Goal: Task Accomplishment & Management: Manage account settings

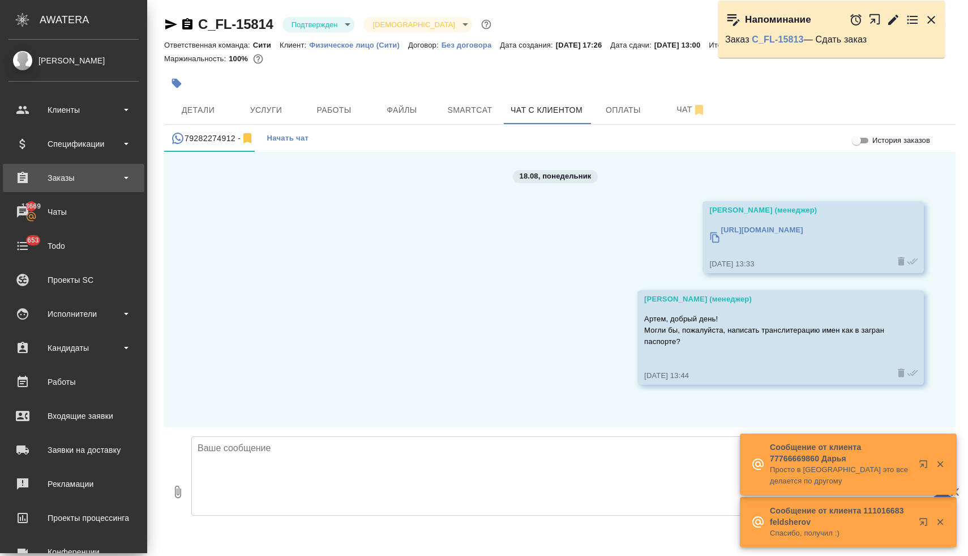
click at [64, 176] on div "Заказы" at bounding box center [73, 177] width 130 height 17
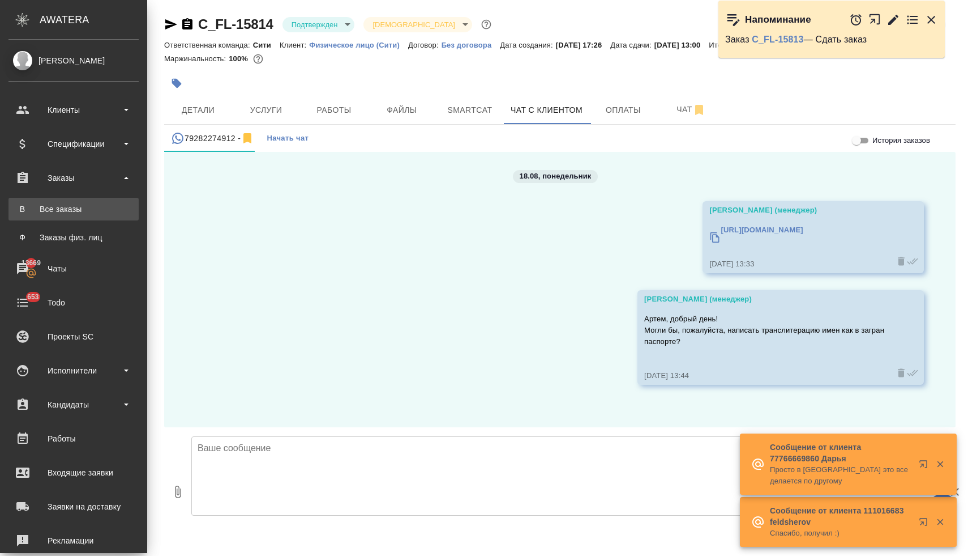
click at [64, 211] on div "Все заказы" at bounding box center [73, 208] width 119 height 11
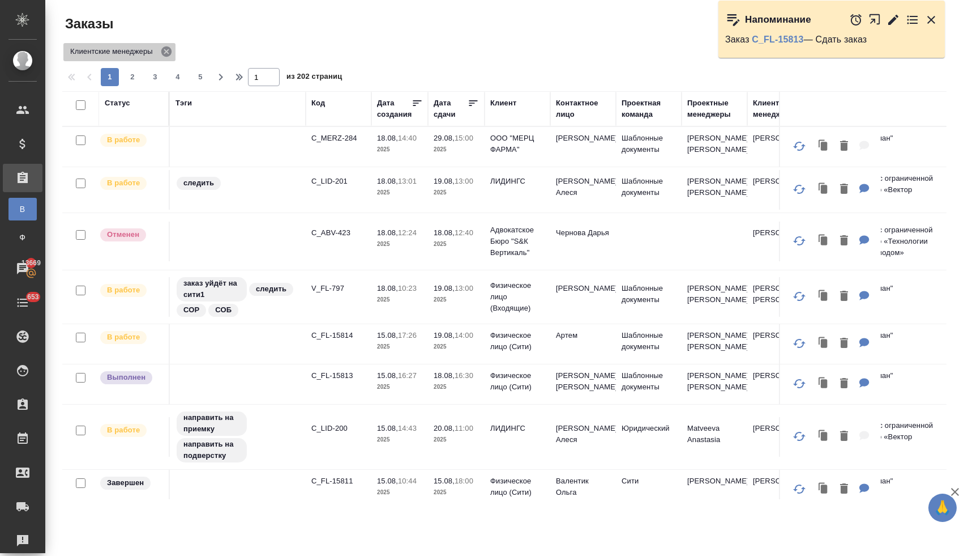
click at [168, 52] on icon at bounding box center [166, 51] width 12 height 12
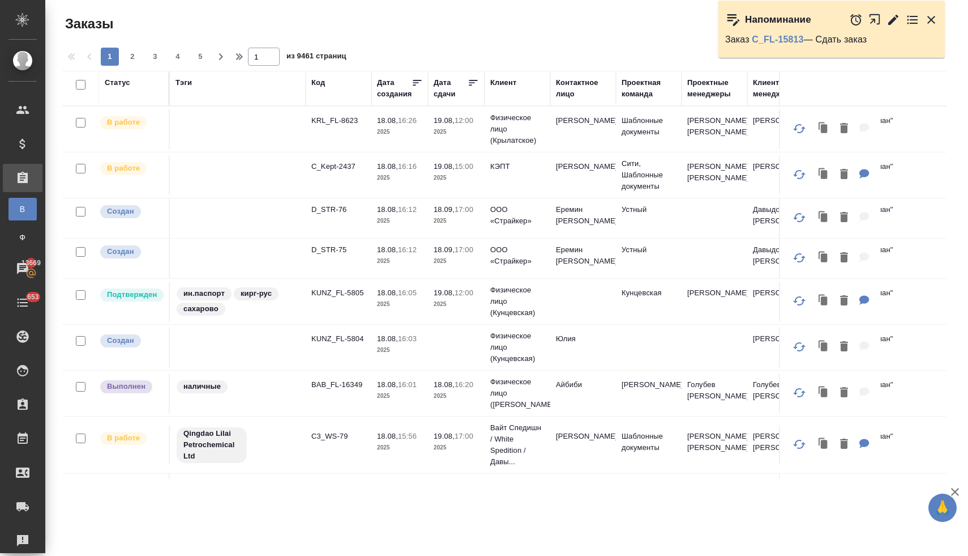
click at [957, 492] on icon "button" at bounding box center [956, 492] width 14 height 14
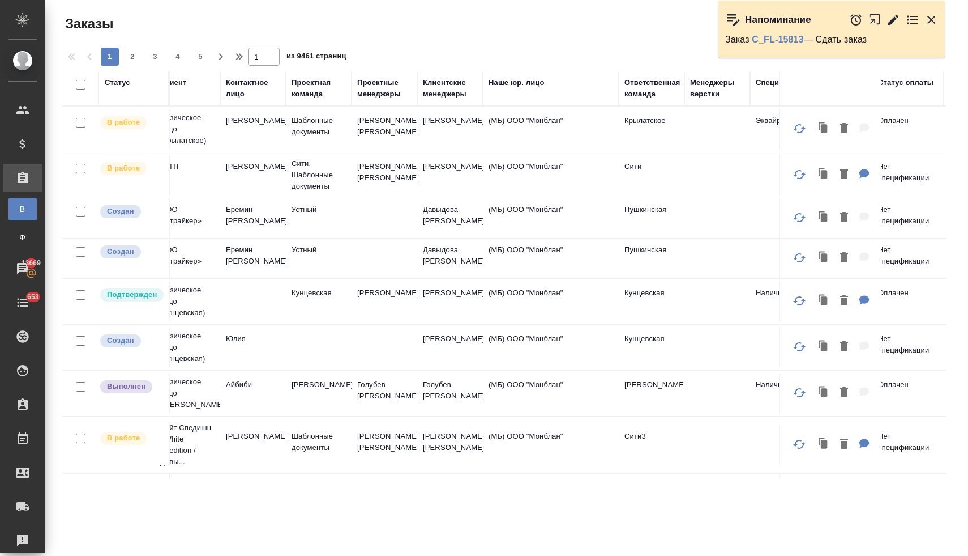
scroll to position [0, 332]
click at [641, 92] on div "Ответственная команда" at bounding box center [651, 88] width 56 height 23
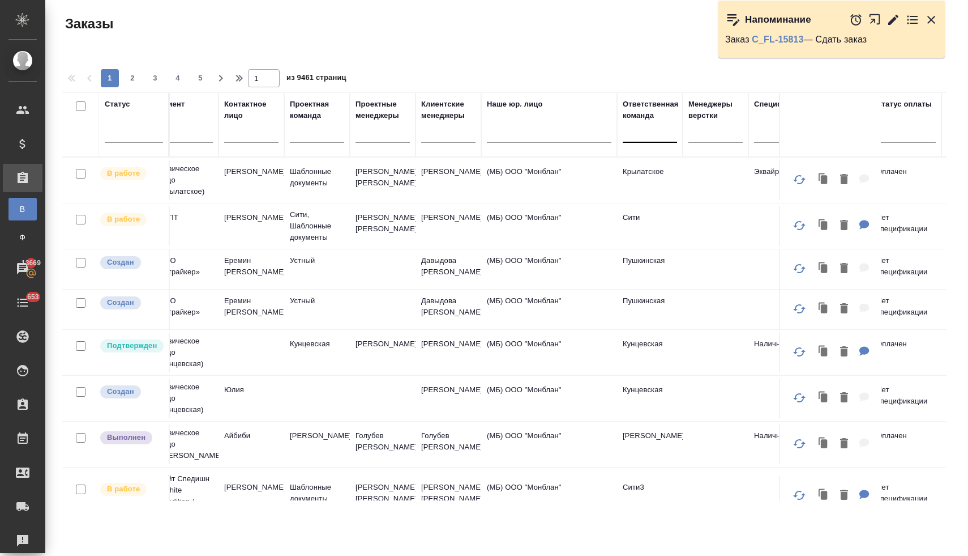
click at [639, 134] on div at bounding box center [650, 131] width 54 height 16
type input "сит"
click at [638, 170] on div "Сити" at bounding box center [708, 167] width 170 height 20
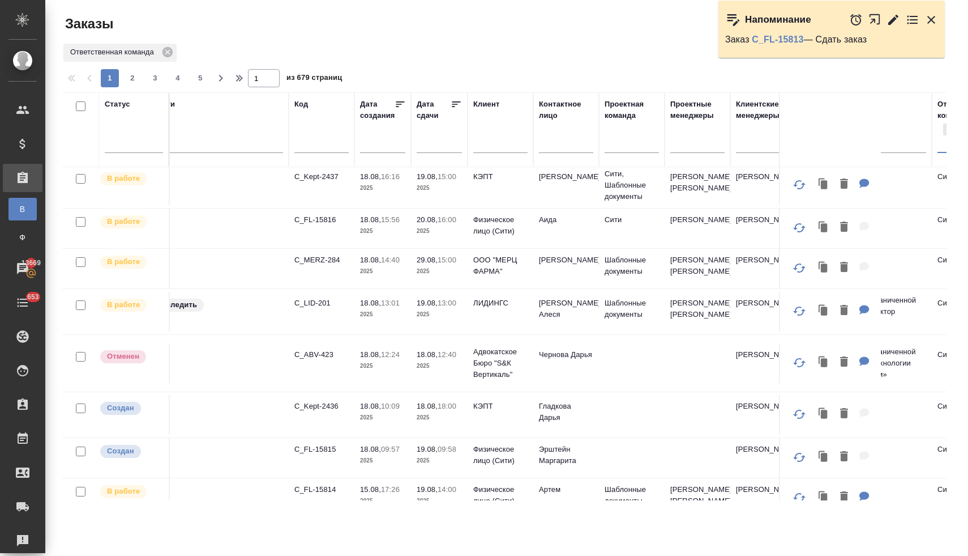
scroll to position [0, 17]
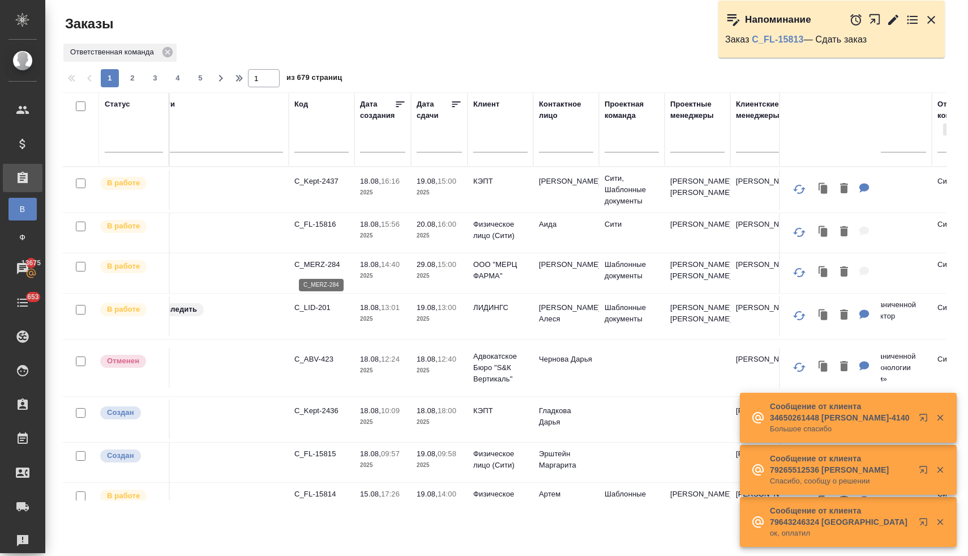
click at [322, 266] on p "C_MERZ-284" at bounding box center [321, 264] width 54 height 11
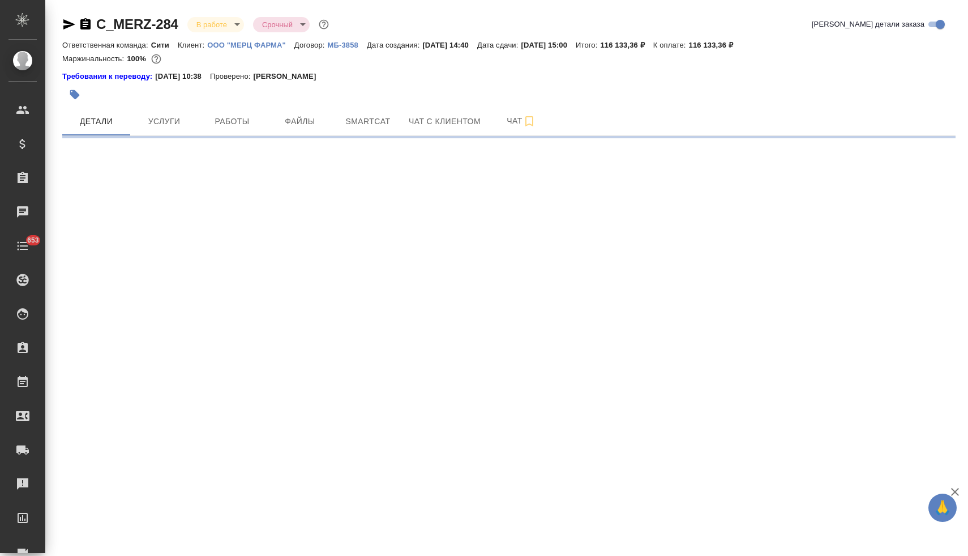
select select "RU"
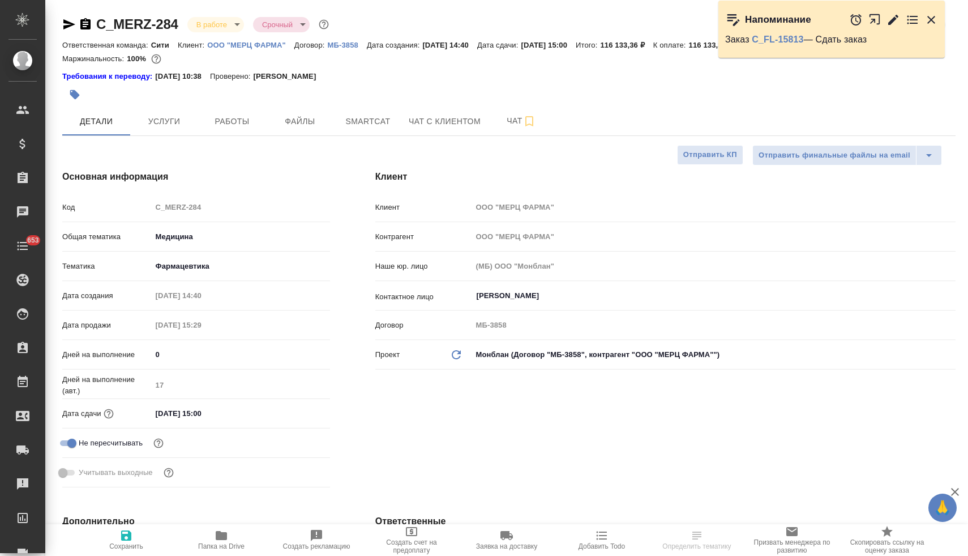
type textarea "x"
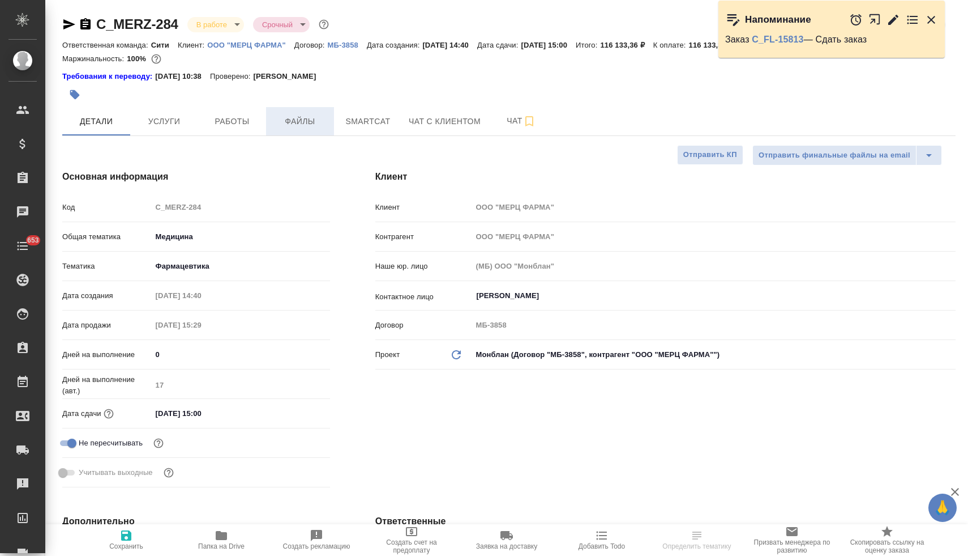
type textarea "x"
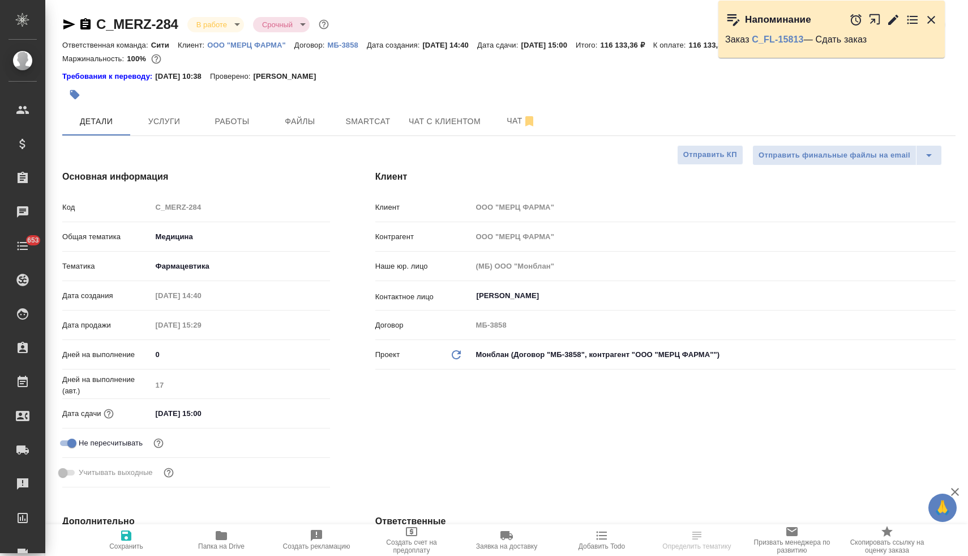
type textarea "x"
select select "RU"
type textarea "x"
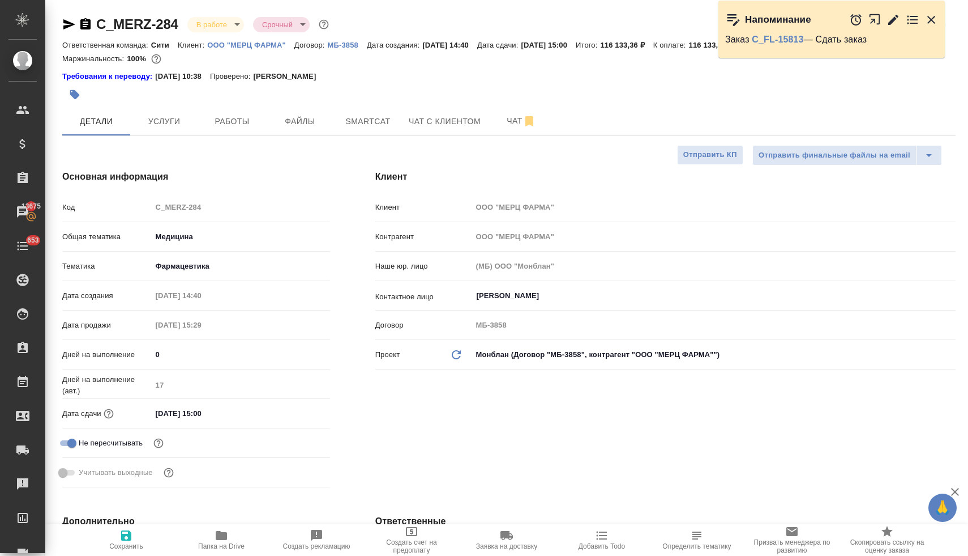
type textarea "x"
click at [251, 45] on p "ООО "МЕРЦ ФАРМА"" at bounding box center [250, 45] width 87 height 8
type textarea "x"
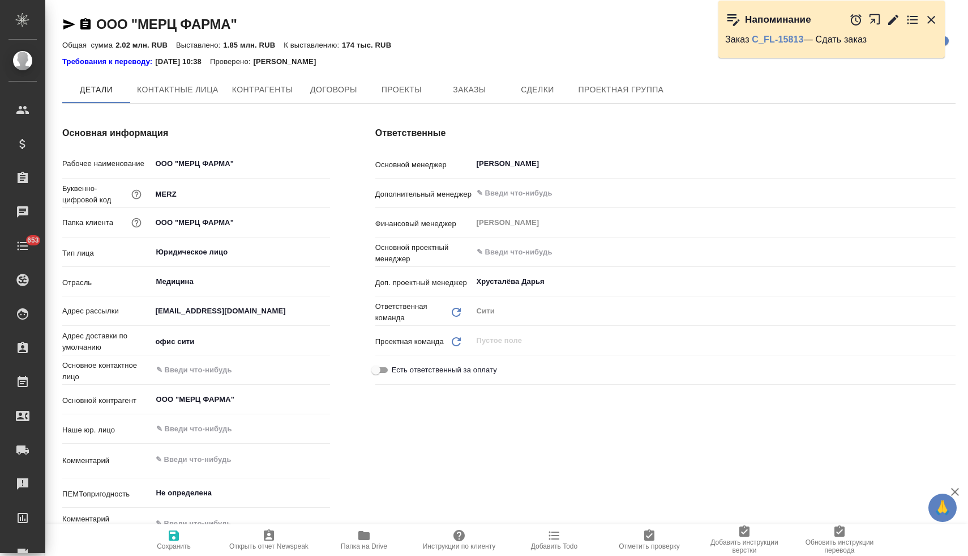
type textarea "x"
click at [467, 88] on span "Заказы" at bounding box center [469, 90] width 54 height 14
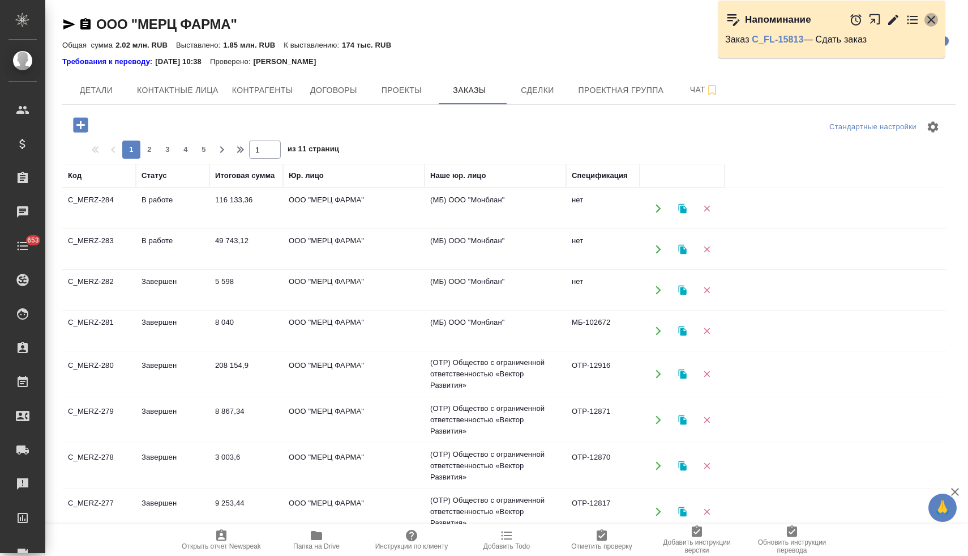
click at [932, 19] on icon "button" at bounding box center [932, 20] width 8 height 8
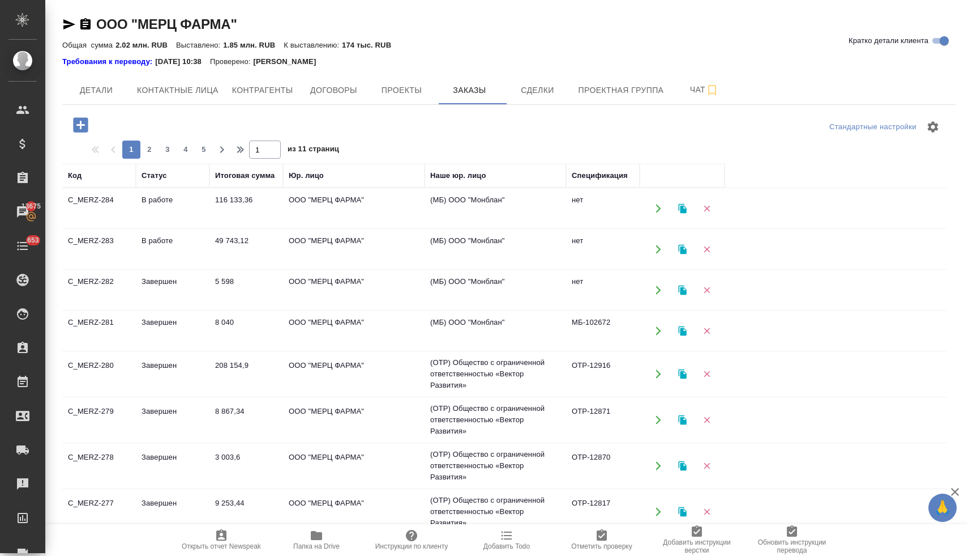
click at [76, 127] on icon "button" at bounding box center [80, 124] width 15 height 15
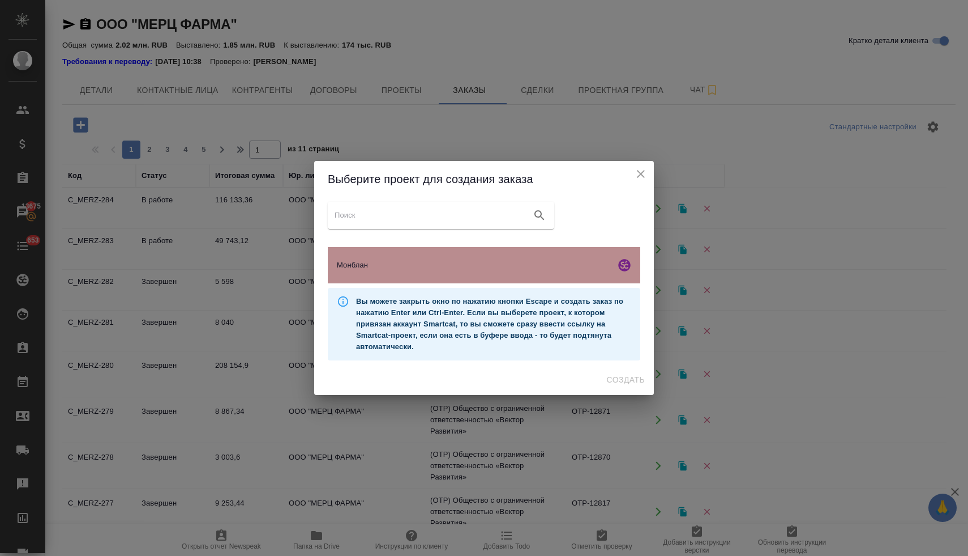
click at [377, 268] on span "Монблан" at bounding box center [474, 264] width 274 height 11
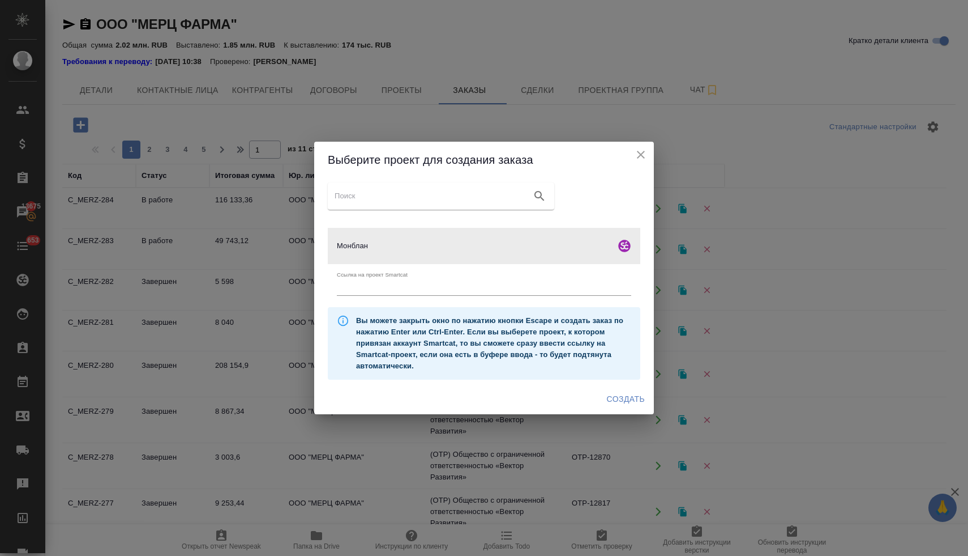
click at [623, 398] on span "Создать" at bounding box center [626, 399] width 38 height 14
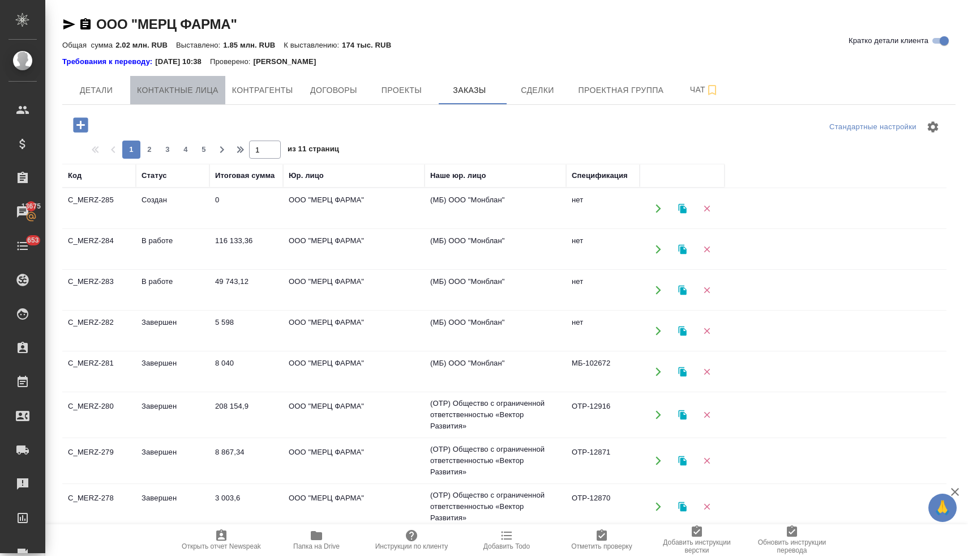
click at [190, 95] on span "Контактные лица" at bounding box center [178, 90] width 82 height 14
select select "RU"
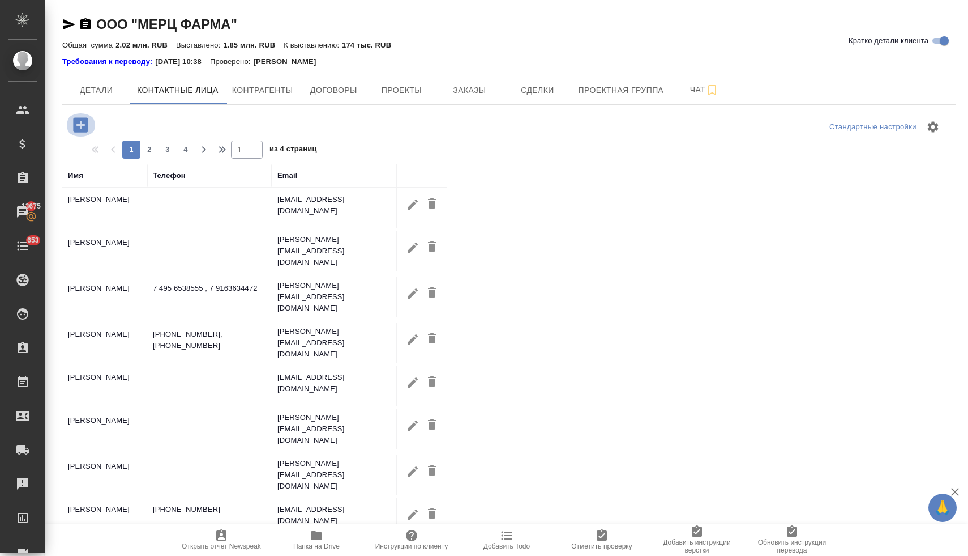
click at [82, 127] on icon "button" at bounding box center [80, 124] width 15 height 15
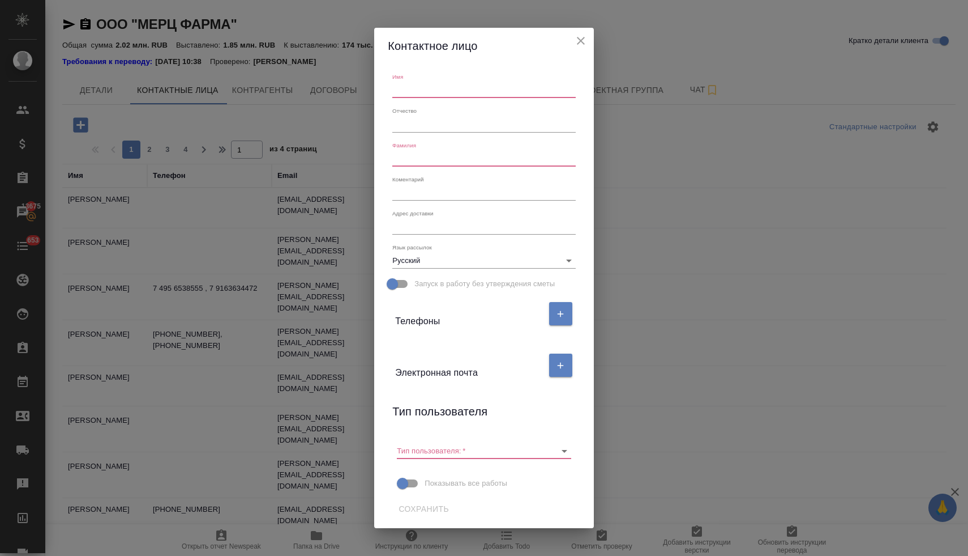
click at [435, 90] on input "text" at bounding box center [483, 90] width 183 height 16
type input "Наталья"
click at [427, 157] on input "text" at bounding box center [483, 159] width 183 height 16
type input "Михеева"
click at [560, 365] on icon "button" at bounding box center [561, 365] width 6 height 6
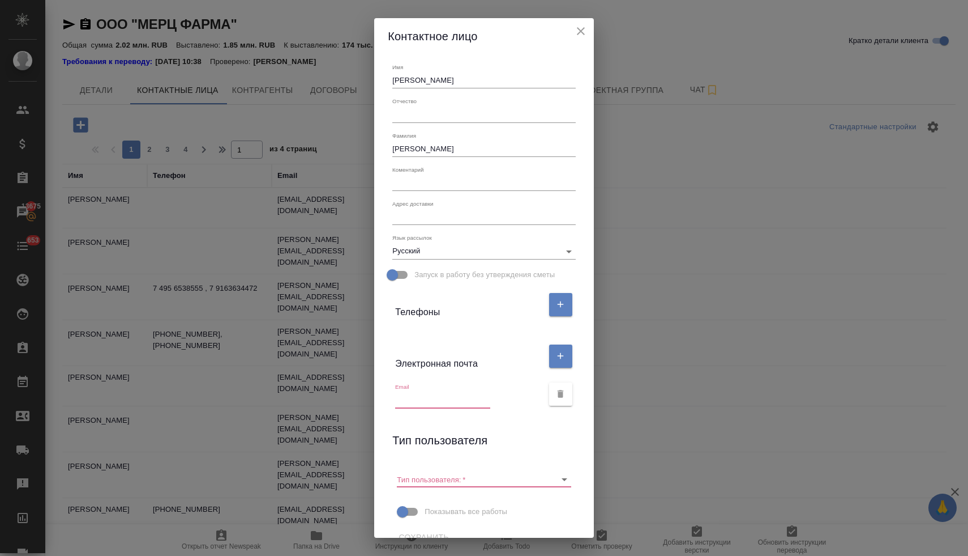
click at [447, 404] on input "text" at bounding box center [442, 400] width 95 height 16
paste input "[PERSON_NAME][EMAIL_ADDRESS][DOMAIN_NAME]"
click at [552, 476] on icon "Очистить" at bounding box center [549, 478] width 11 height 11
type input "[PERSON_NAME][EMAIL_ADDRESS][DOMAIN_NAME]"
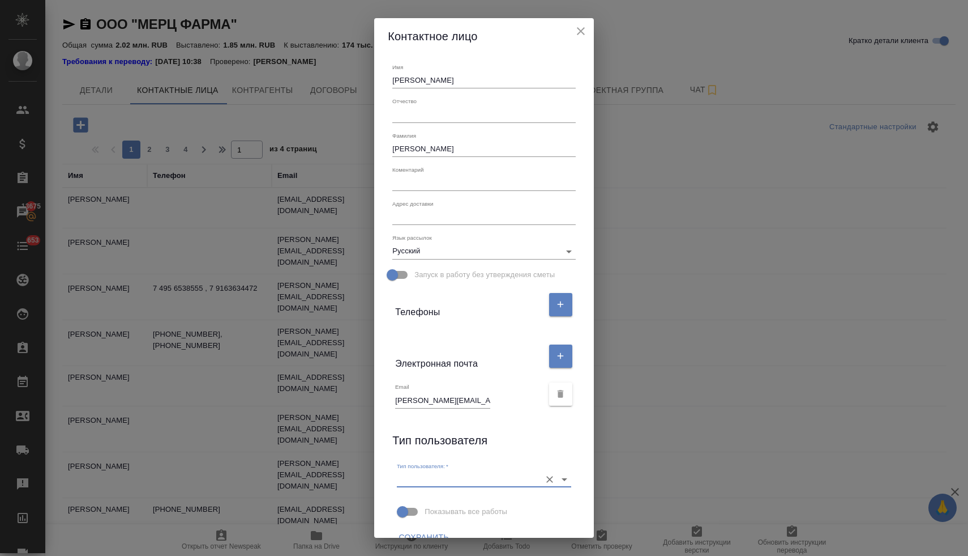
scroll to position [19, 0]
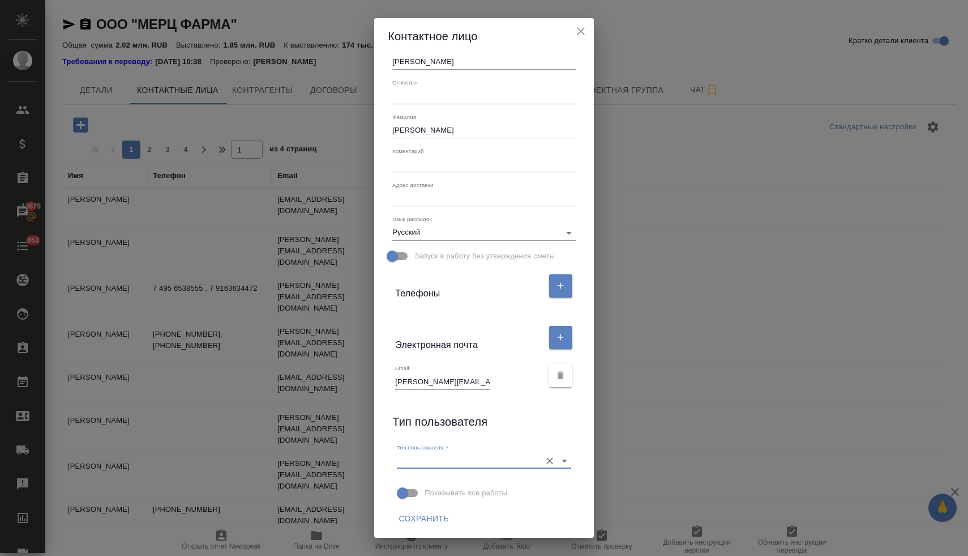
click at [436, 518] on span "Сохранить" at bounding box center [424, 518] width 50 height 14
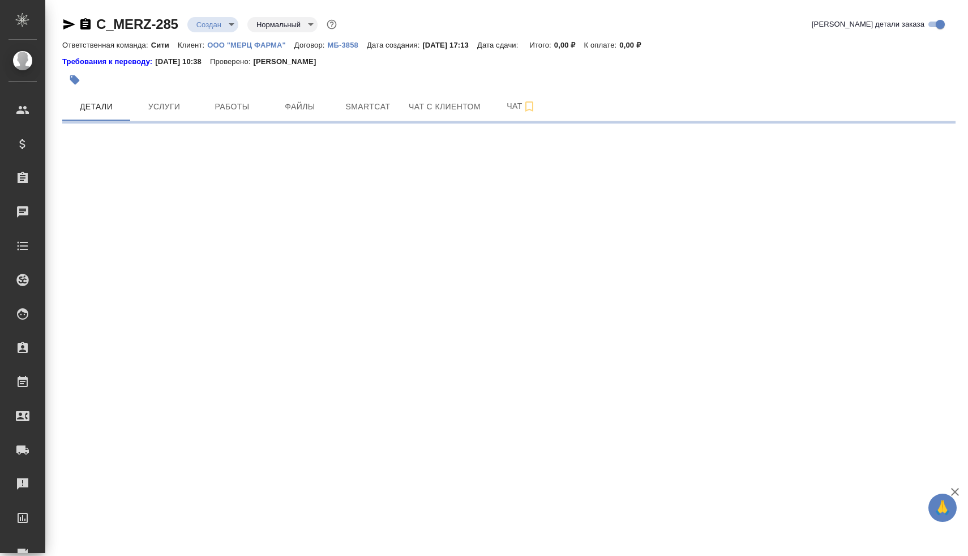
select select "RU"
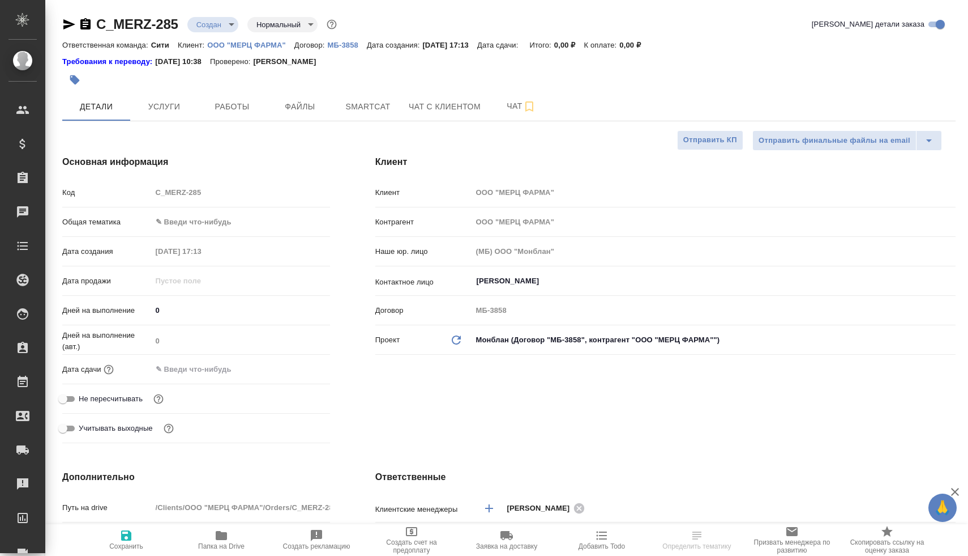
type textarea "x"
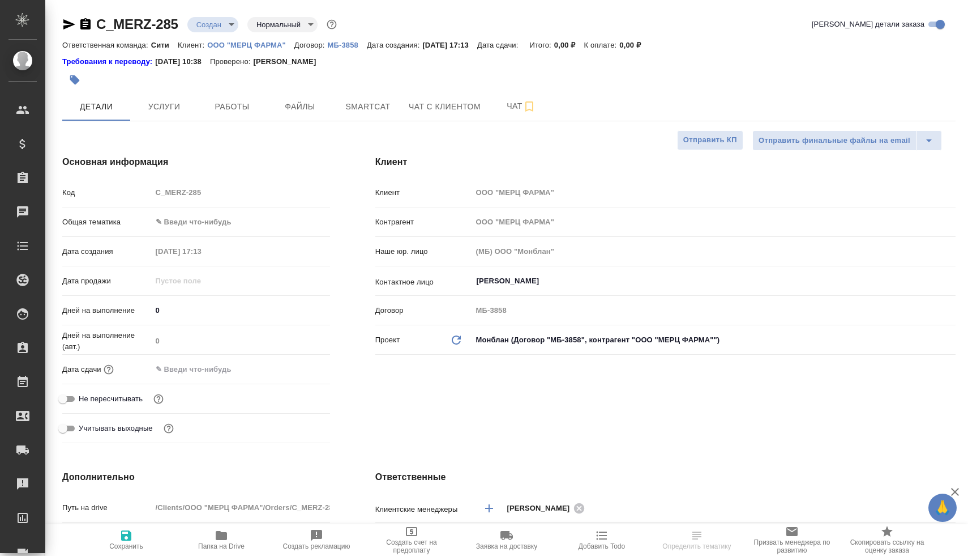
type textarea "x"
click at [133, 397] on span "Не пересчитывать" at bounding box center [111, 398] width 64 height 11
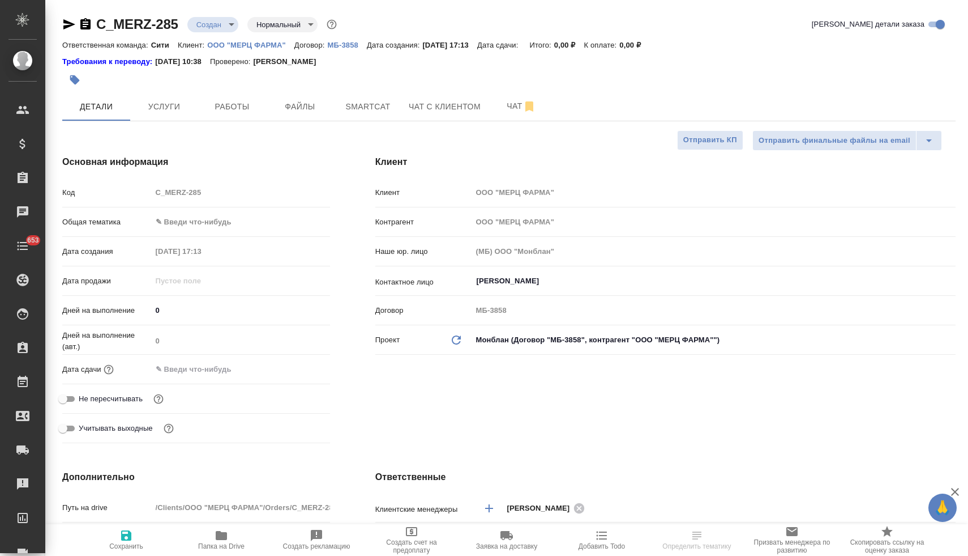
click at [83, 397] on input "Не пересчитывать" at bounding box center [62, 399] width 41 height 14
checkbox input "true"
type textarea "x"
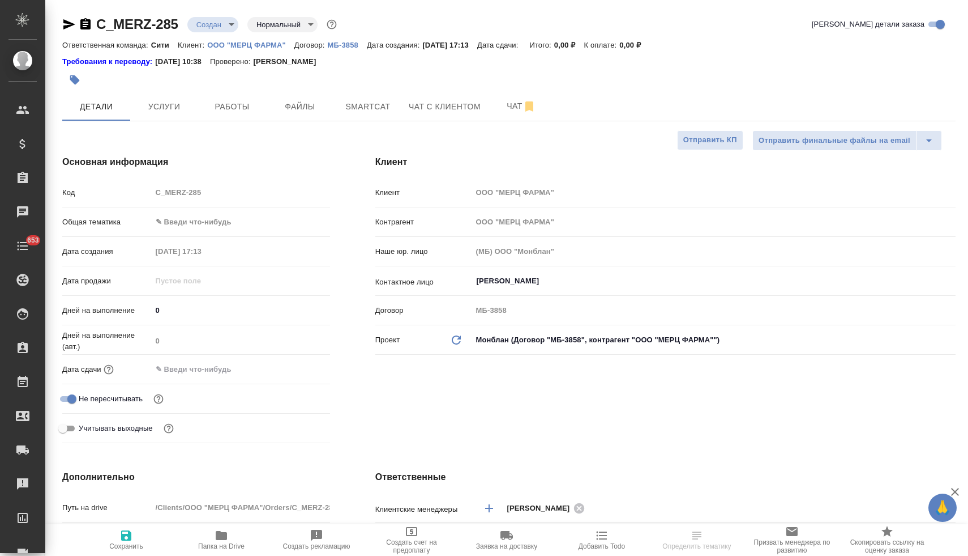
click at [131, 537] on icon "button" at bounding box center [126, 535] width 10 height 10
type textarea "x"
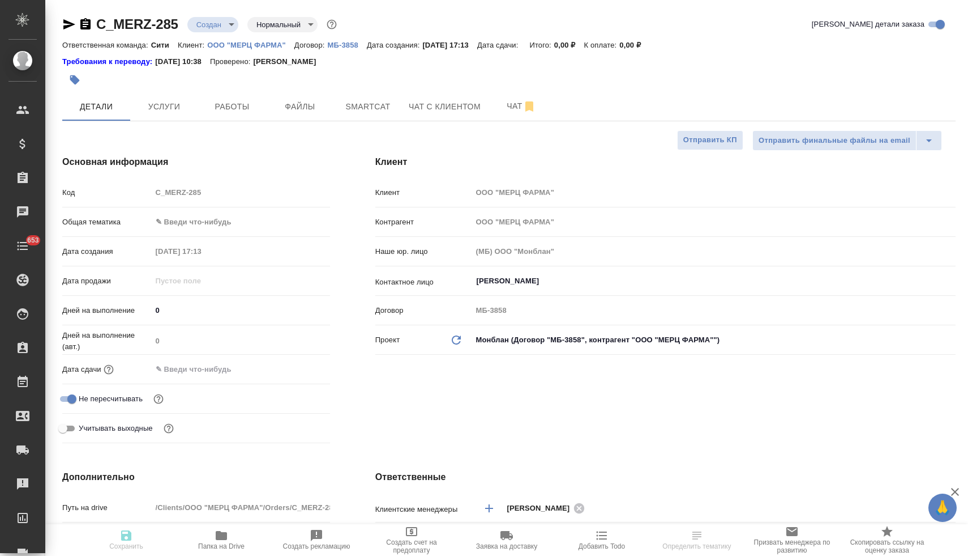
type textarea "x"
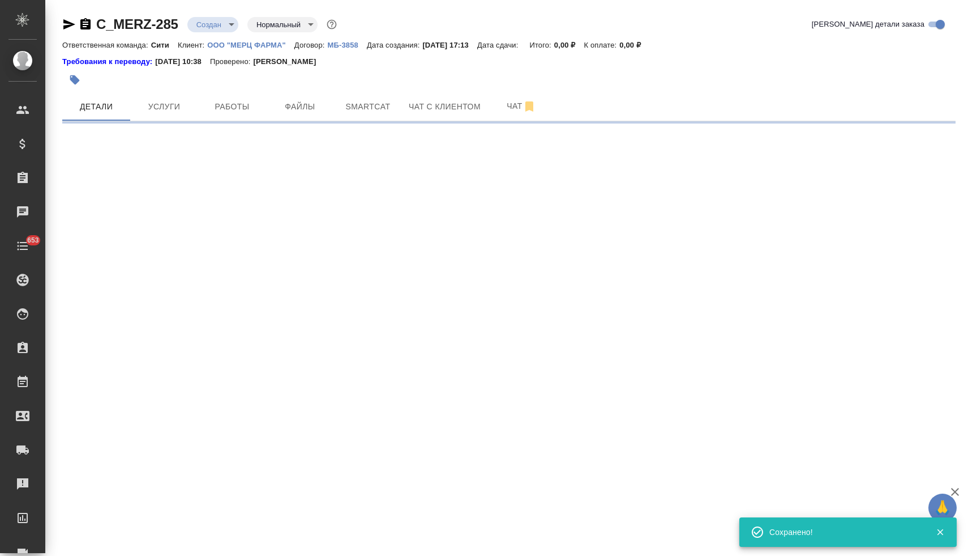
select select "RU"
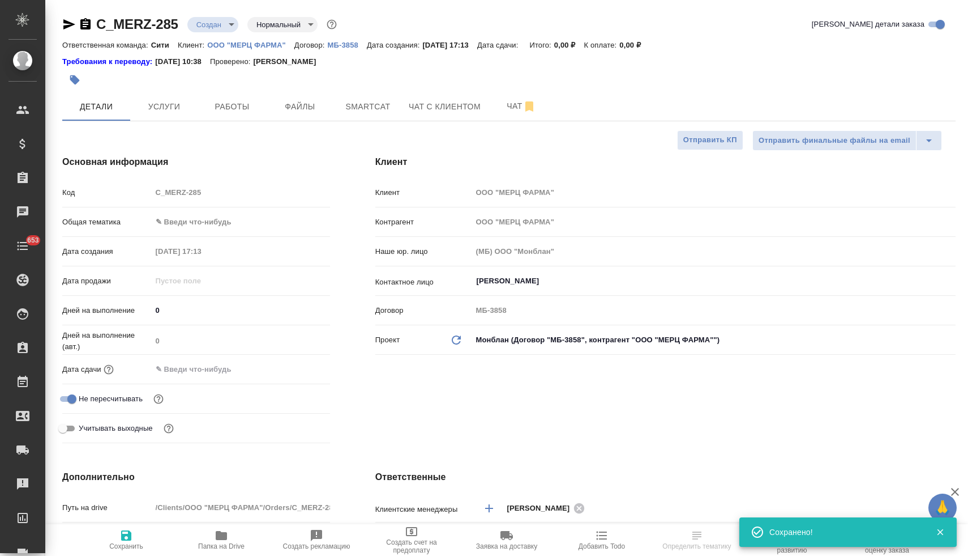
type textarea "x"
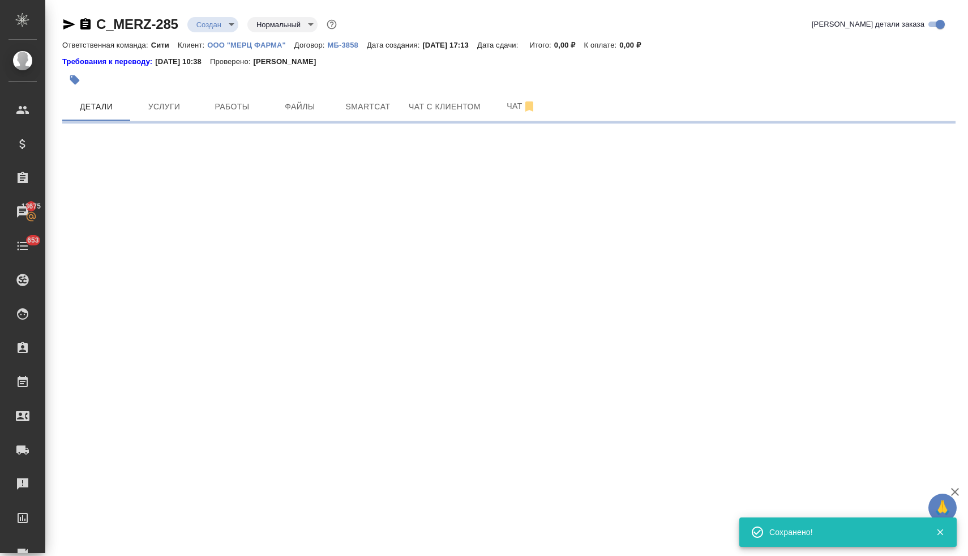
select select "RU"
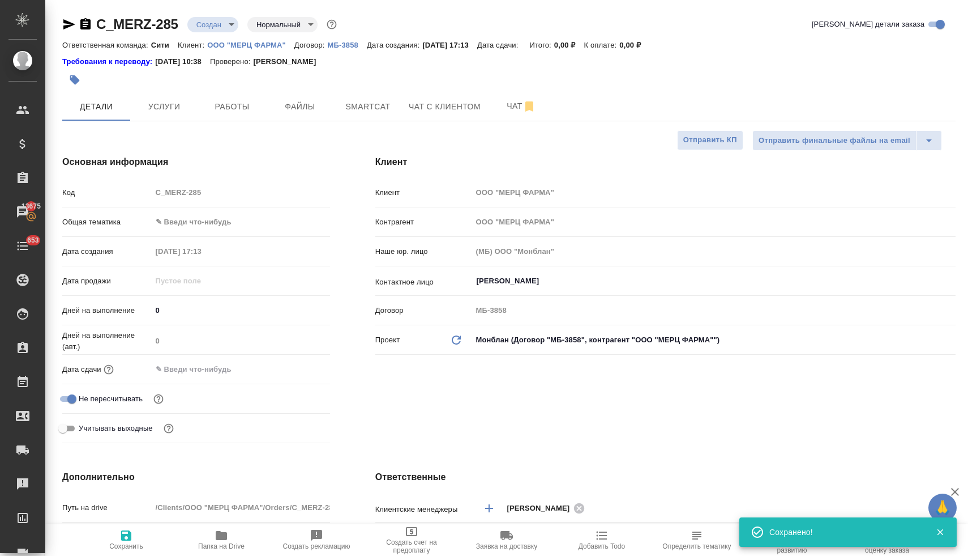
type textarea "x"
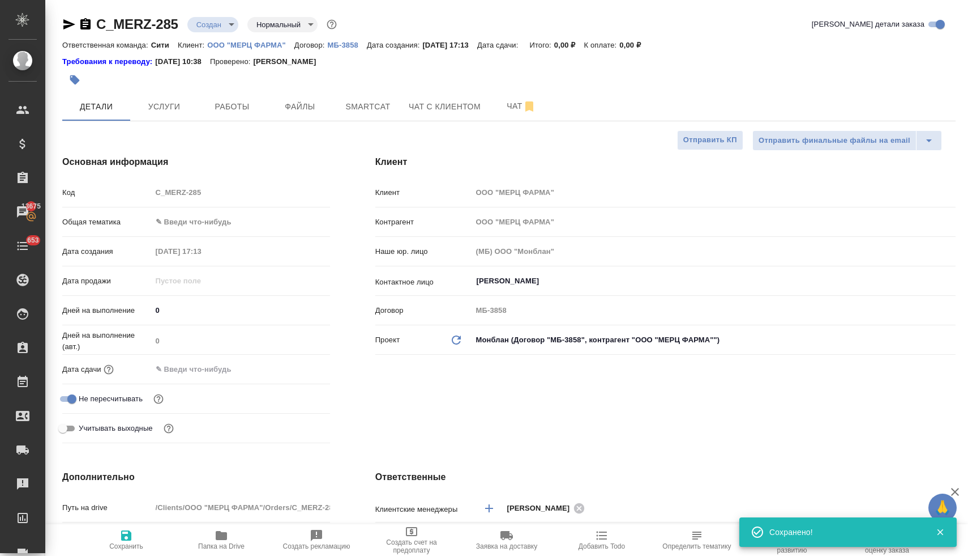
type textarea "x"
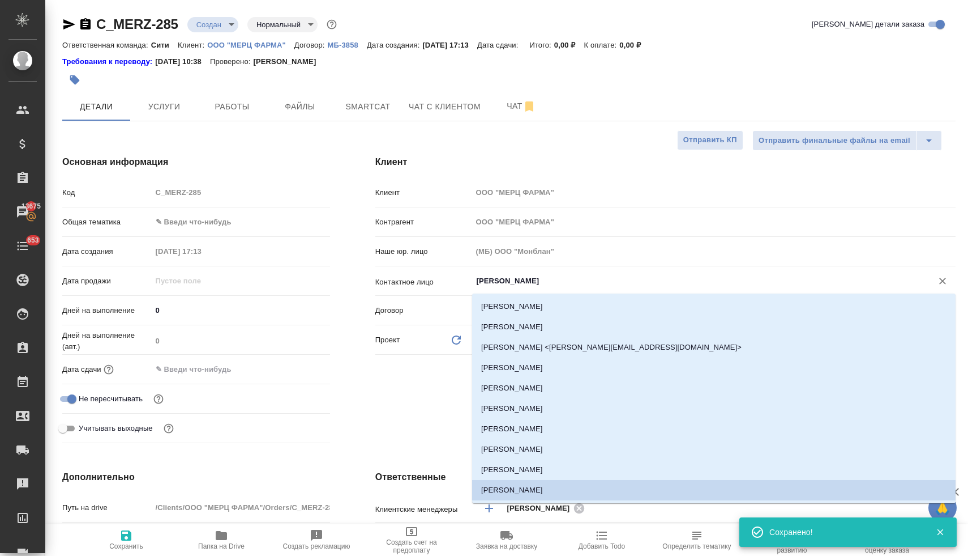
click at [488, 281] on input "[PERSON_NAME]" at bounding box center [695, 281] width 439 height 14
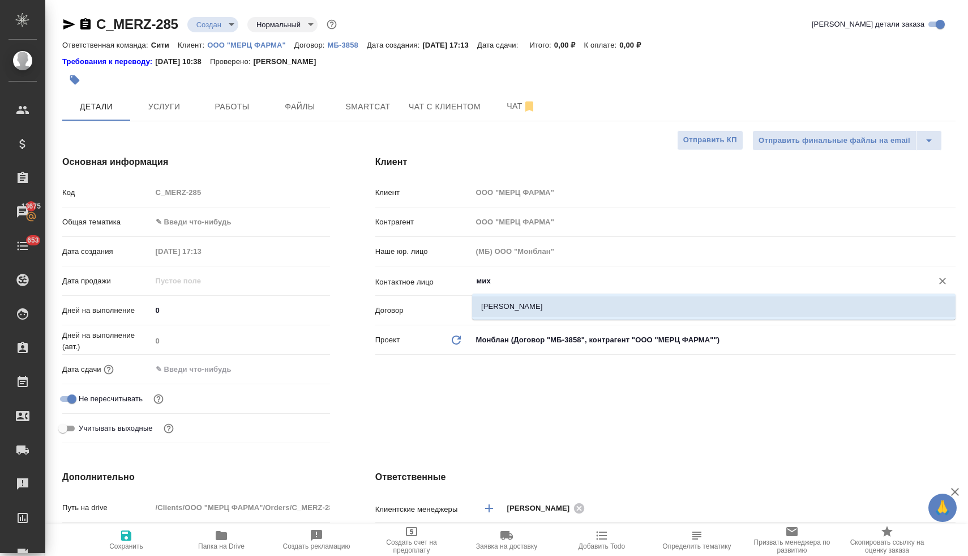
click at [500, 305] on li "[PERSON_NAME]" at bounding box center [714, 306] width 484 height 20
type input "Михалева Светлана"
type textarea "x"
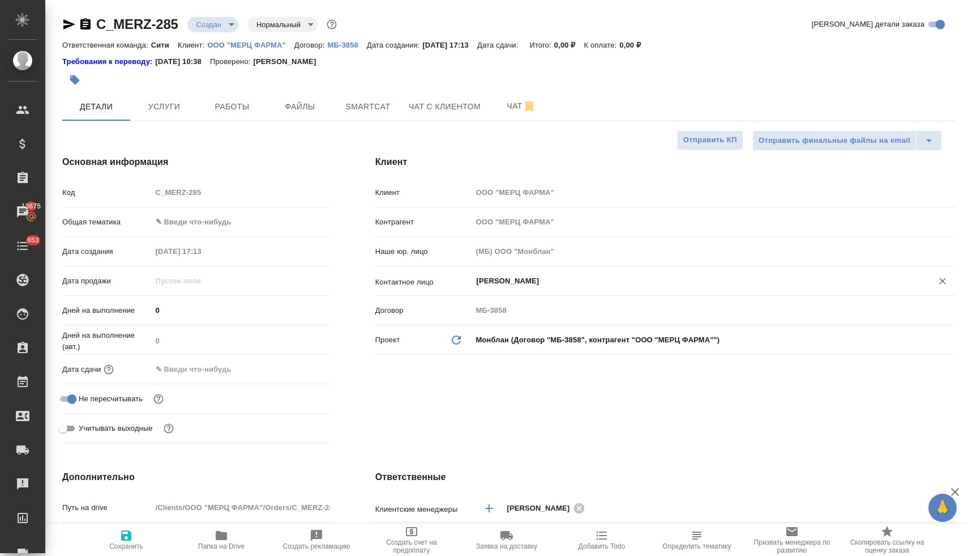
type input "Михалева Светлана"
type textarea "x"
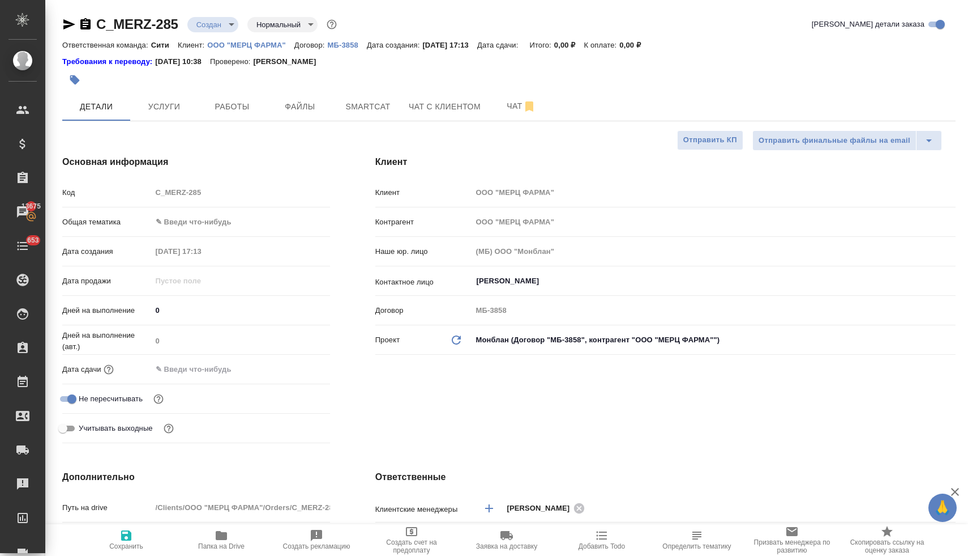
type textarea "x"
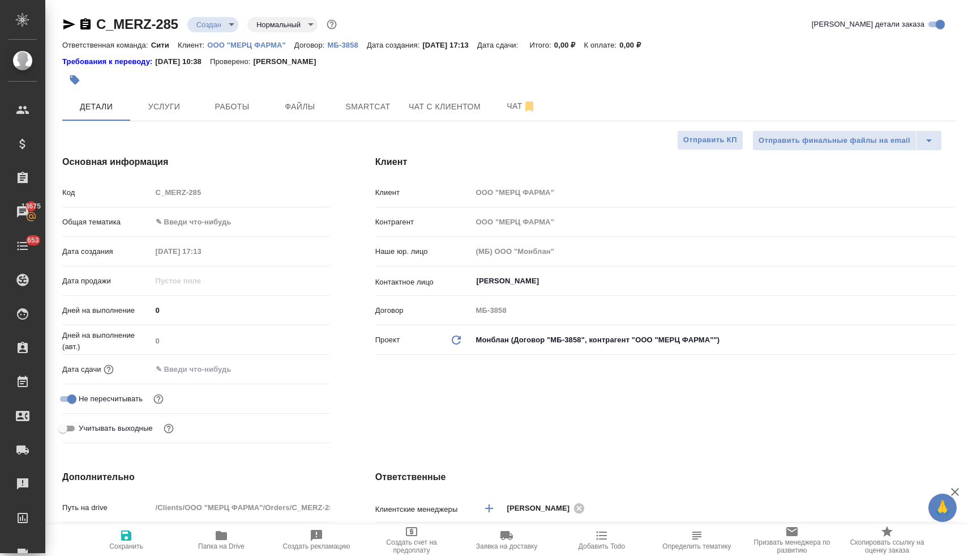
type textarea "x"
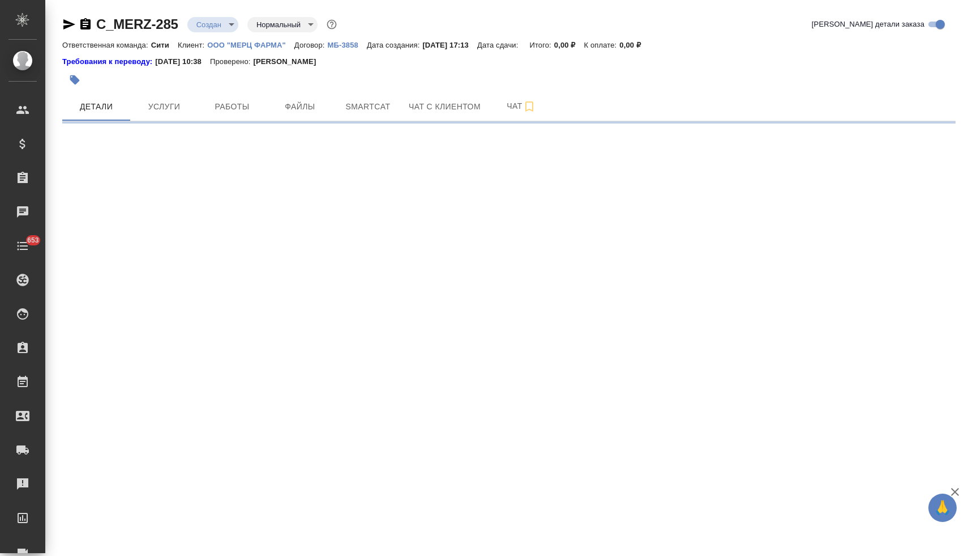
select select "RU"
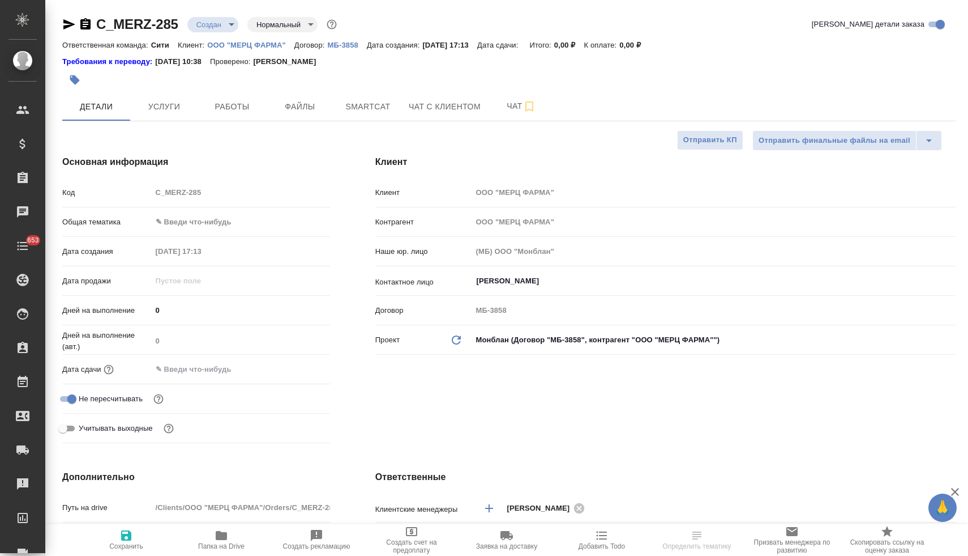
type textarea "x"
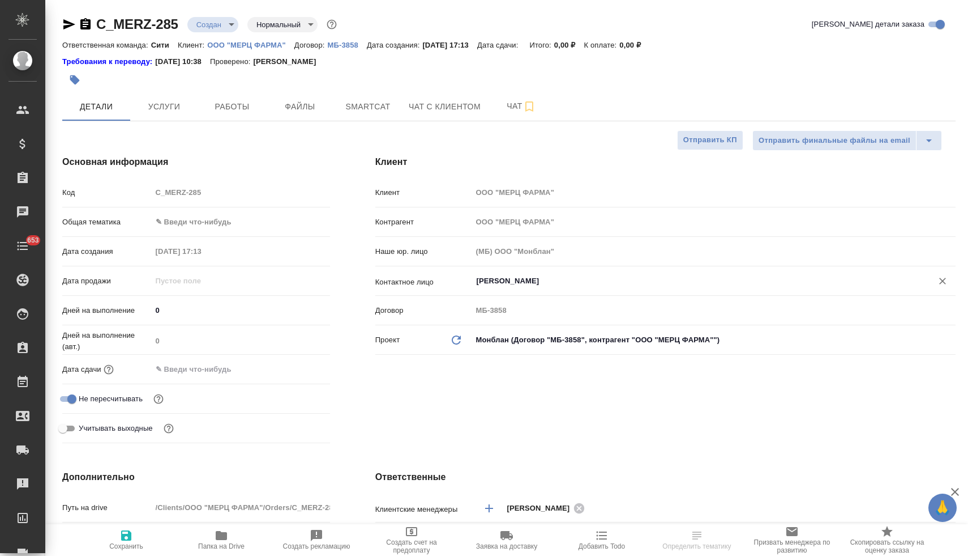
type textarea "x"
click at [549, 282] on input "[PERSON_NAME]" at bounding box center [695, 281] width 439 height 14
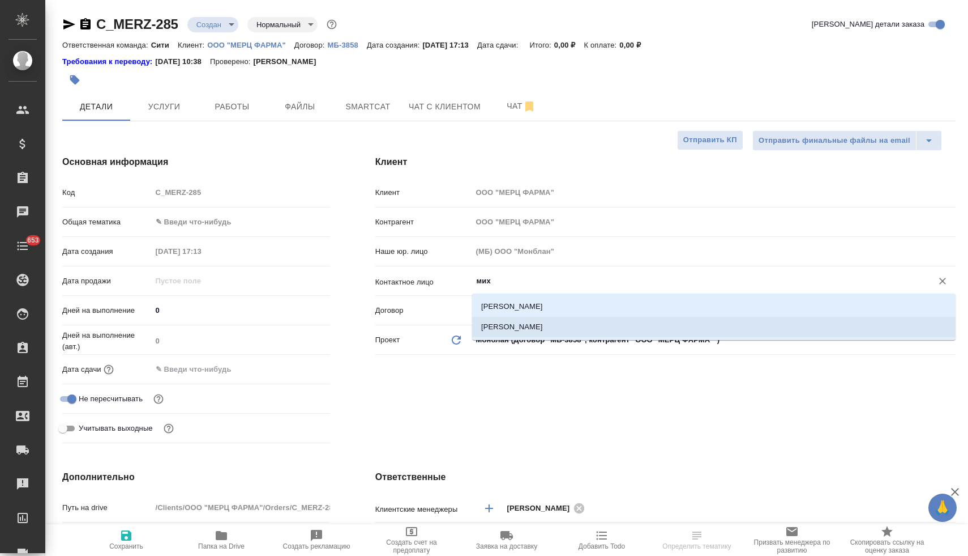
click at [539, 326] on li "[PERSON_NAME]" at bounding box center [714, 327] width 484 height 20
type input "[PERSON_NAME]"
type textarea "x"
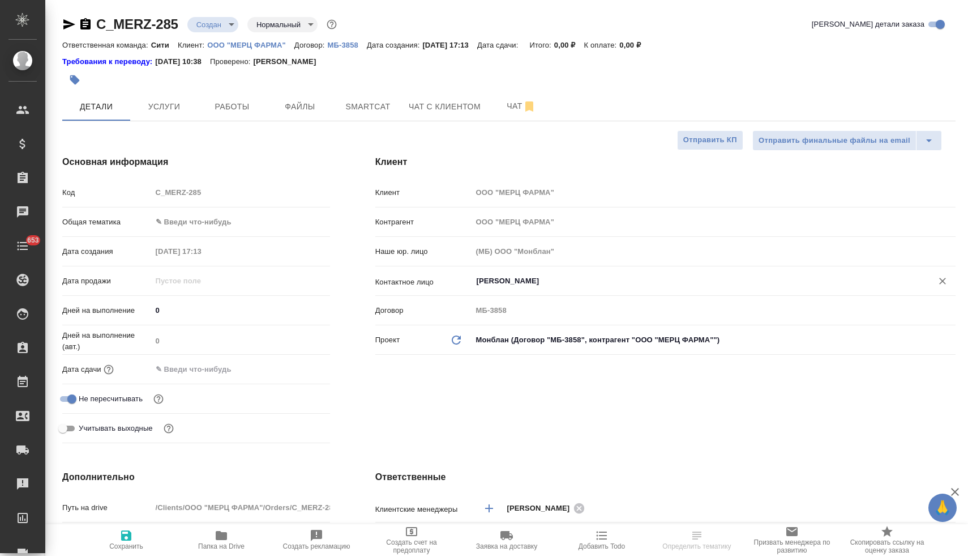
type input "[PERSON_NAME]"
click at [217, 369] on input "text" at bounding box center [201, 369] width 99 height 16
click at [298, 366] on icon "button" at bounding box center [298, 368] width 14 height 14
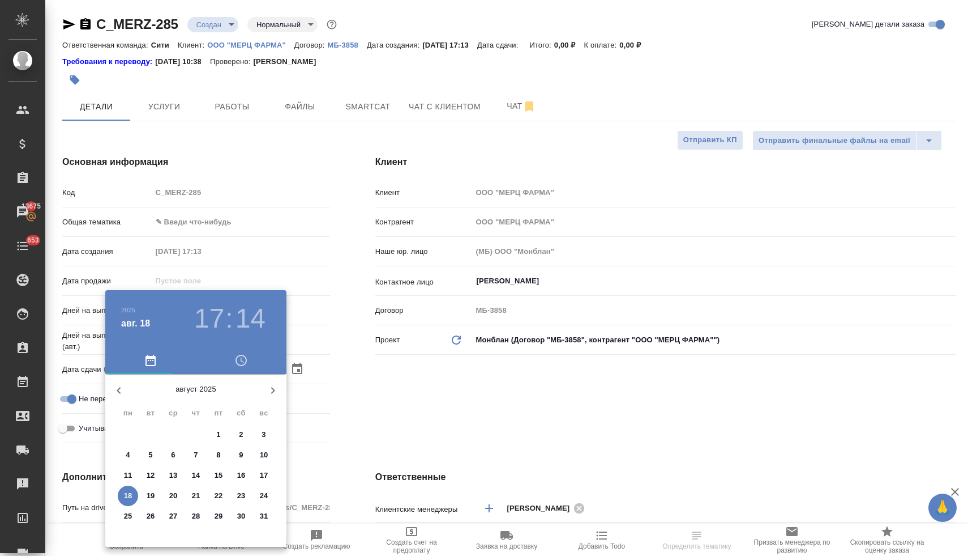
click at [220, 494] on p "22" at bounding box center [219, 495] width 8 height 11
type input "[DATE] 17:14"
type textarea "x"
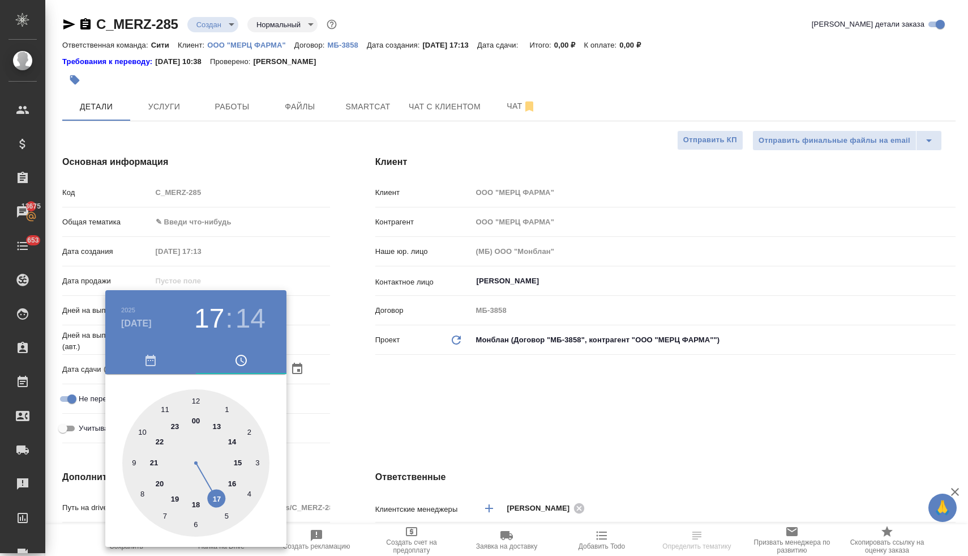
click at [400, 412] on div at bounding box center [484, 278] width 968 height 556
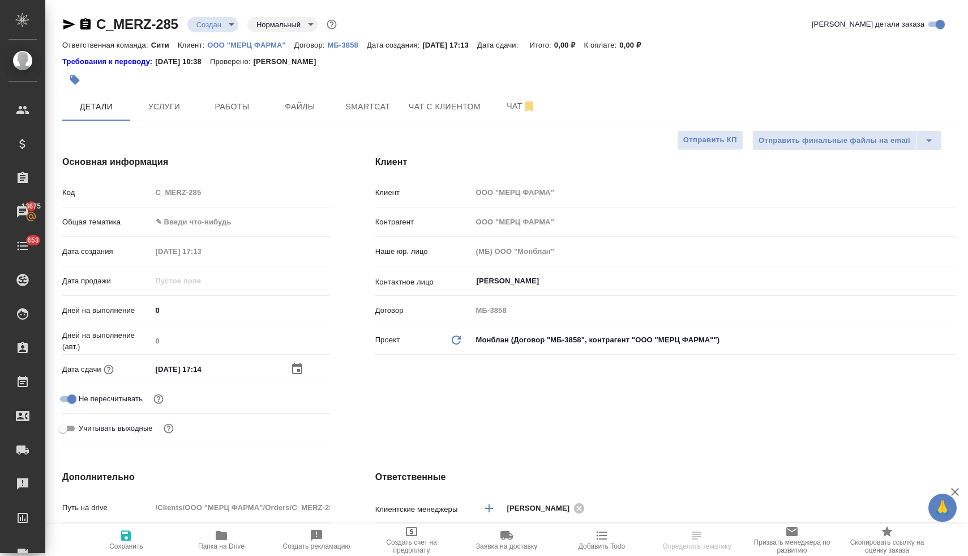
click at [122, 542] on span "Сохранить" at bounding box center [126, 546] width 34 height 8
type textarea "x"
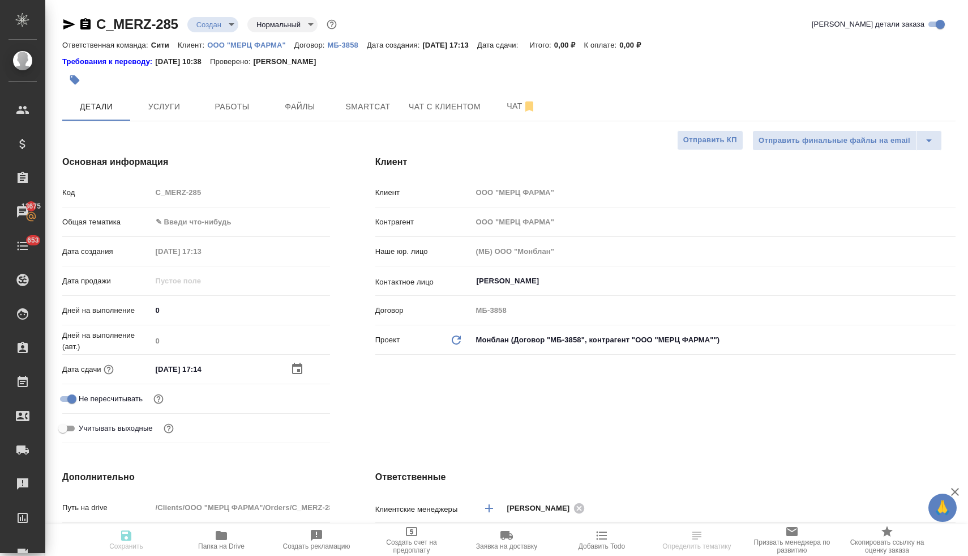
type textarea "x"
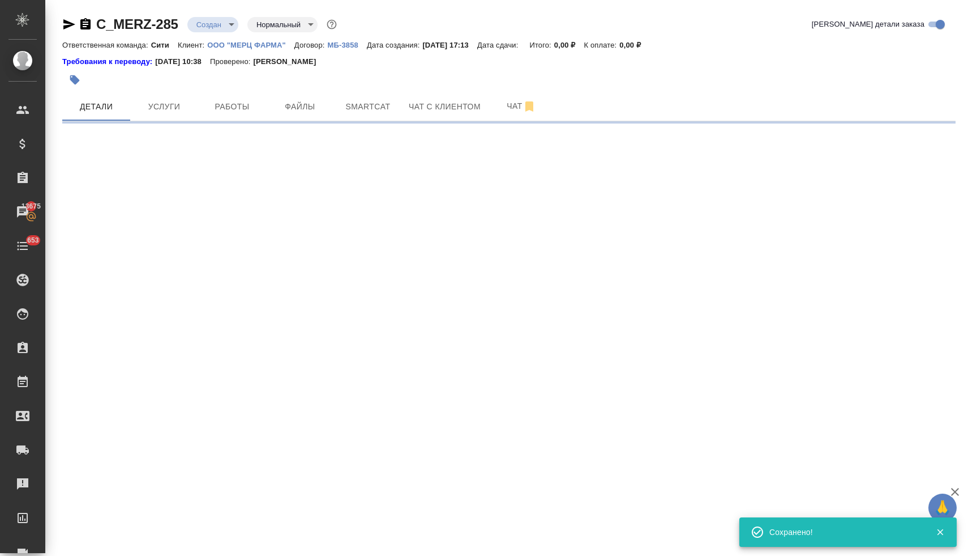
type input "holyTrinity"
select select "RU"
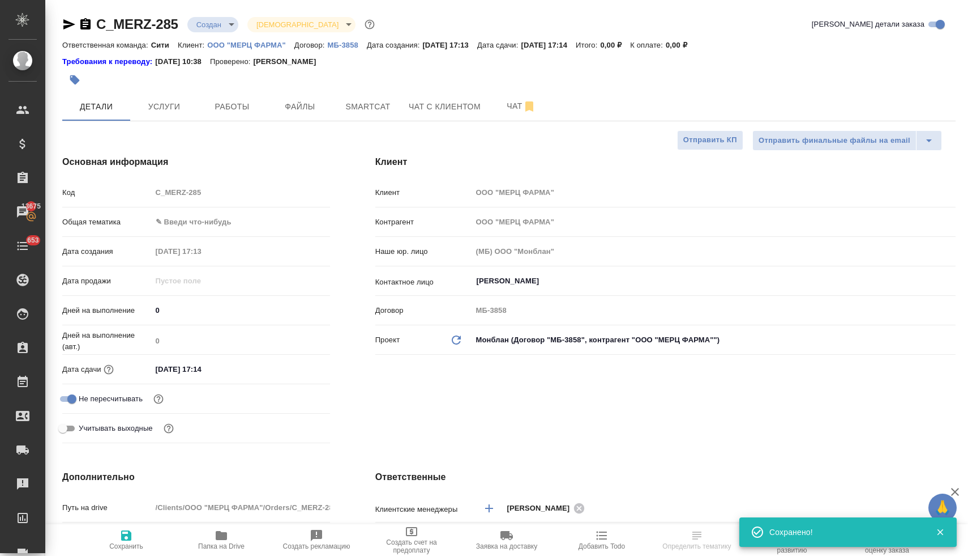
type textarea "x"
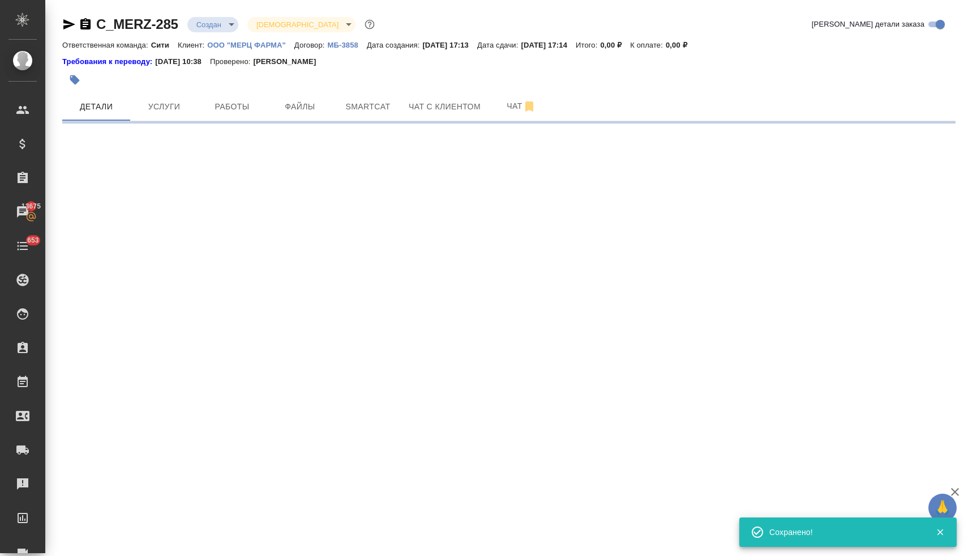
select select "RU"
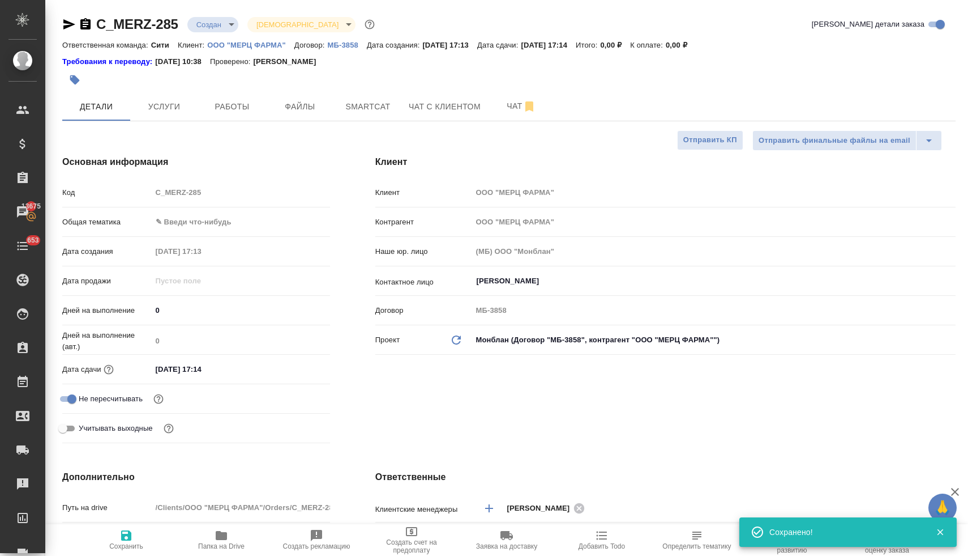
type textarea "x"
click at [224, 374] on input "22.08.2025 17:14" at bounding box center [201, 369] width 99 height 16
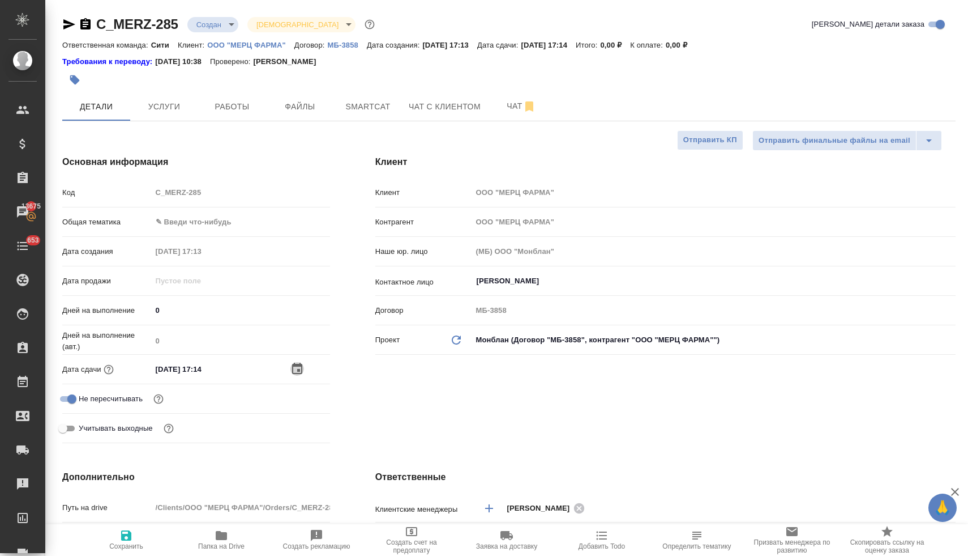
click at [297, 369] on icon "button" at bounding box center [297, 367] width 10 height 11
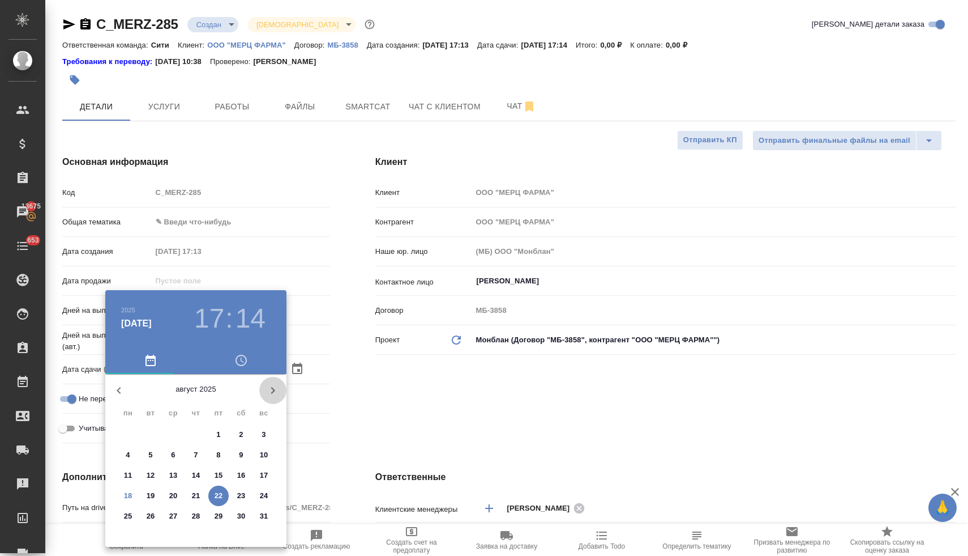
click at [273, 392] on icon "button" at bounding box center [273, 390] width 14 height 14
click at [200, 475] on span "16" at bounding box center [196, 474] width 20 height 11
type input "16.10.2025 17:14"
type textarea "x"
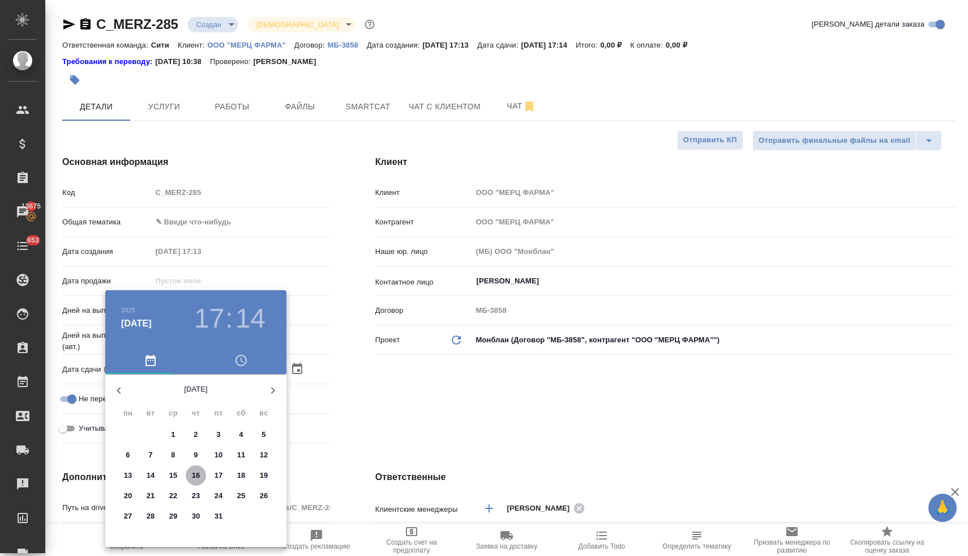
type textarea "x"
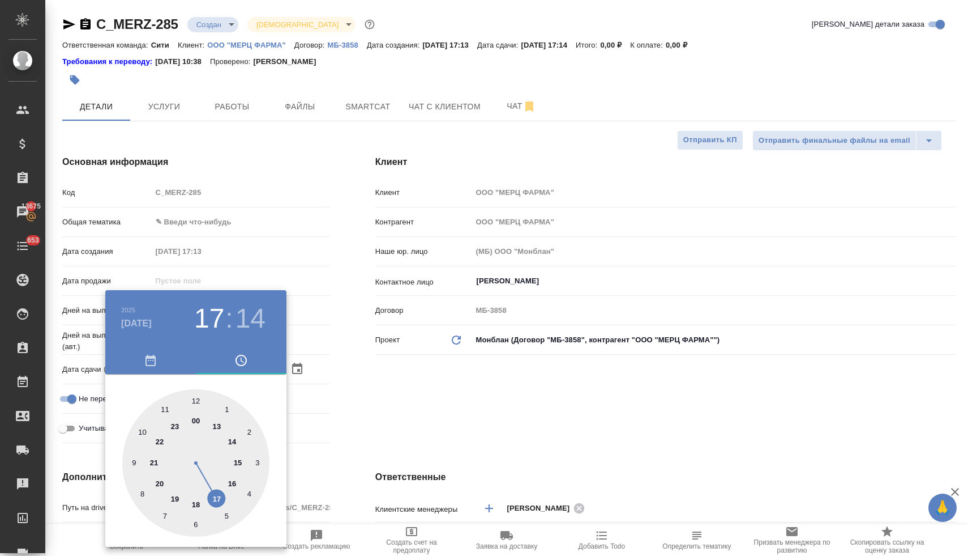
click at [359, 412] on div at bounding box center [484, 278] width 968 height 556
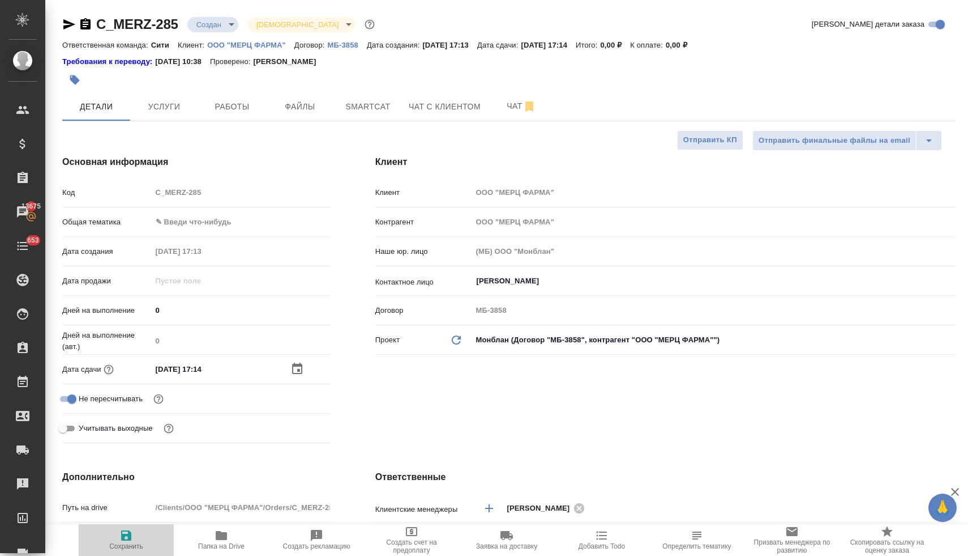
click at [121, 536] on icon "button" at bounding box center [126, 535] width 10 height 10
type textarea "x"
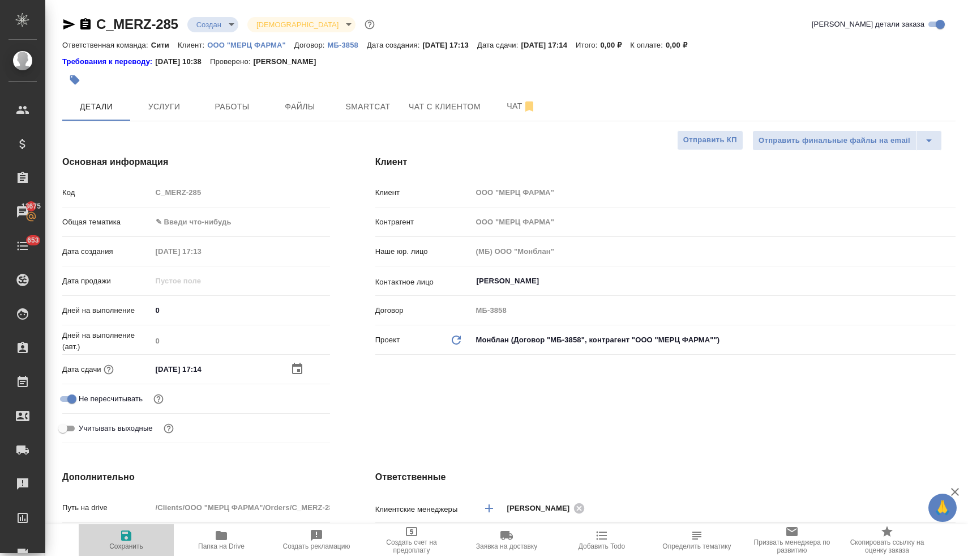
type textarea "x"
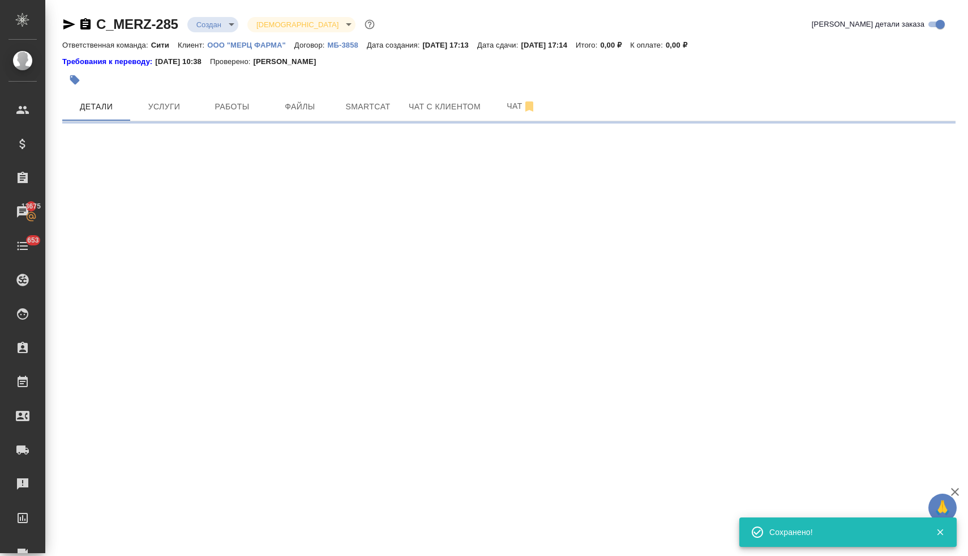
select select "RU"
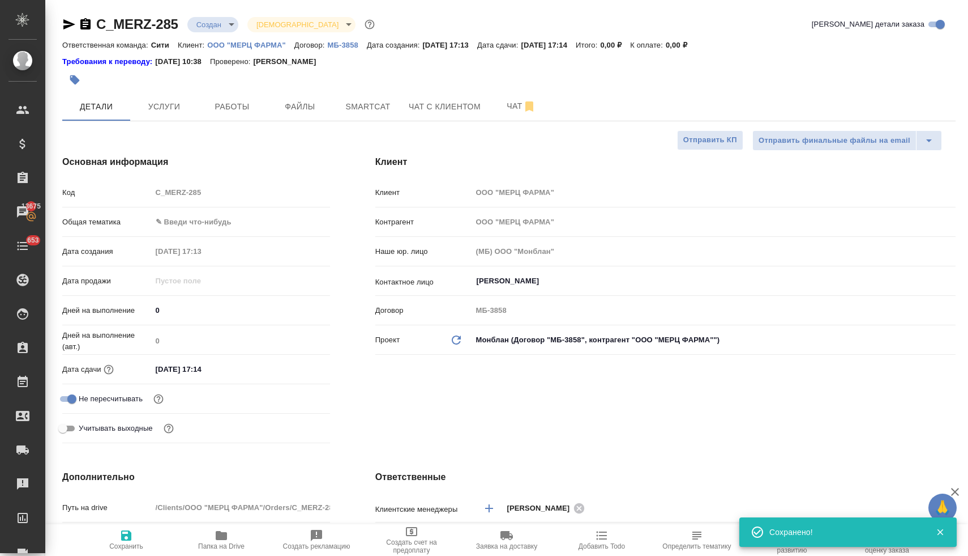
type textarea "x"
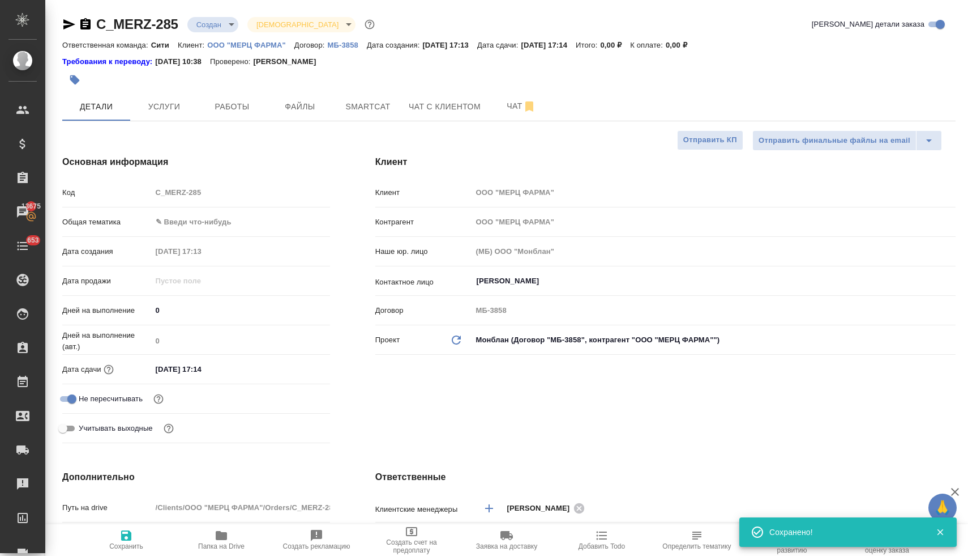
type textarea "x"
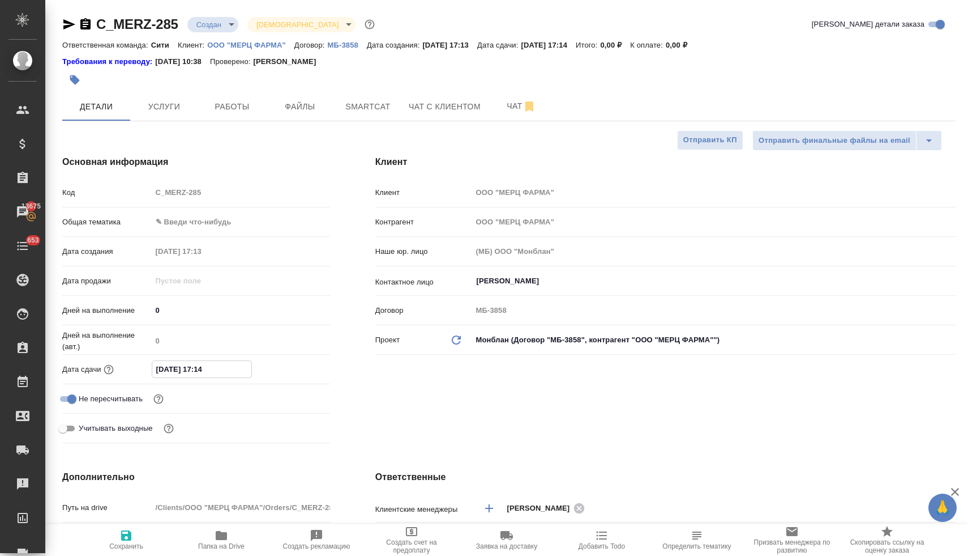
drag, startPoint x: 217, startPoint y: 370, endPoint x: 198, endPoint y: 370, distance: 19.3
click at [198, 370] on input "16.10.2025 17:14" at bounding box center [201, 369] width 99 height 16
type input "16.10.2025 0_:__"
type textarea "x"
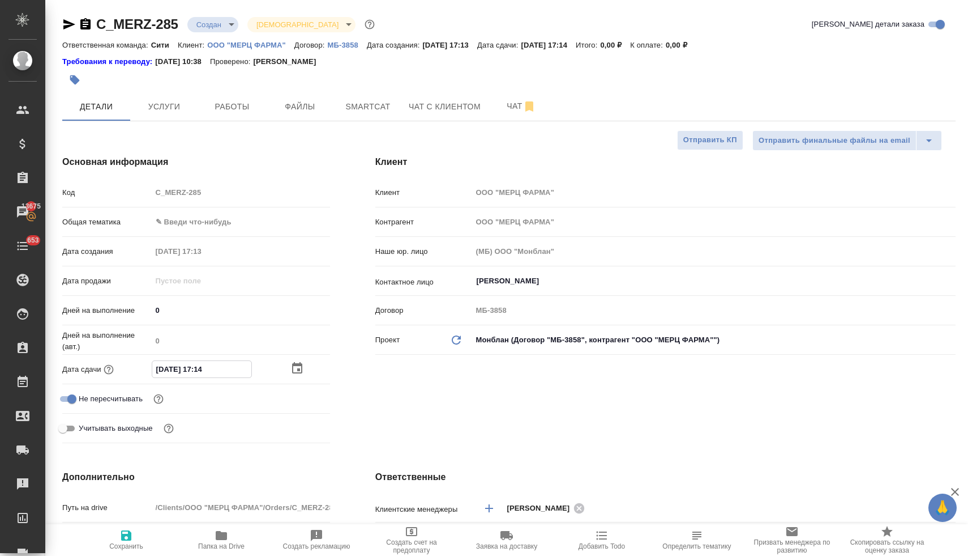
type textarea "x"
type input "16.10.2025 09:__"
type textarea "x"
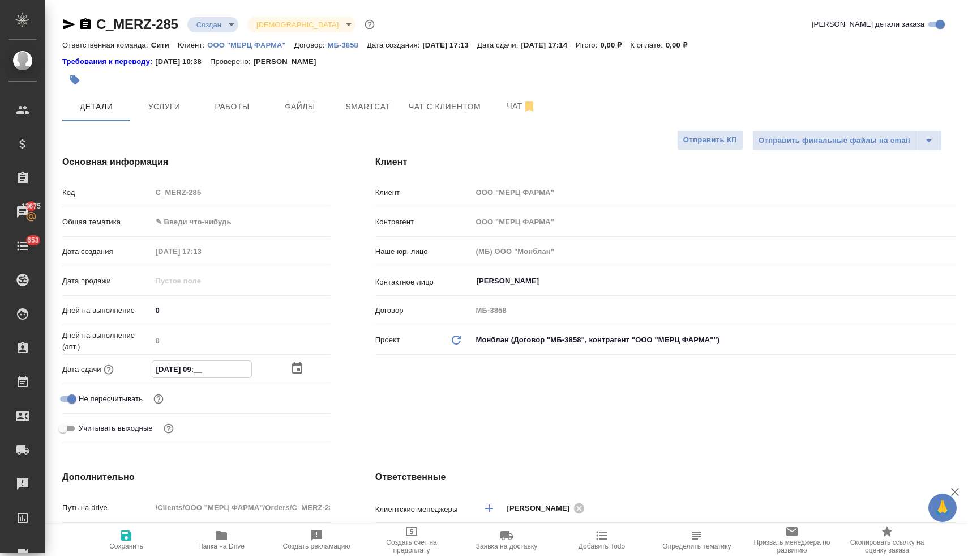
type input "16.10.2025 09:0_"
type textarea "x"
type input "16.10.2025 09:00"
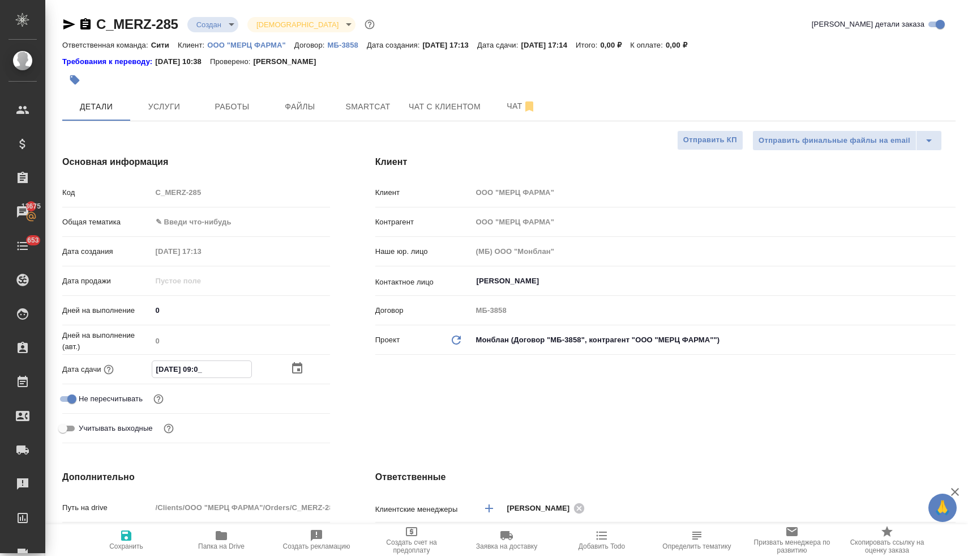
type textarea "x"
type input "16.10.2025 09:00"
click at [125, 539] on icon "button" at bounding box center [126, 535] width 10 height 10
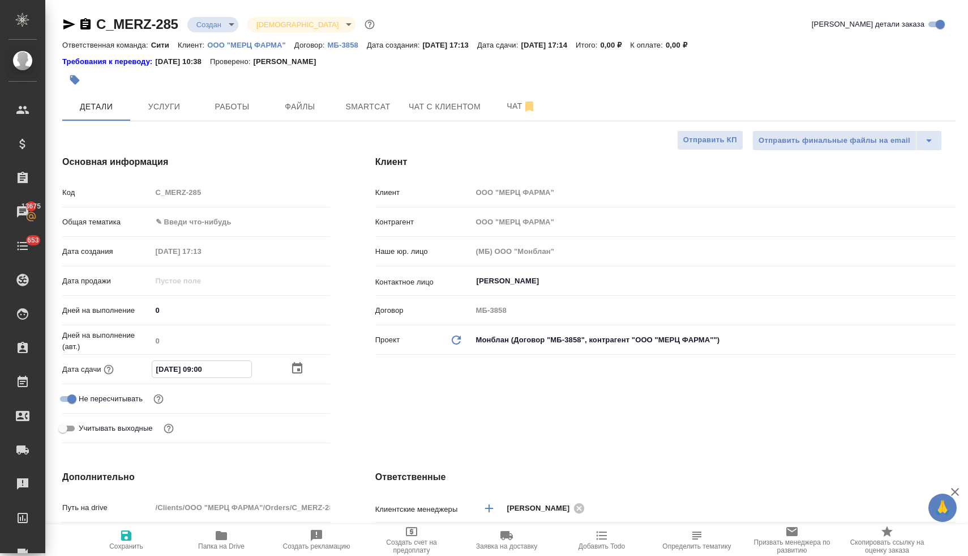
type textarea "x"
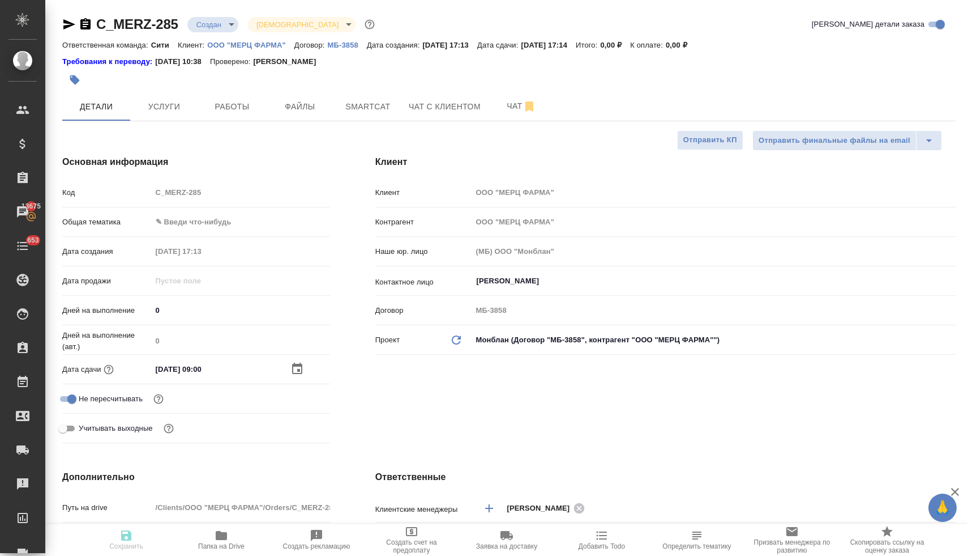
type textarea "x"
select select "RU"
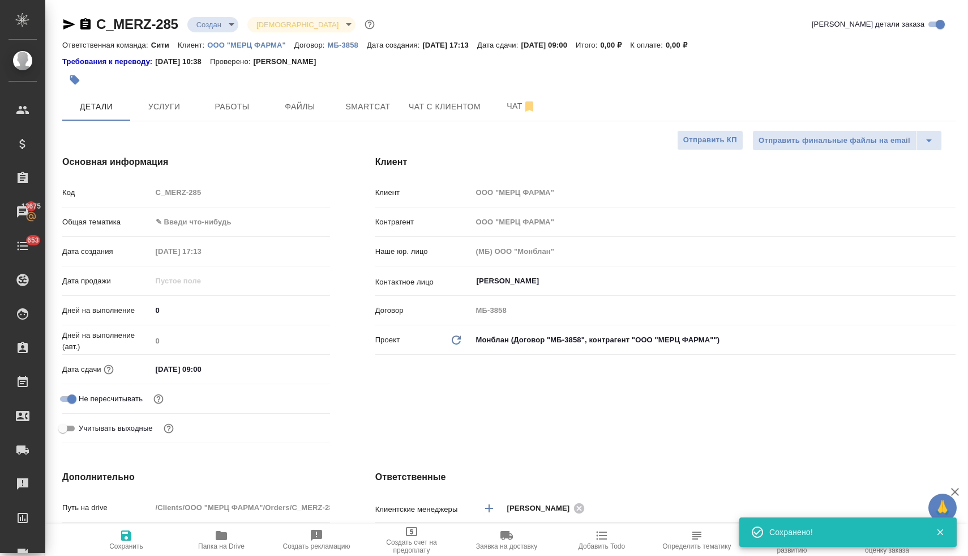
type textarea "x"
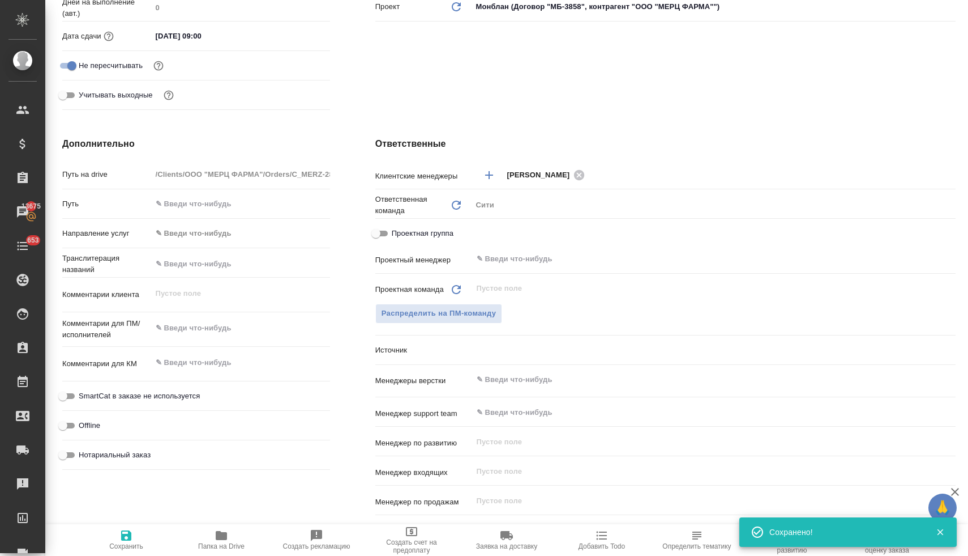
scroll to position [388, 0]
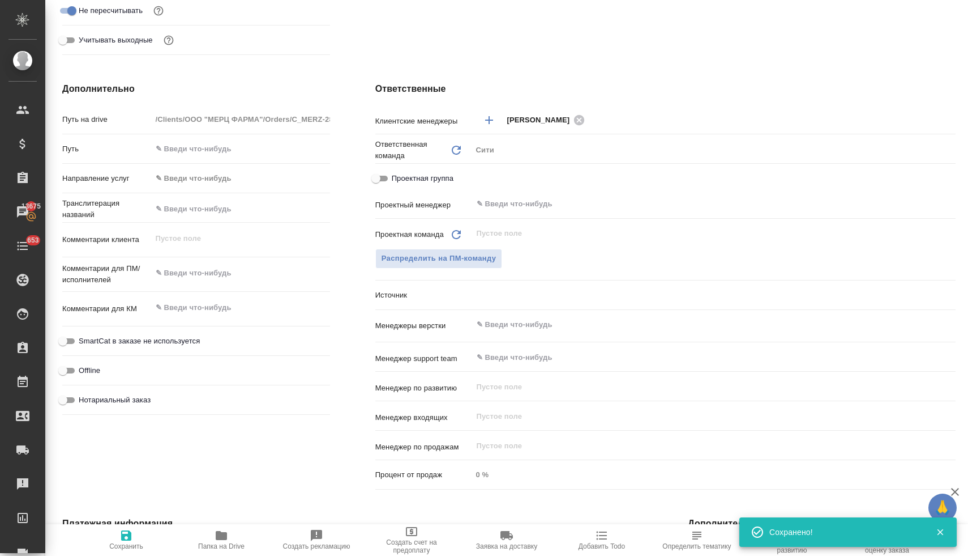
type textarea "x"
click at [210, 267] on textarea at bounding box center [240, 273] width 177 height 19
paste textarea "Natalia.Mikheeva@merz.ru"
type textarea "x"
type textarea "Natalia.Mikheeva@merz.ru"
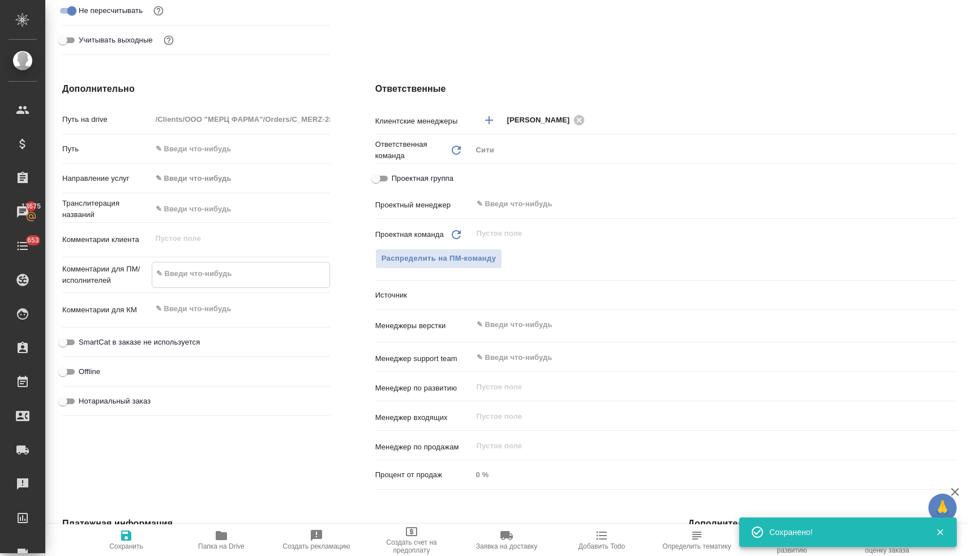
type textarea "x"
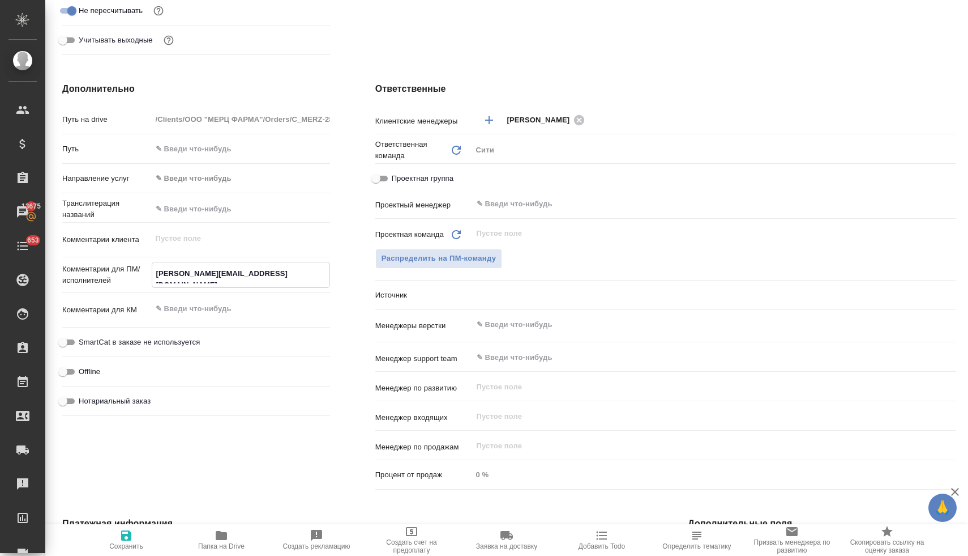
type textarea "Natalia.Mikheeva@merz.ru"
type textarea "x"
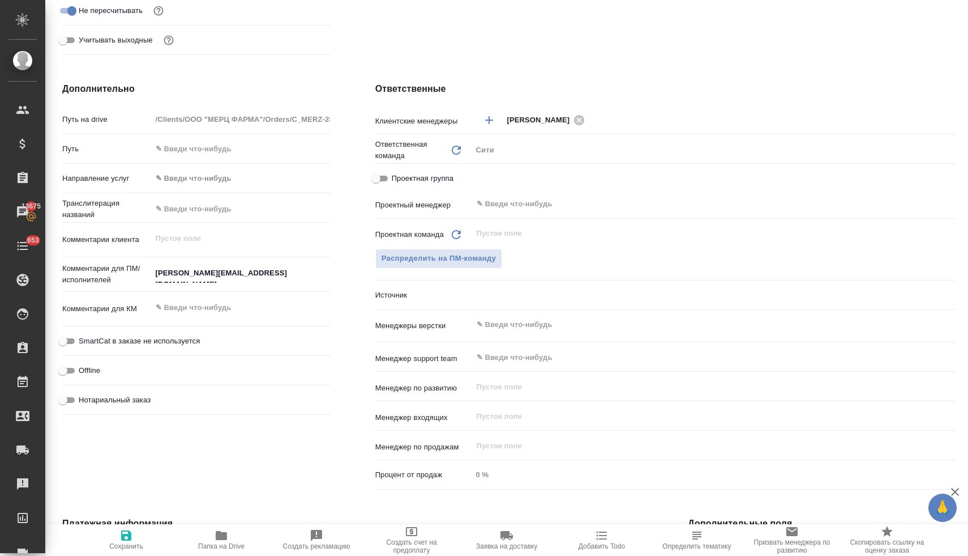
type textarea "x"
drag, startPoint x: 254, startPoint y: 276, endPoint x: 121, endPoint y: 279, distance: 133.7
click at [121, 279] on div "Комментарии для ПМ/исполнителей Natalia.Mikheeva@merz.ru x" at bounding box center [196, 275] width 268 height 26
drag, startPoint x: 255, startPoint y: 269, endPoint x: 136, endPoint y: 273, distance: 118.4
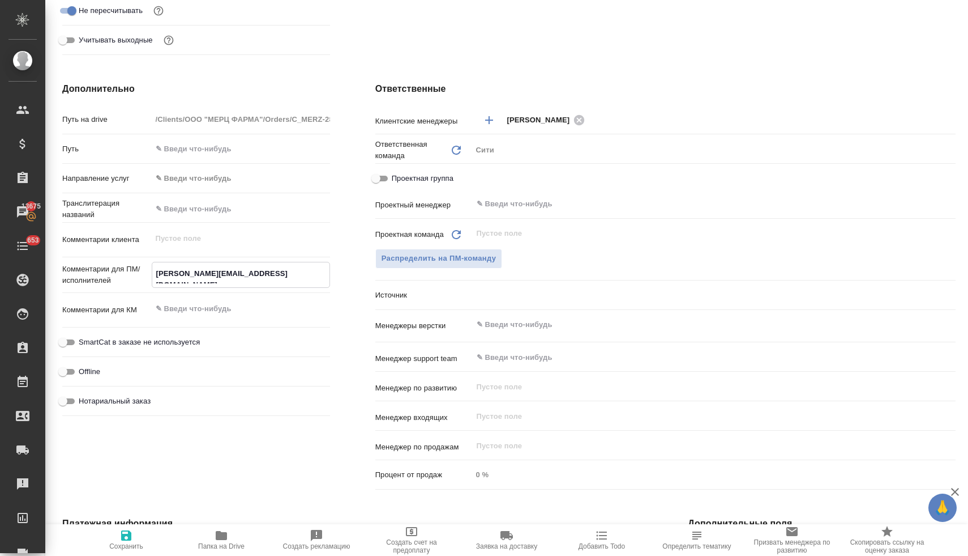
click at [136, 273] on div "Комментарии для ПМ/исполнителей Natalia.Mikheeva@merz.ru x" at bounding box center [196, 275] width 268 height 26
paste textarea "необходим последовательный перевод для мероприятия в Грузии. Дата – 16 октября.…"
type textarea "x"
type textarea "необходим последовательный перевод для мероприятия в Грузии. Дата – 16 октября.…"
type textarea "x"
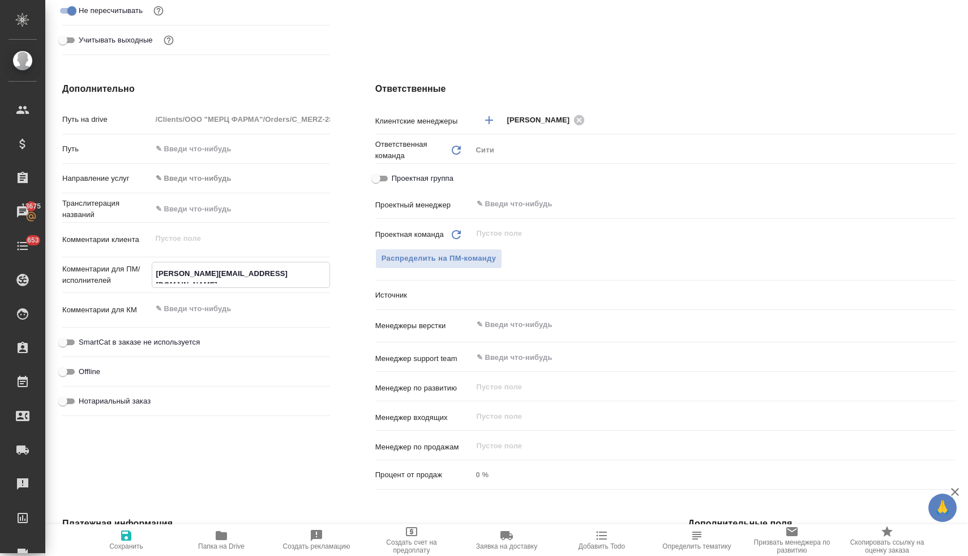
type textarea "x"
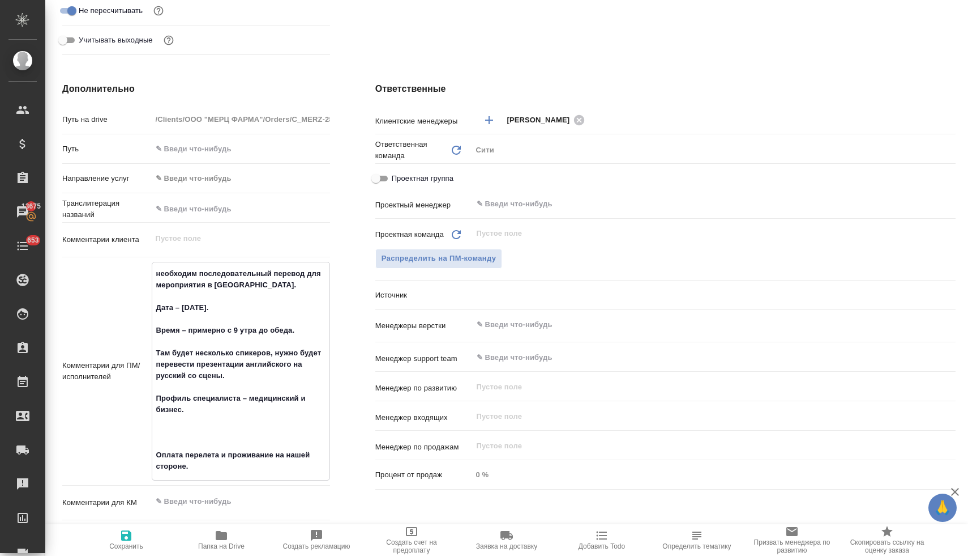
type textarea "необходим последовательный перевод для мероприятия в Грузии. Дата – 16 октября.…"
type textarea "x"
click at [133, 541] on icon "button" at bounding box center [126, 535] width 14 height 14
type textarea "x"
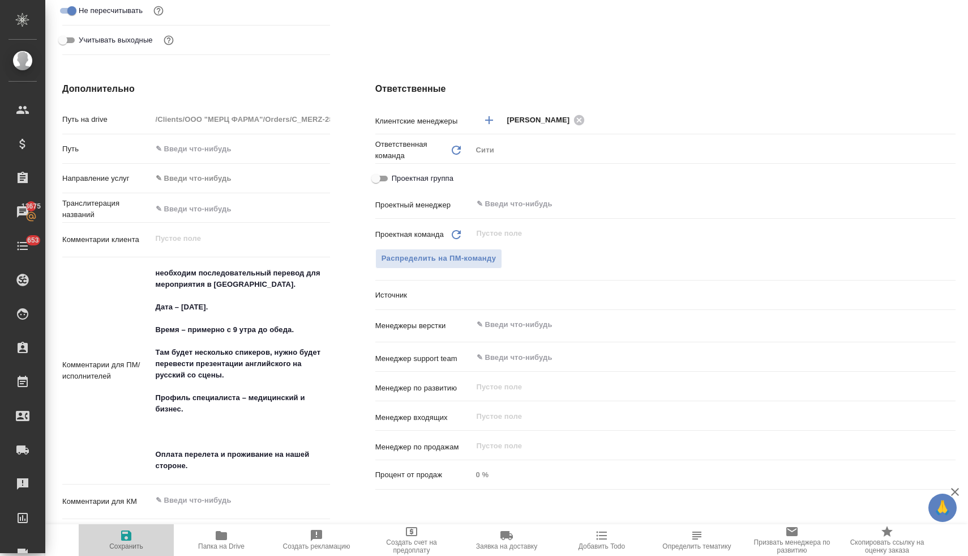
type textarea "x"
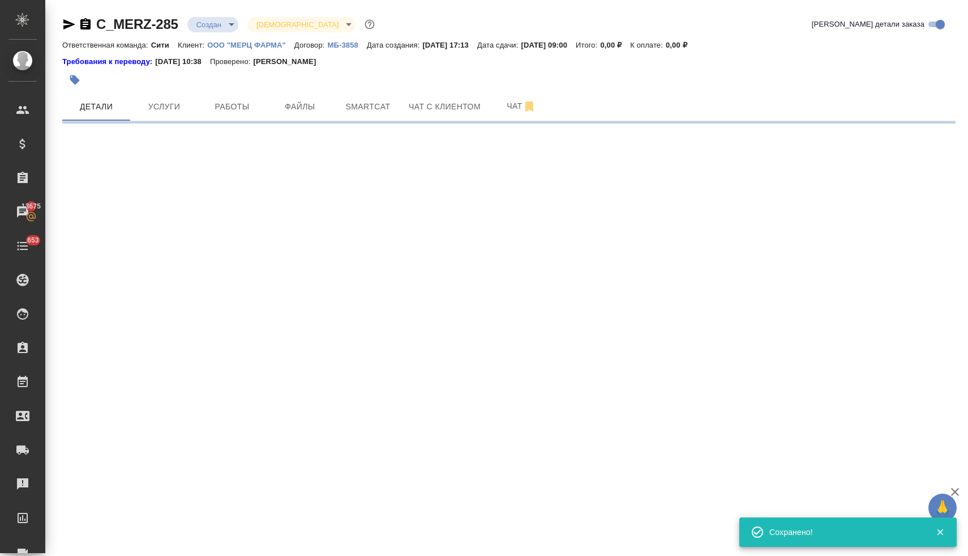
scroll to position [0, 0]
select select "RU"
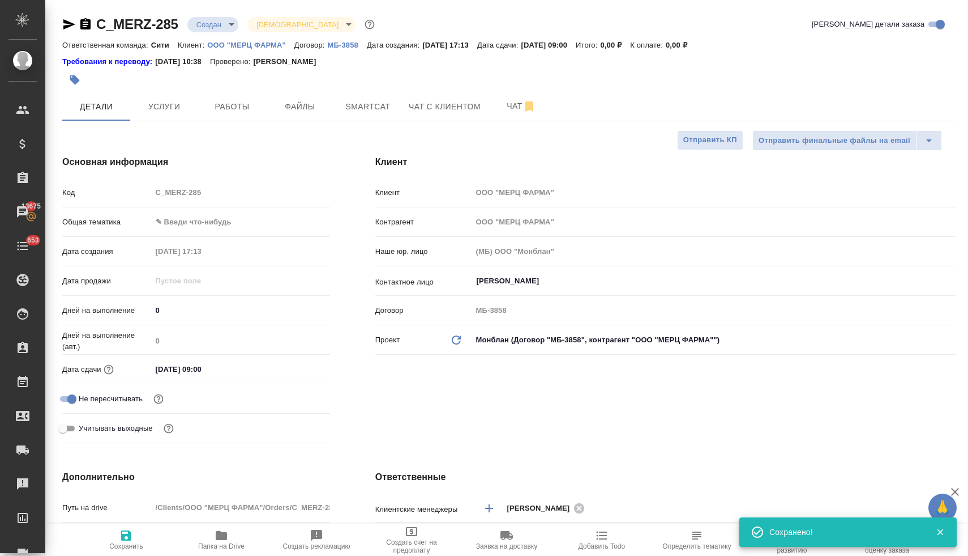
type textarea "x"
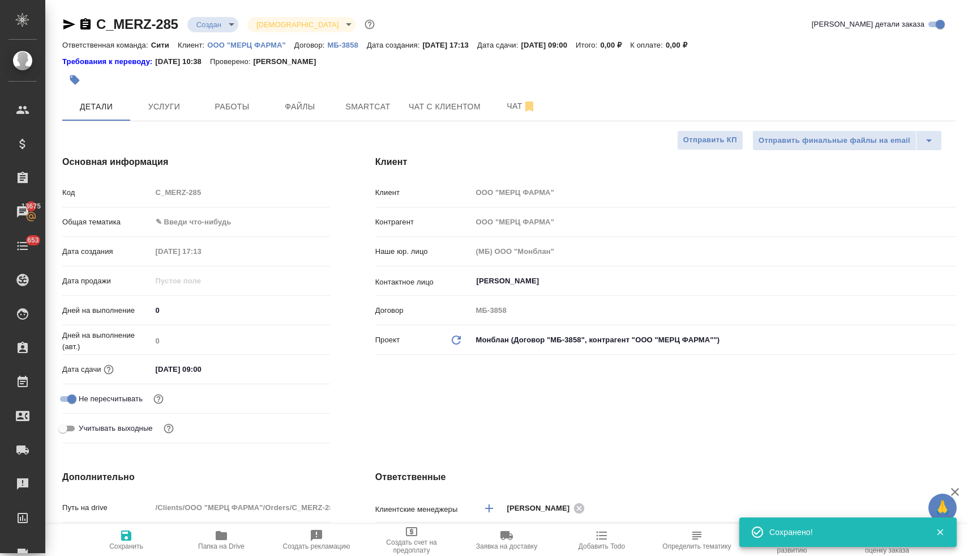
type textarea "x"
click at [65, 22] on icon "button" at bounding box center [69, 24] width 12 height 10
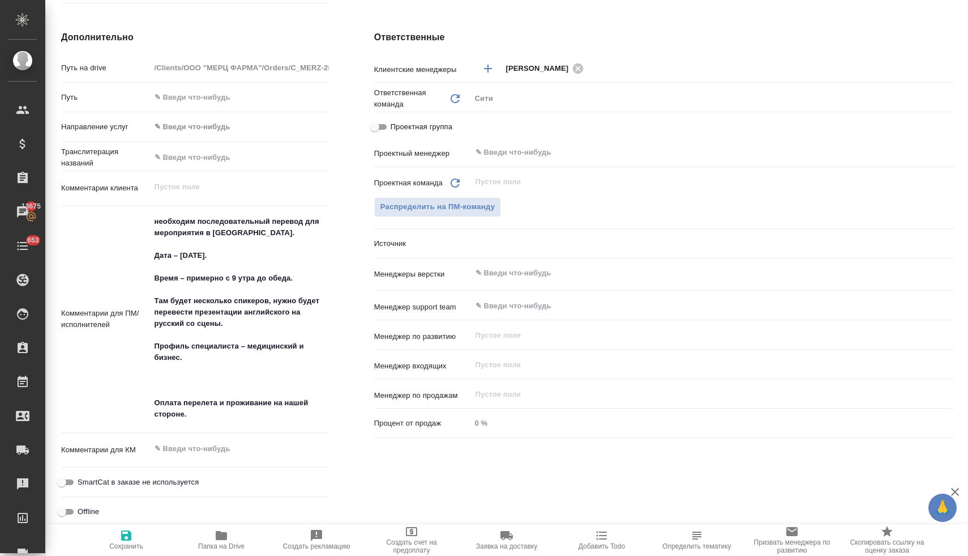
scroll to position [447, 1]
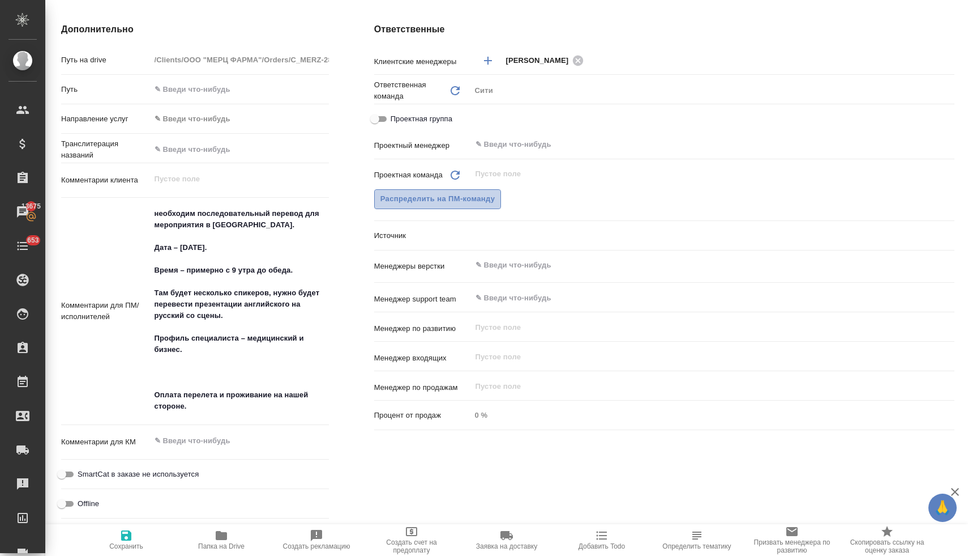
click at [439, 199] on span "Распределить на ПМ-команду" at bounding box center [438, 199] width 115 height 13
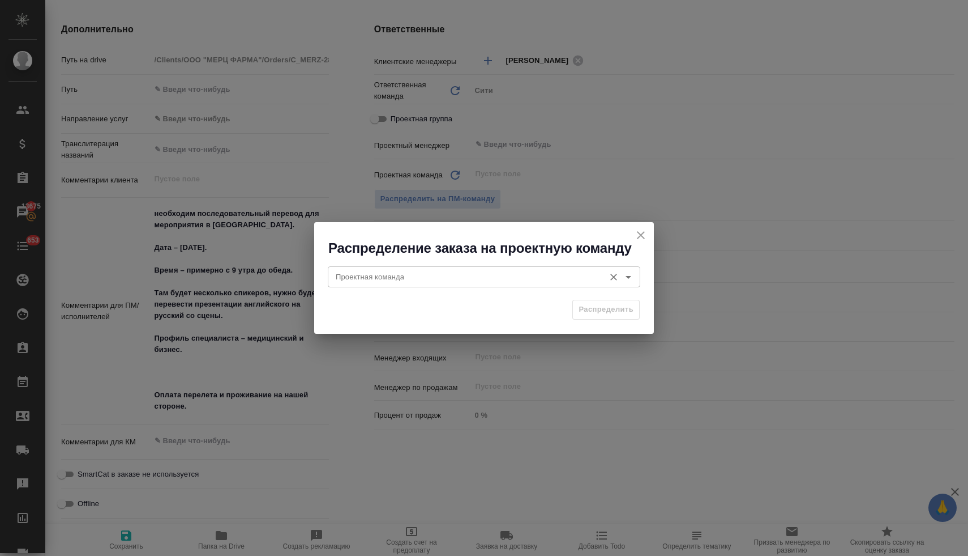
click at [444, 275] on input "Проектная команда" at bounding box center [465, 277] width 268 height 14
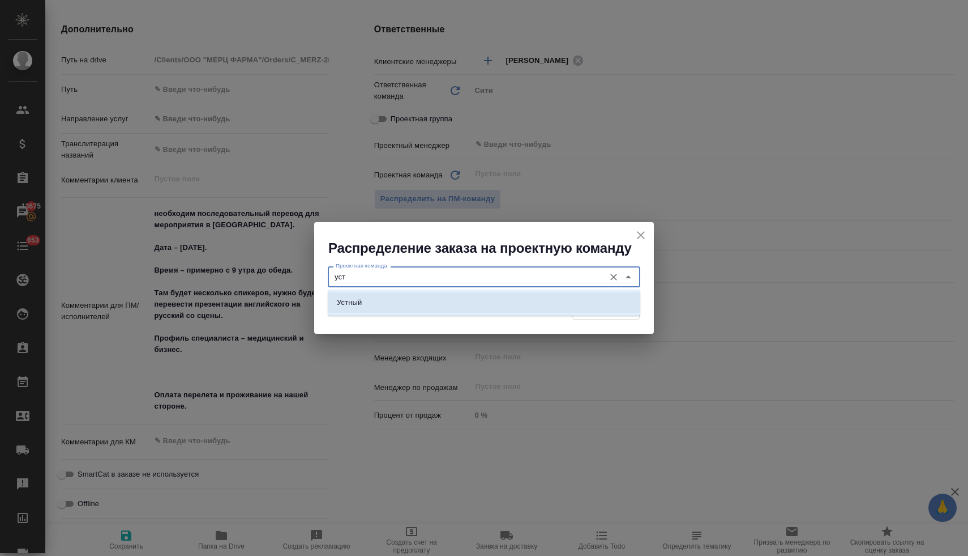
click at [439, 309] on li "Устный" at bounding box center [484, 302] width 313 height 20
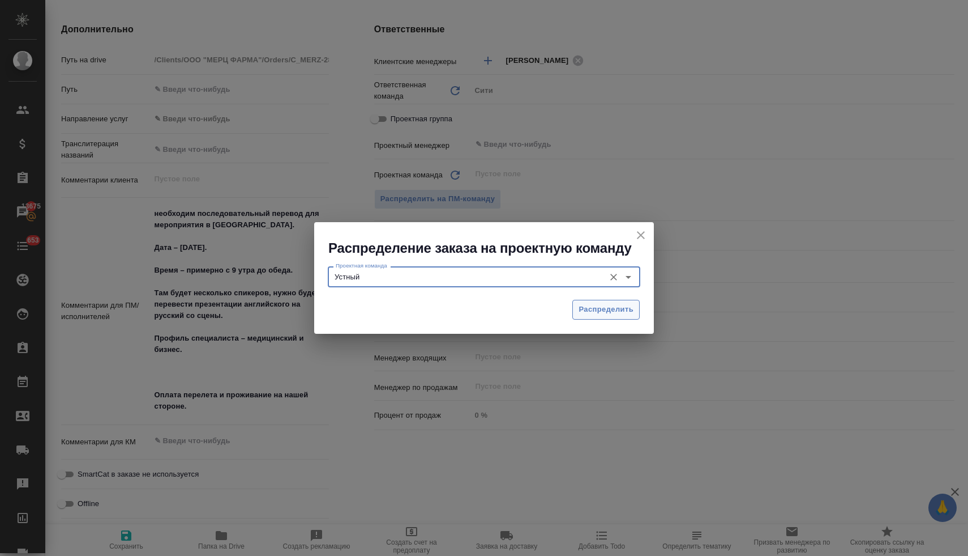
type input "Устный"
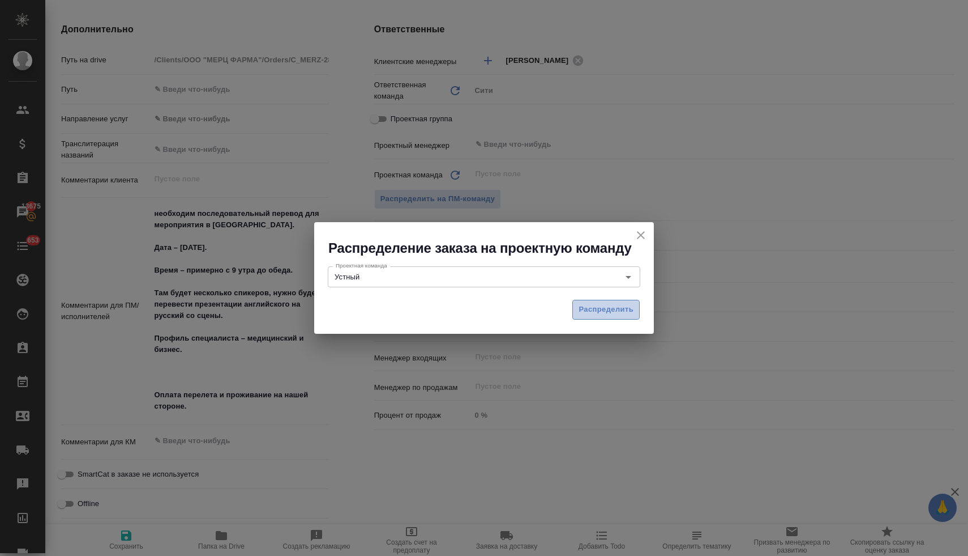
click at [600, 306] on span "Распределить" at bounding box center [606, 309] width 55 height 13
type textarea "x"
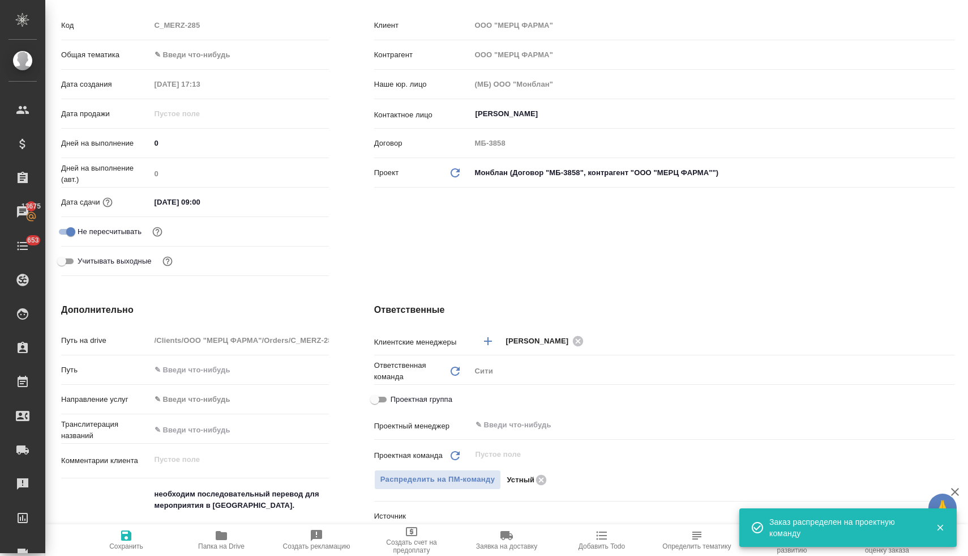
scroll to position [0, 1]
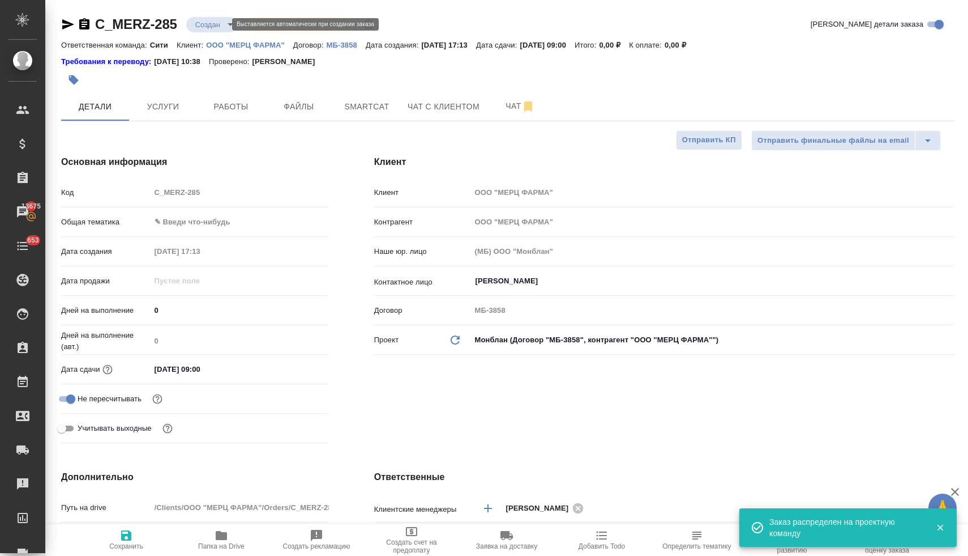
click at [212, 26] on body "🙏 .cls-1 fill:#fff; AWATERA Lyamina Nadezhda Клиенты Спецификации Заказы 13675 …" at bounding box center [484, 278] width 968 height 556
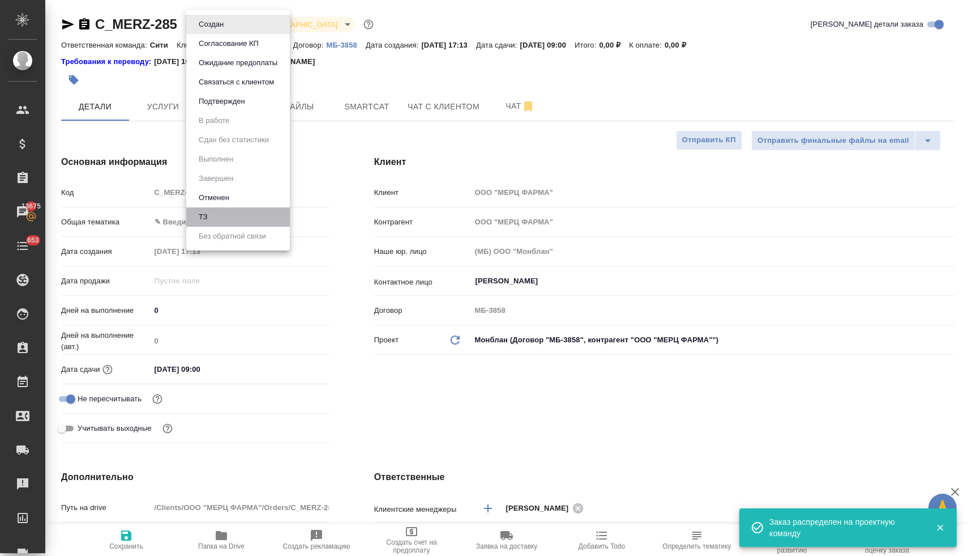
click at [212, 222] on li "ТЗ" at bounding box center [238, 216] width 104 height 19
type textarea "x"
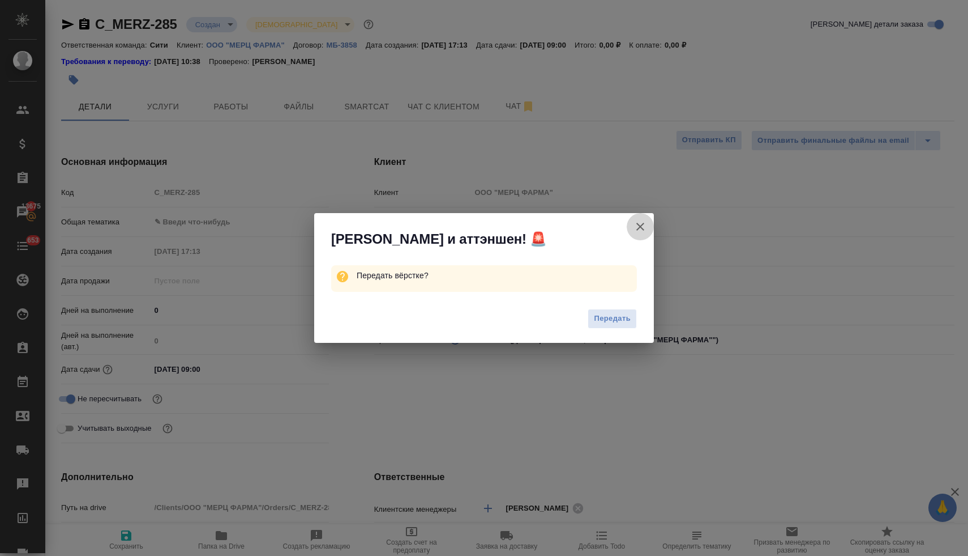
click at [638, 232] on button "Клиент не указал номер" at bounding box center [640, 226] width 27 height 27
type textarea "x"
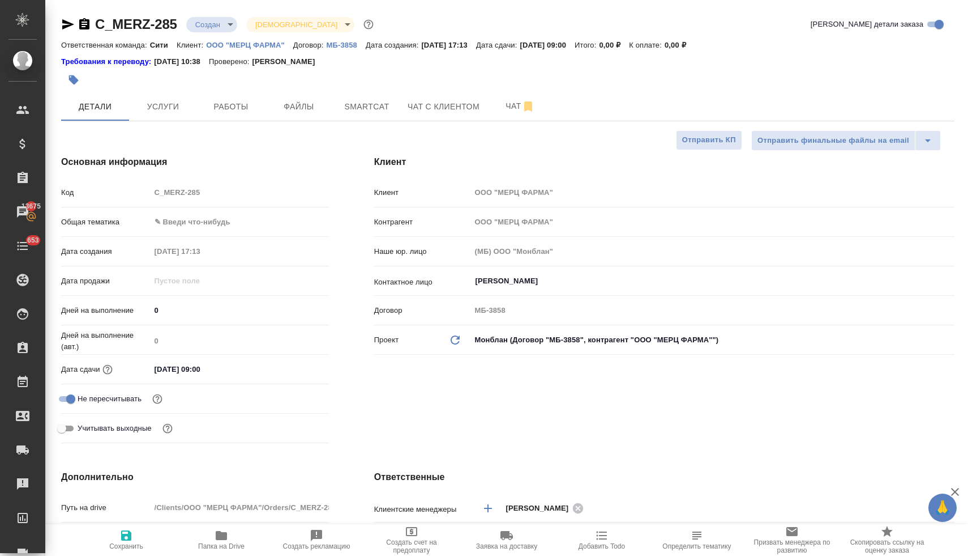
scroll to position [0, 0]
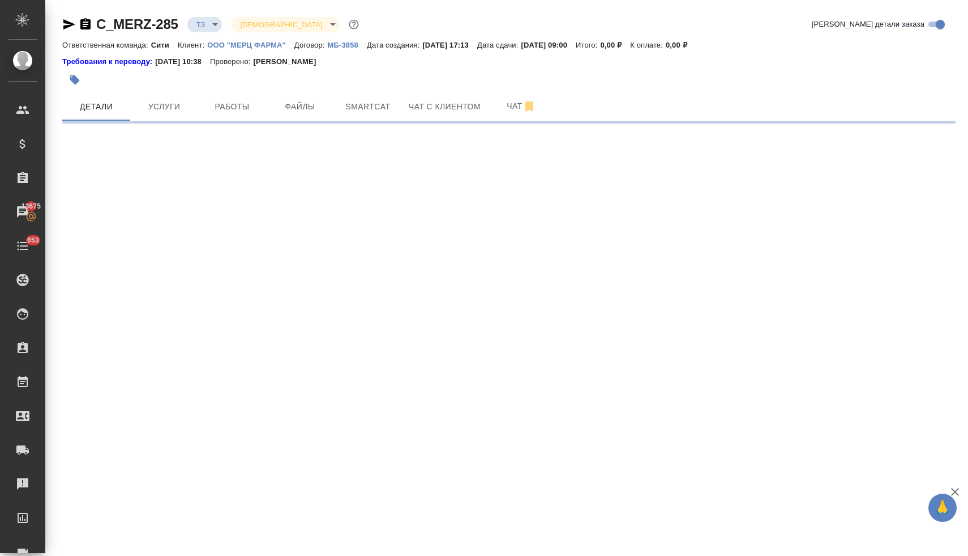
select select "RU"
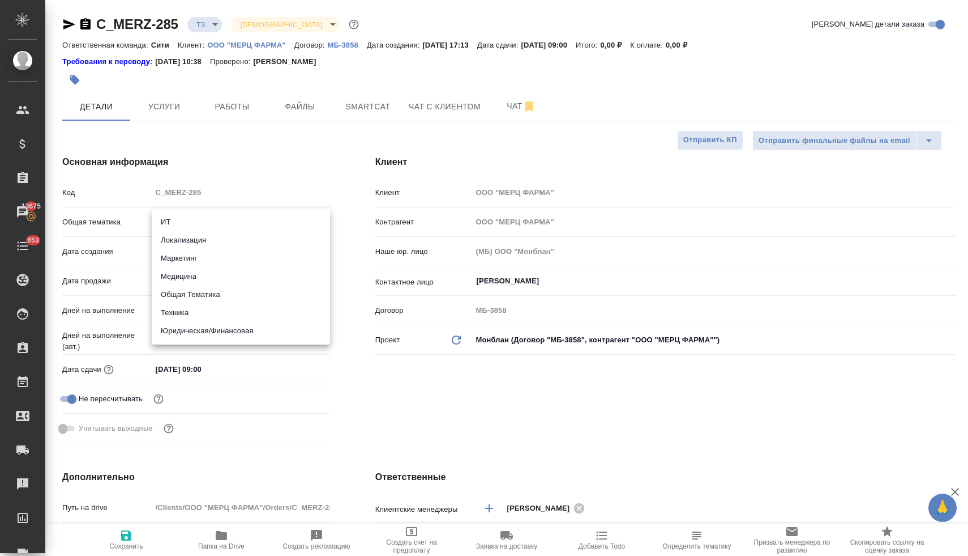
click at [214, 221] on body "🙏 .cls-1 fill:#fff; AWATERA Lyamina Nadezhda Клиенты Спецификации Заказы 13675 …" at bounding box center [484, 278] width 968 height 556
click at [202, 277] on li "Медицина" at bounding box center [241, 276] width 178 height 18
type input "med"
type textarea "x"
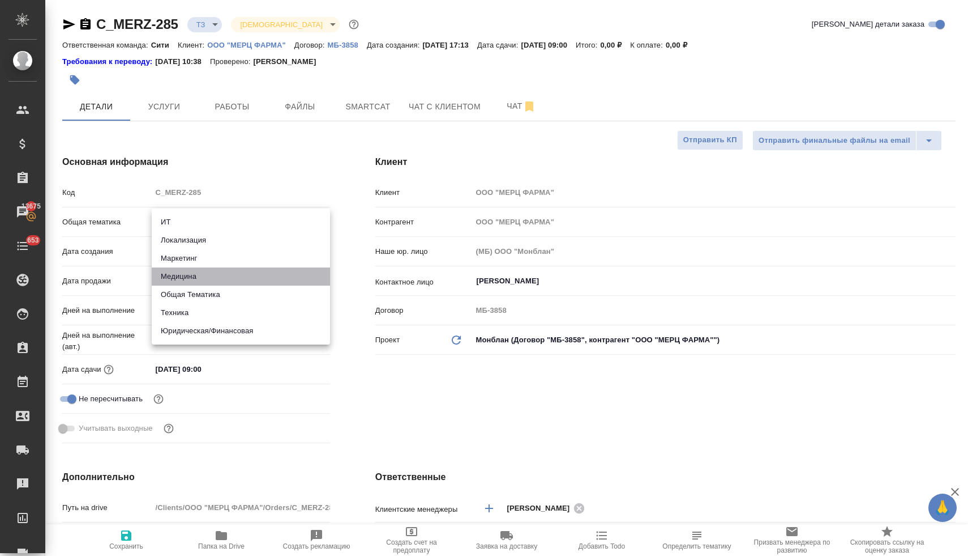
type textarea "x"
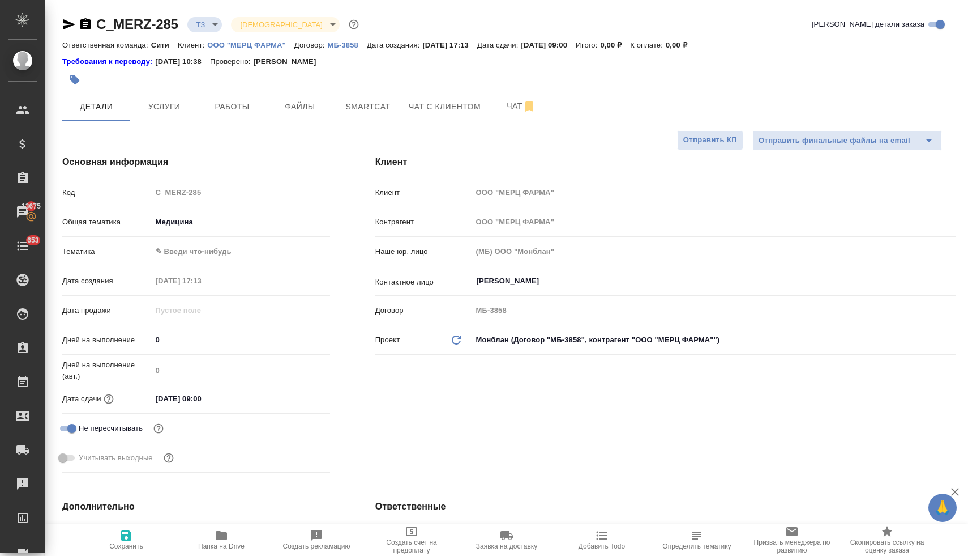
click at [195, 258] on body "🙏 .cls-1 fill:#fff; AWATERA Lyamina Nadezhda Клиенты Спецификации Заказы 13675 …" at bounding box center [484, 278] width 968 height 556
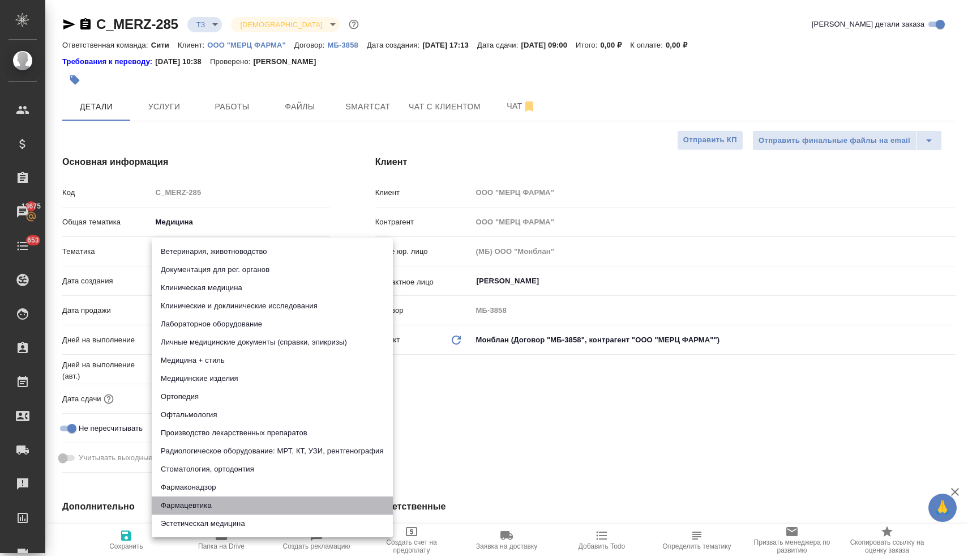
click at [217, 501] on li "Фармацевтика" at bounding box center [272, 505] width 241 height 18
type textarea "x"
type input "6149832f2b7be24903fd7a82"
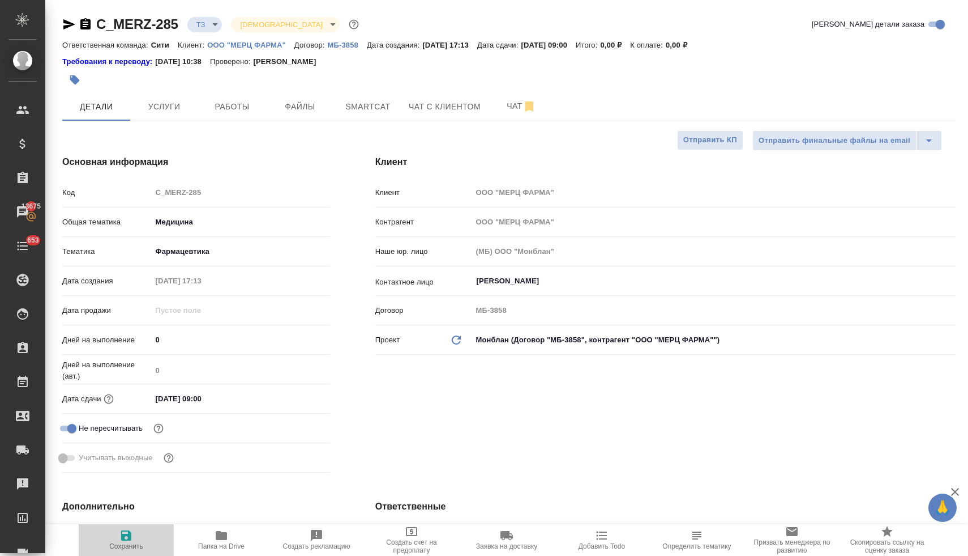
click at [131, 542] on span "Сохранить" at bounding box center [126, 546] width 34 height 8
type textarea "x"
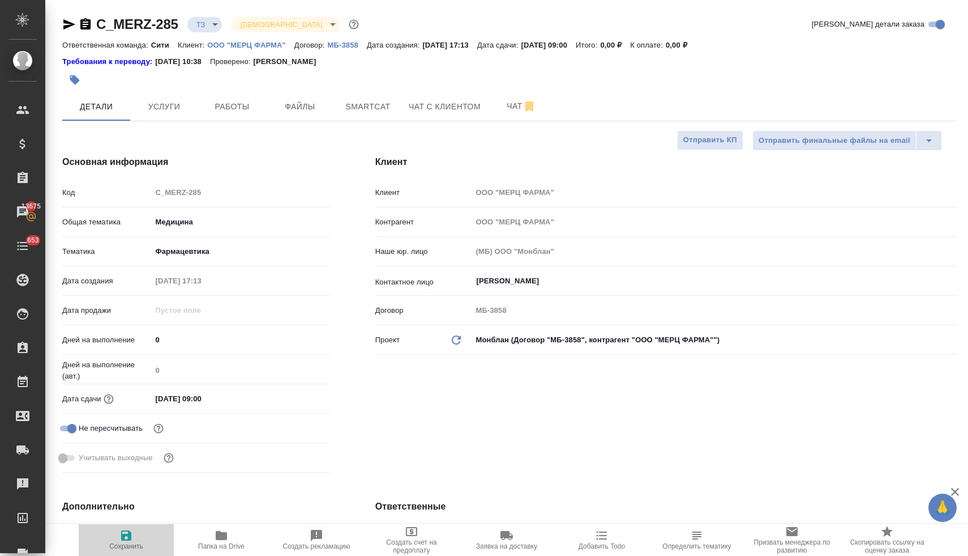
type textarea "x"
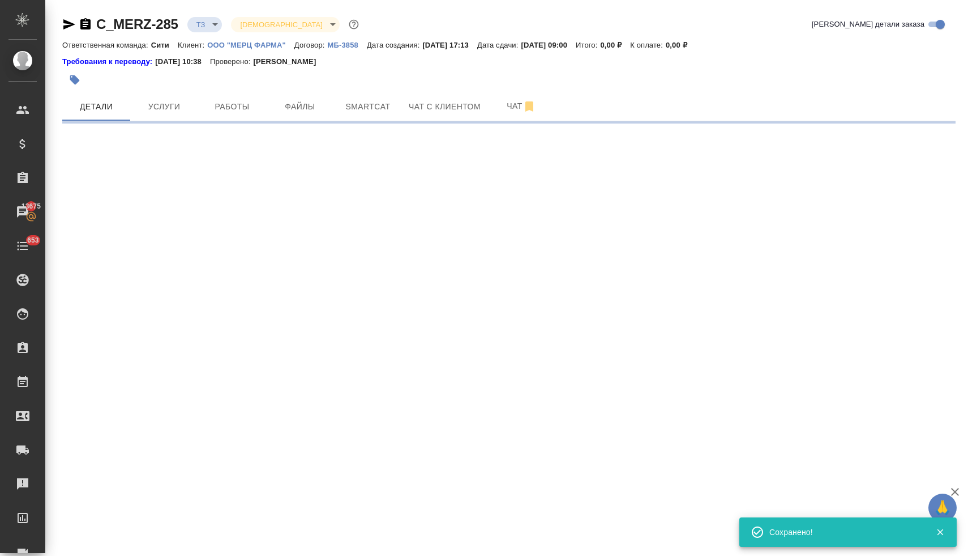
select select "RU"
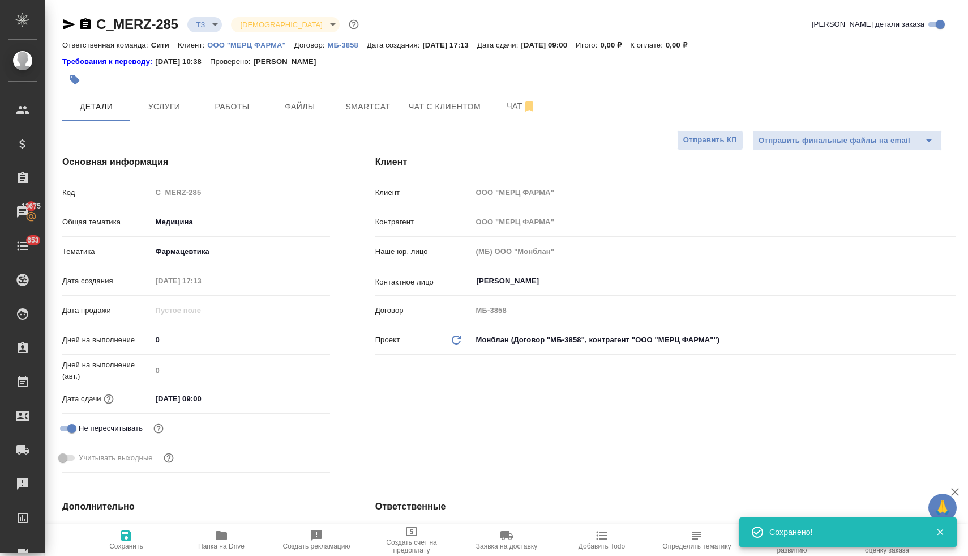
type textarea "x"
click at [508, 106] on span "Чат" at bounding box center [521, 106] width 54 height 14
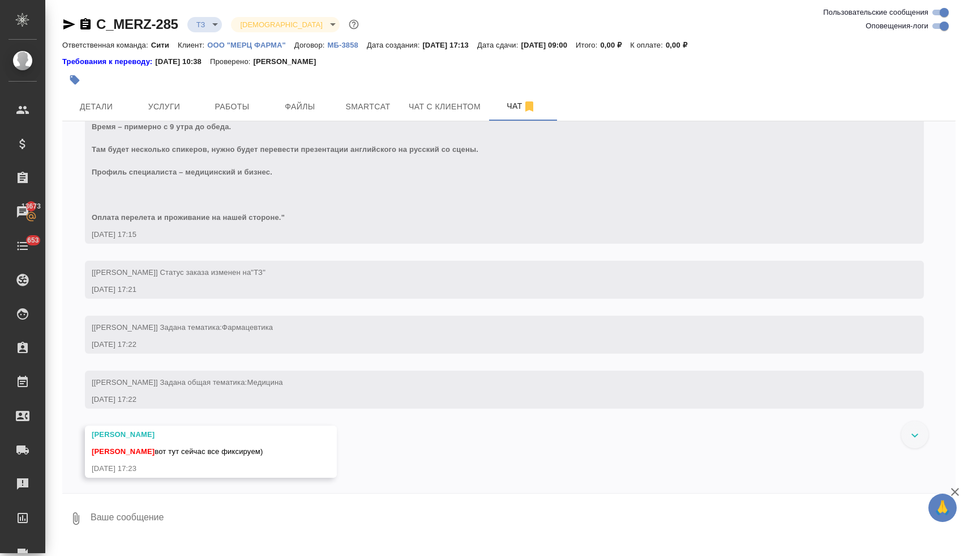
scroll to position [103, 0]
click at [365, 509] on textarea at bounding box center [522, 518] width 866 height 39
type textarea "ок"
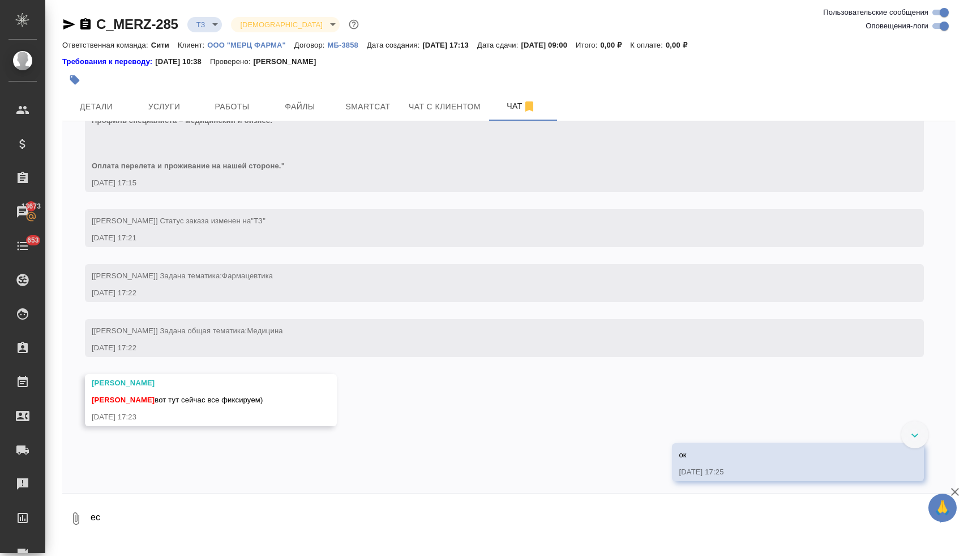
scroll to position [157, 0]
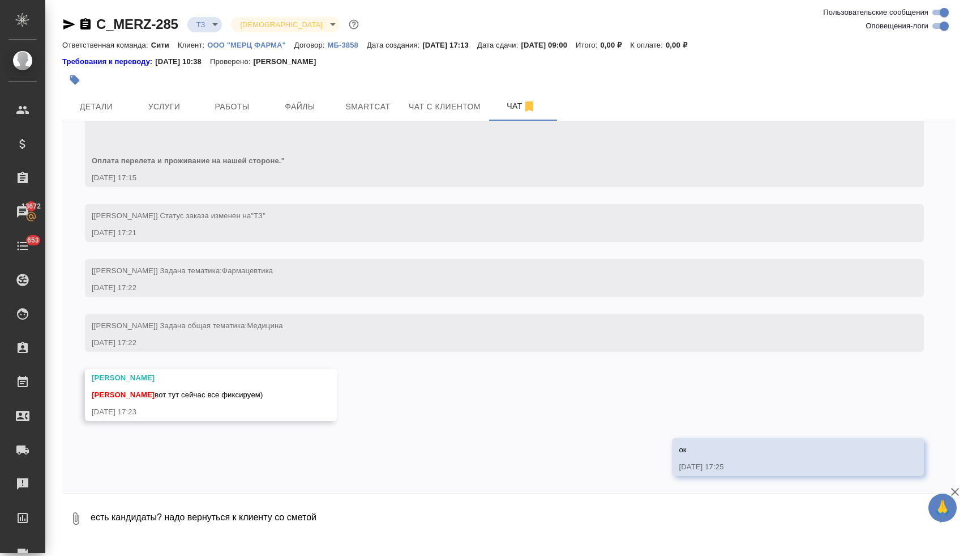
type textarea "есть кандидаты? надо вернуться к клиенту со сметой"
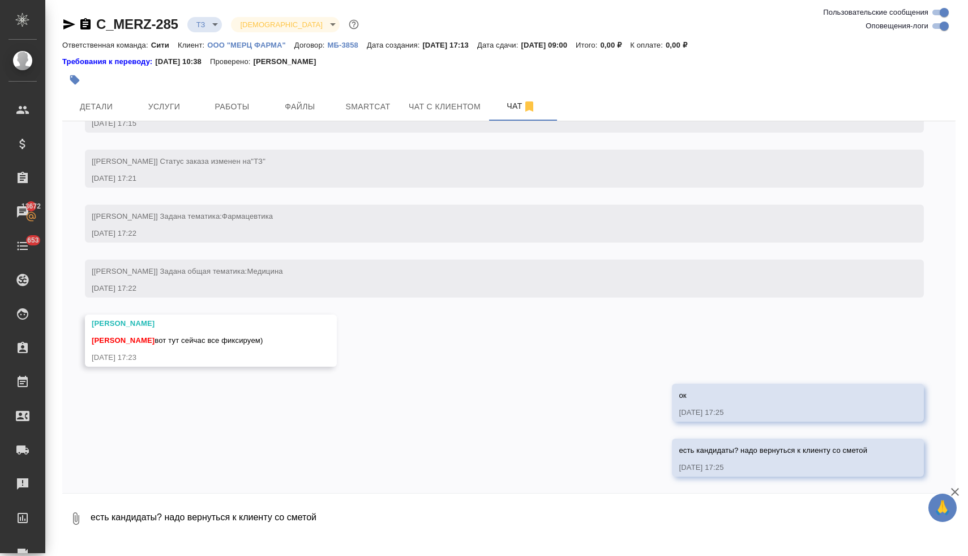
scroll to position [212, 0]
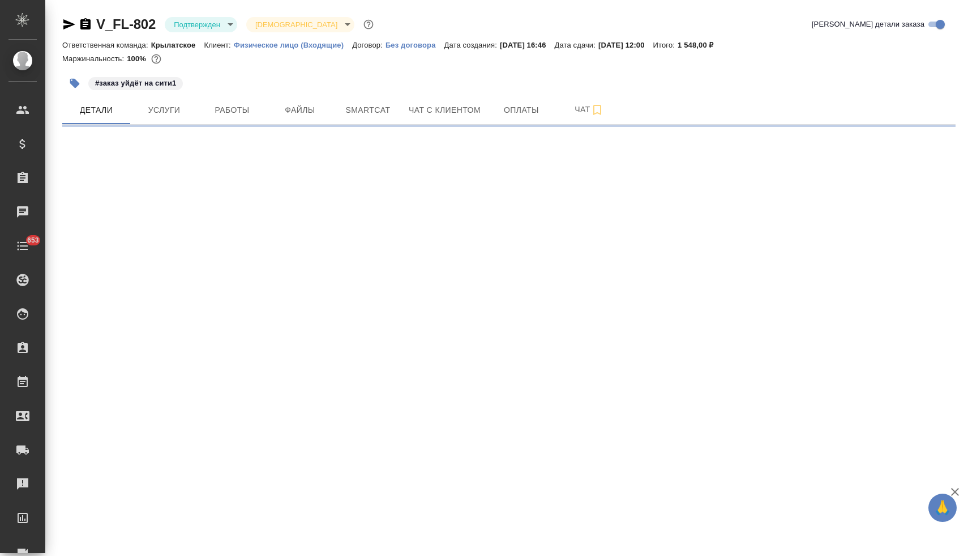
select select "RU"
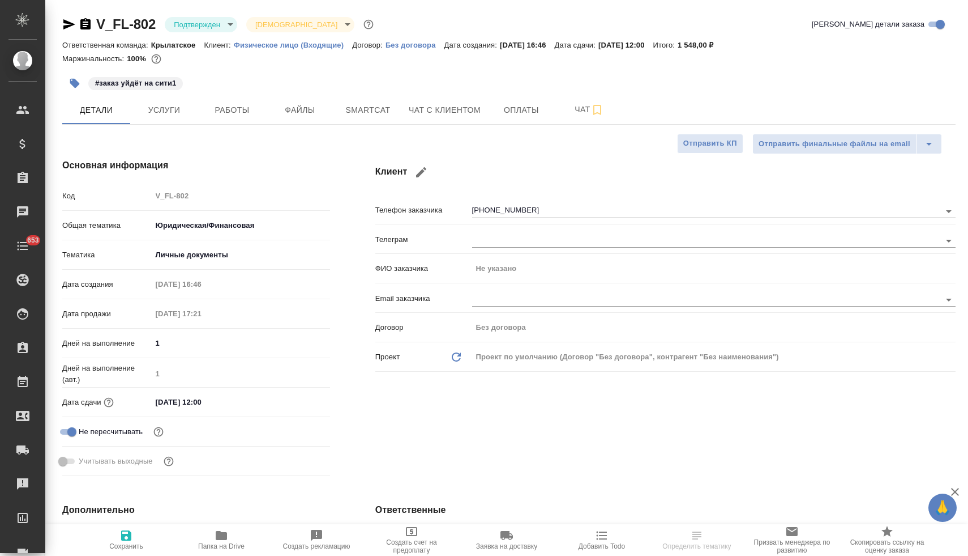
type textarea "x"
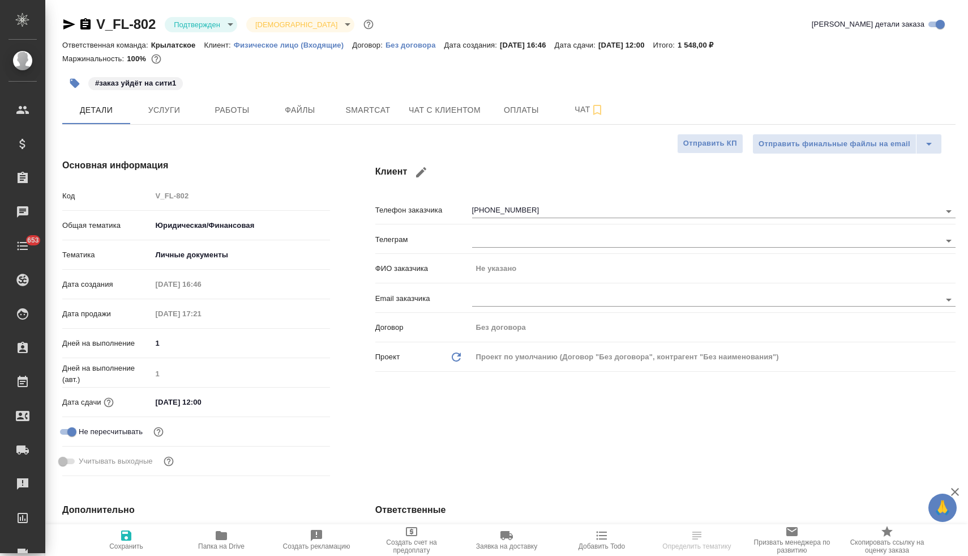
type textarea "x"
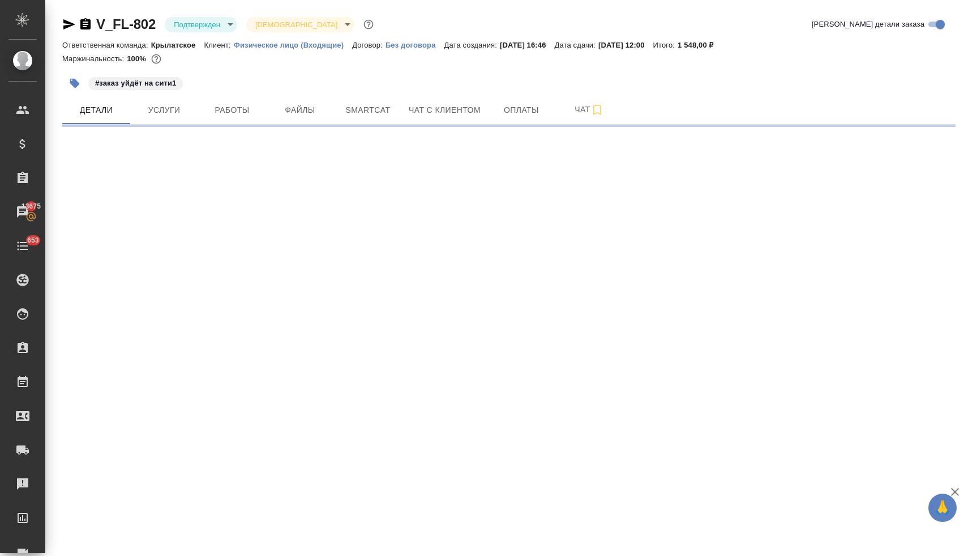
select select "RU"
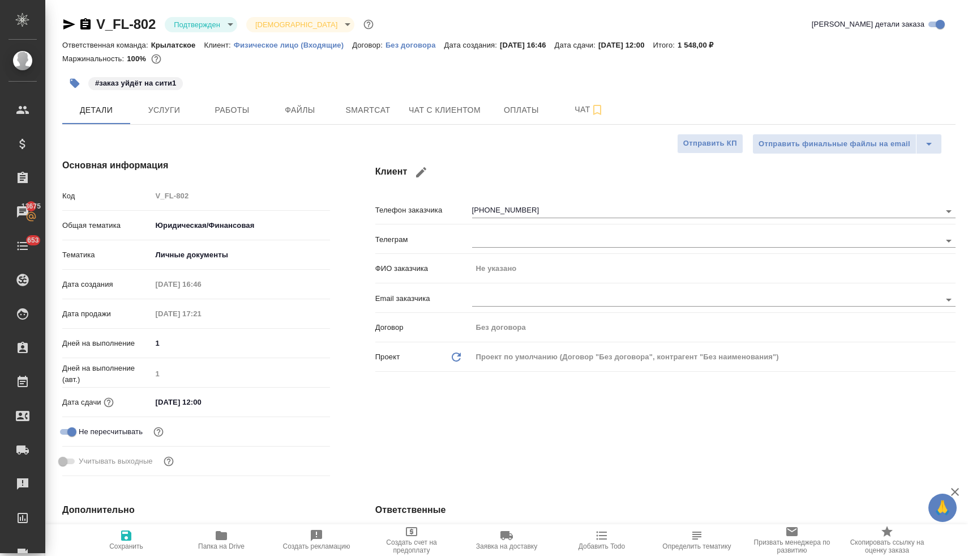
type textarea "x"
click at [455, 110] on span "Чат с клиентом" at bounding box center [445, 110] width 72 height 14
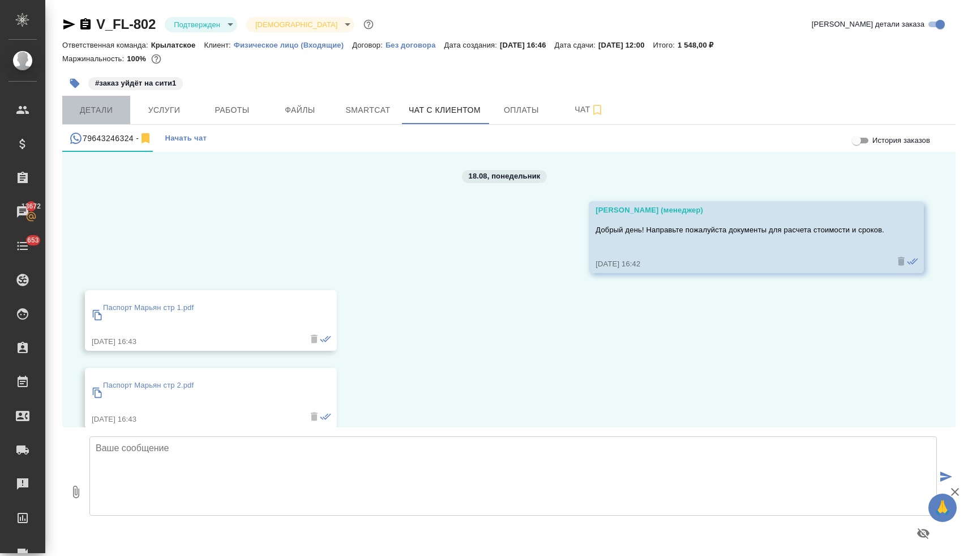
click at [95, 110] on span "Детали" at bounding box center [96, 110] width 54 height 14
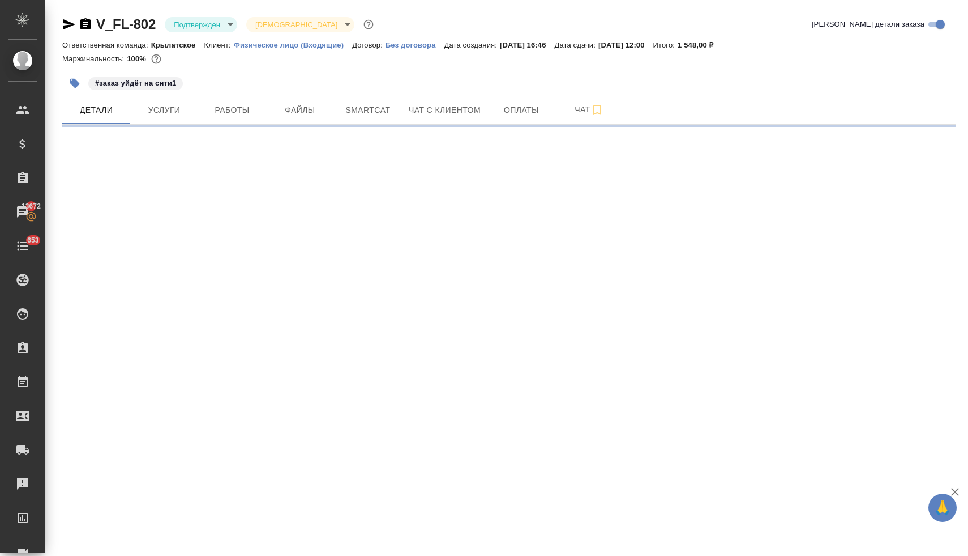
select select "RU"
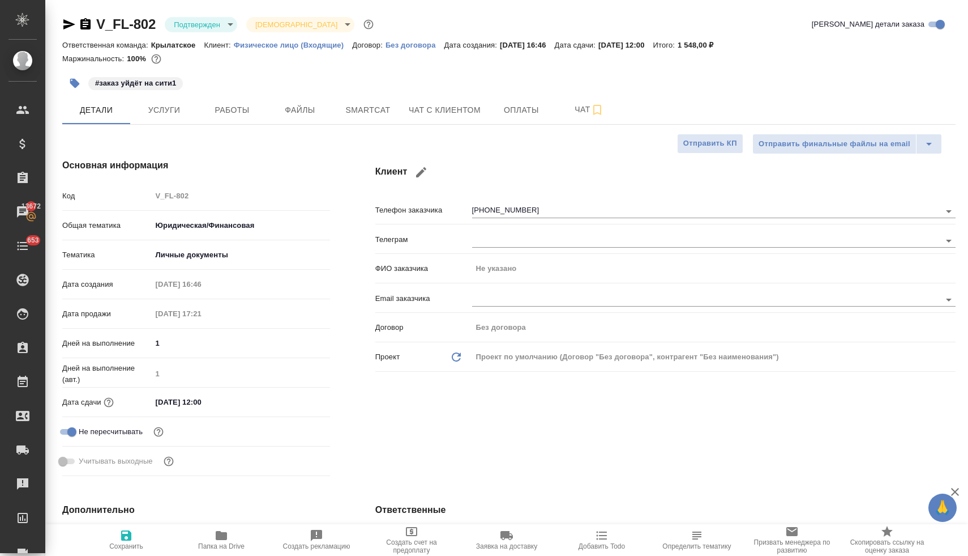
type textarea "x"
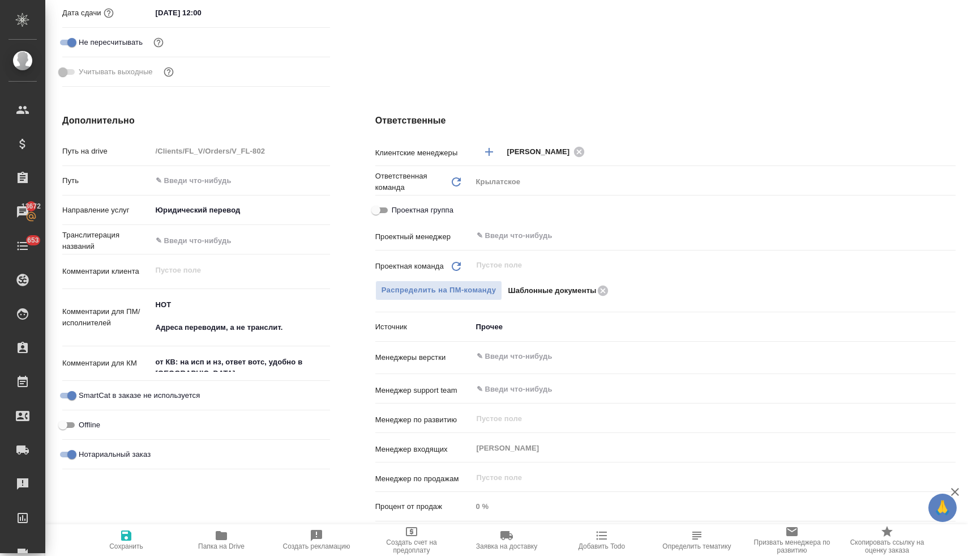
scroll to position [392, 0]
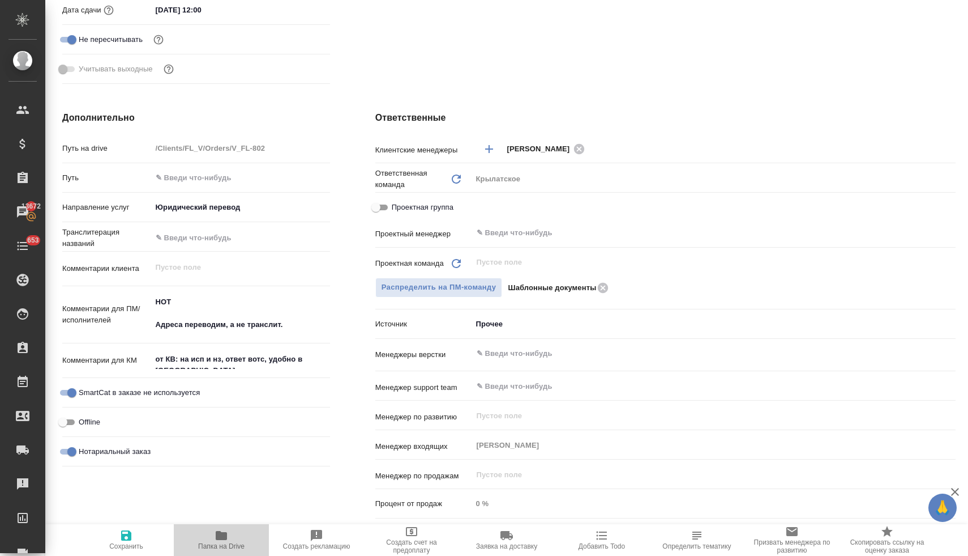
click at [224, 540] on icon "button" at bounding box center [222, 535] width 14 height 14
type textarea "x"
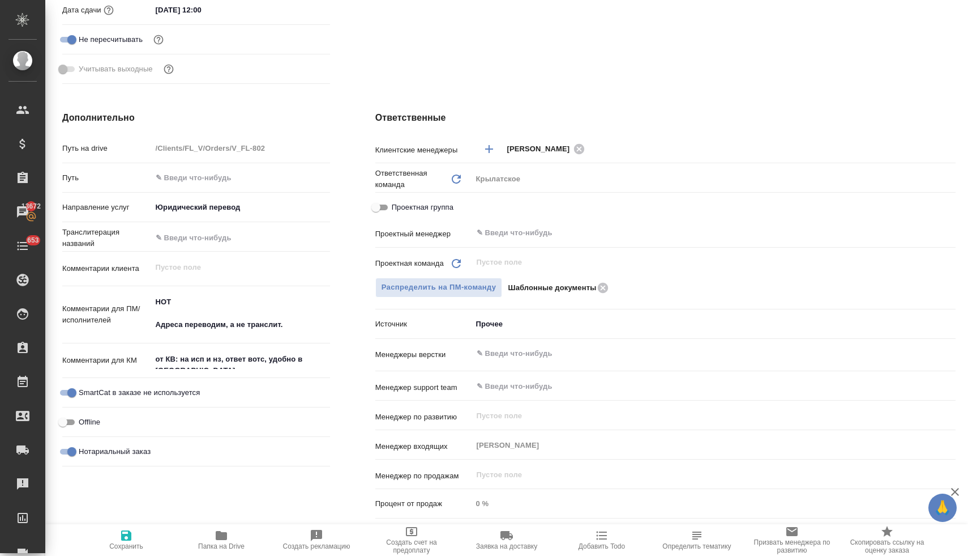
type textarea "x"
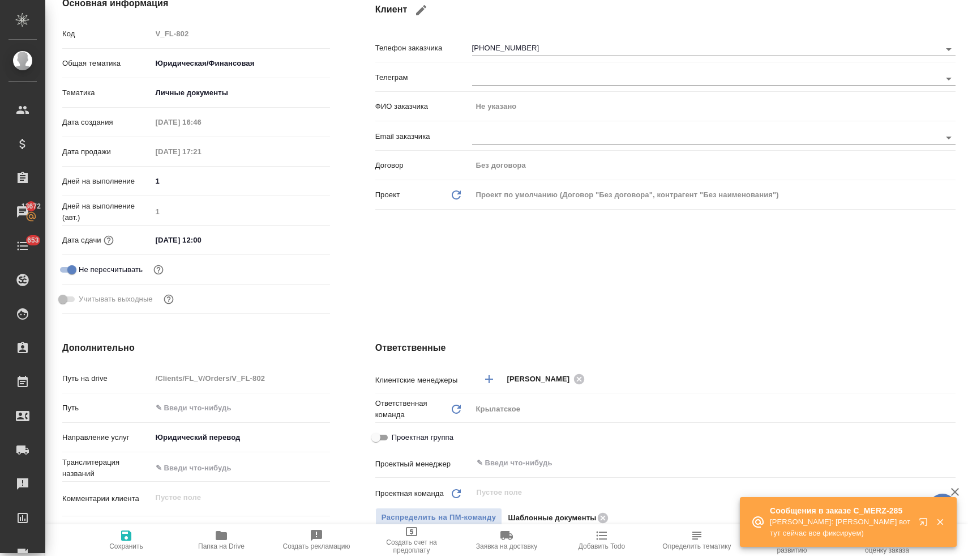
scroll to position [0, 0]
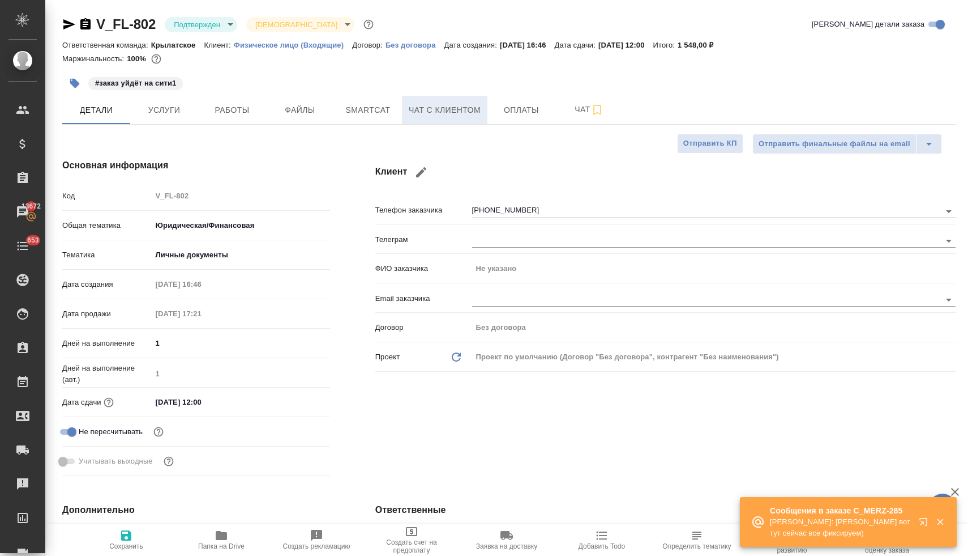
click at [457, 105] on span "Чат с клиентом" at bounding box center [445, 110] width 72 height 14
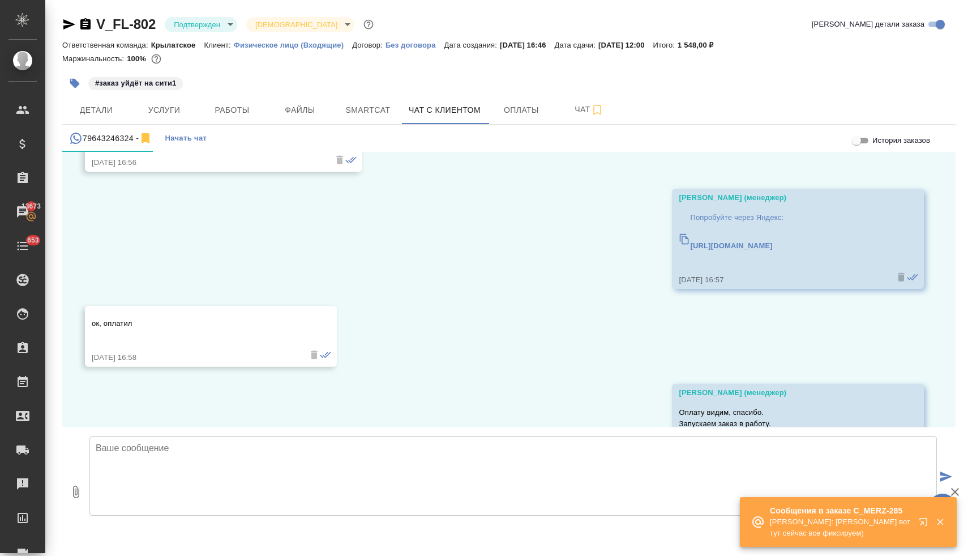
scroll to position [1009, 0]
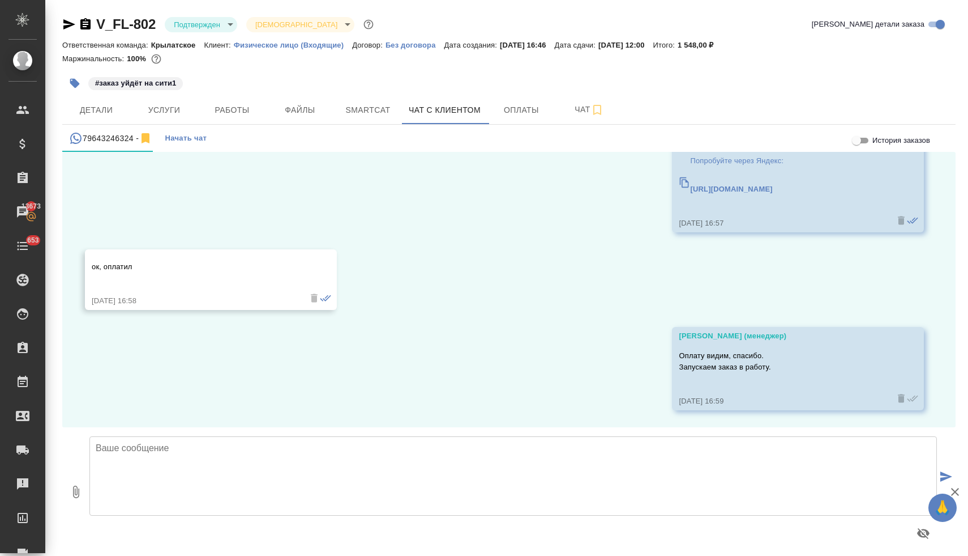
click at [343, 463] on textarea at bounding box center [513, 475] width 848 height 79
type textarea "Напишите, пожалуйста, транслитерацию имени по загранпаспорту"
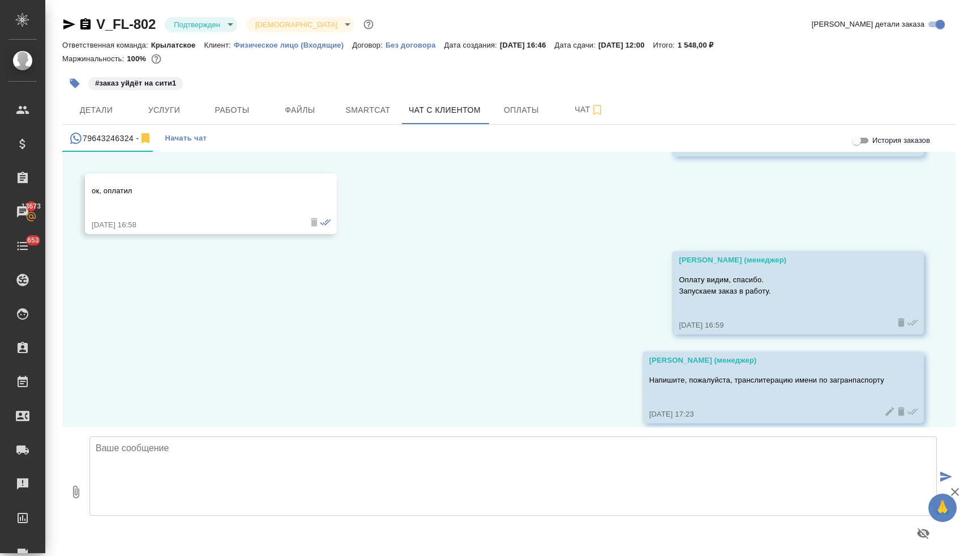
scroll to position [1098, 0]
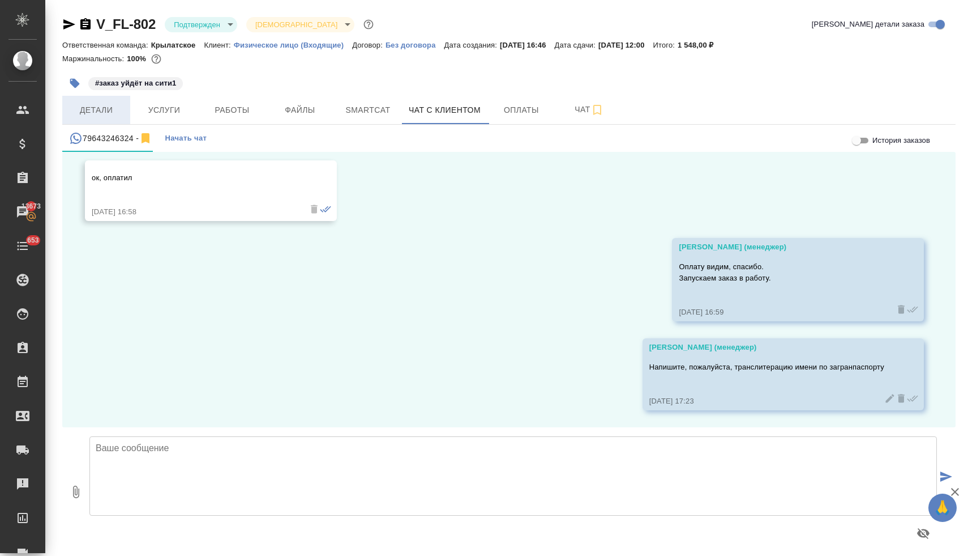
click at [105, 115] on span "Детали" at bounding box center [96, 110] width 54 height 14
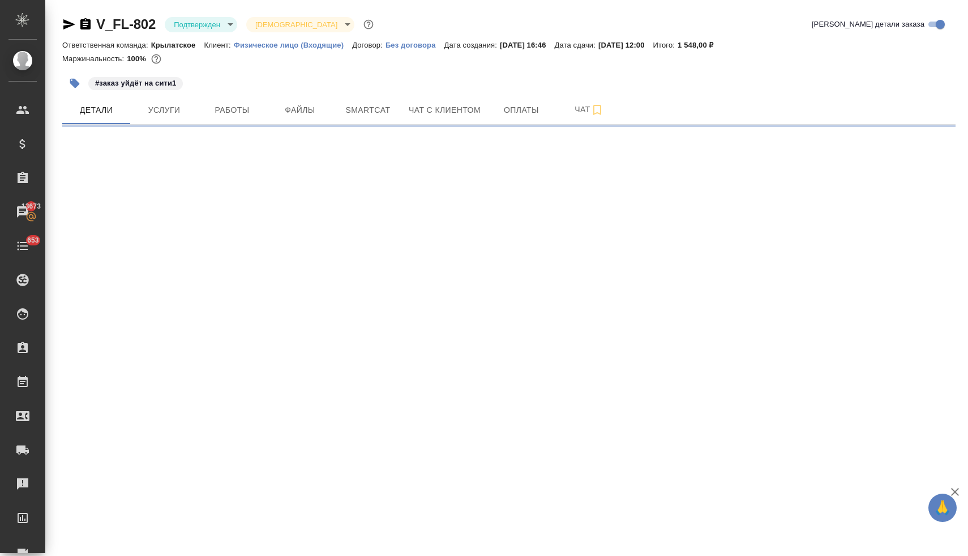
select select "RU"
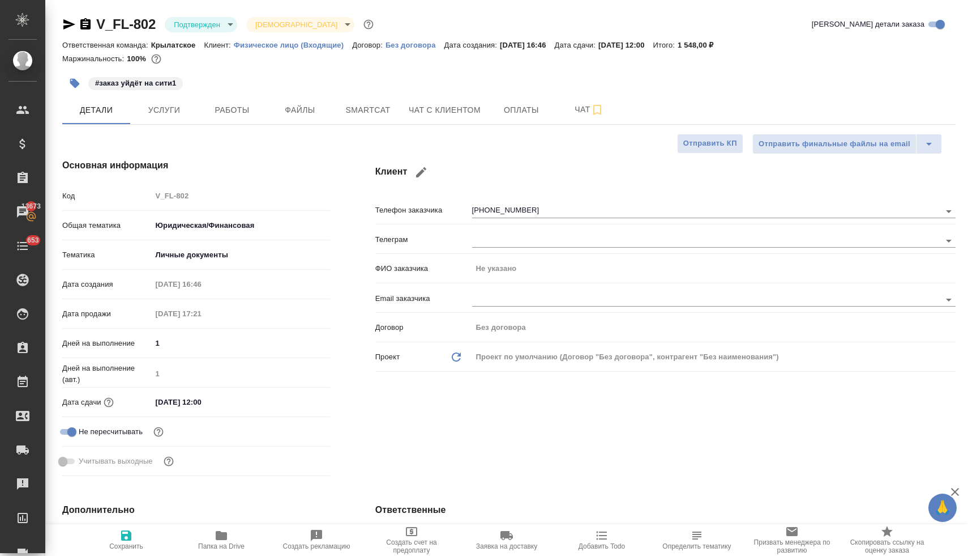
type textarea "x"
click at [228, 404] on input "[DATE] 12:00" at bounding box center [201, 402] width 99 height 16
click at [298, 399] on icon "button" at bounding box center [298, 402] width 14 height 14
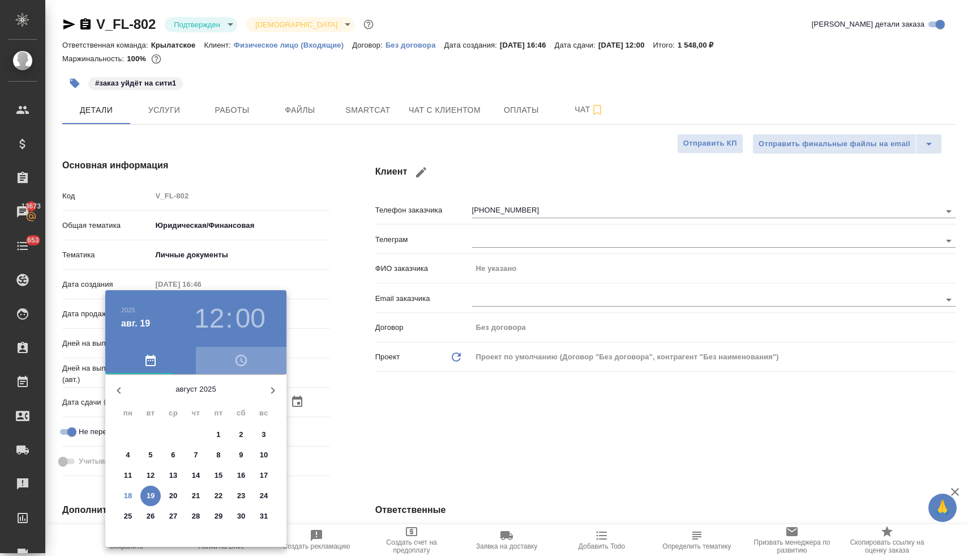
click at [240, 363] on icon "button" at bounding box center [241, 360] width 14 height 14
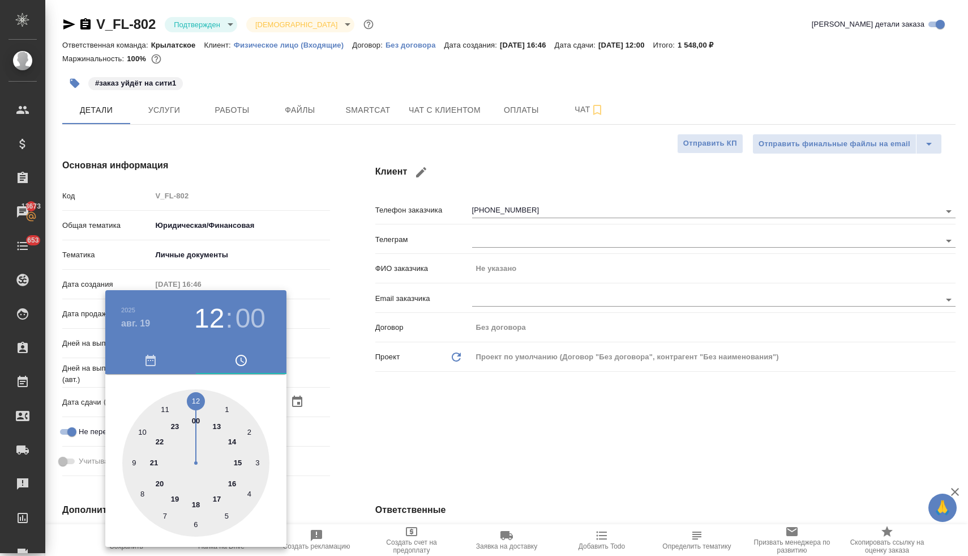
click at [232, 484] on div at bounding box center [195, 462] width 147 height 147
type input "19.08.2025 16:00"
type textarea "x"
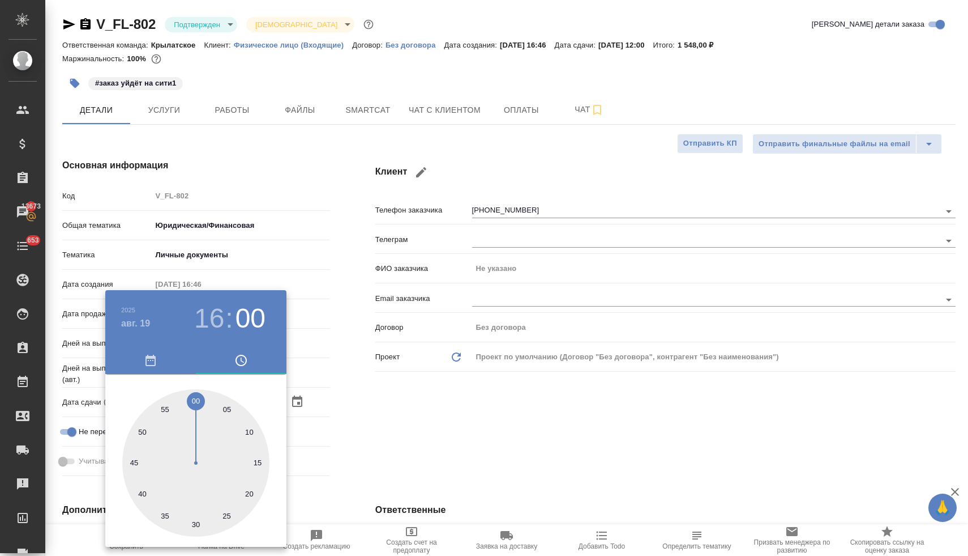
click at [339, 423] on div at bounding box center [484, 278] width 968 height 556
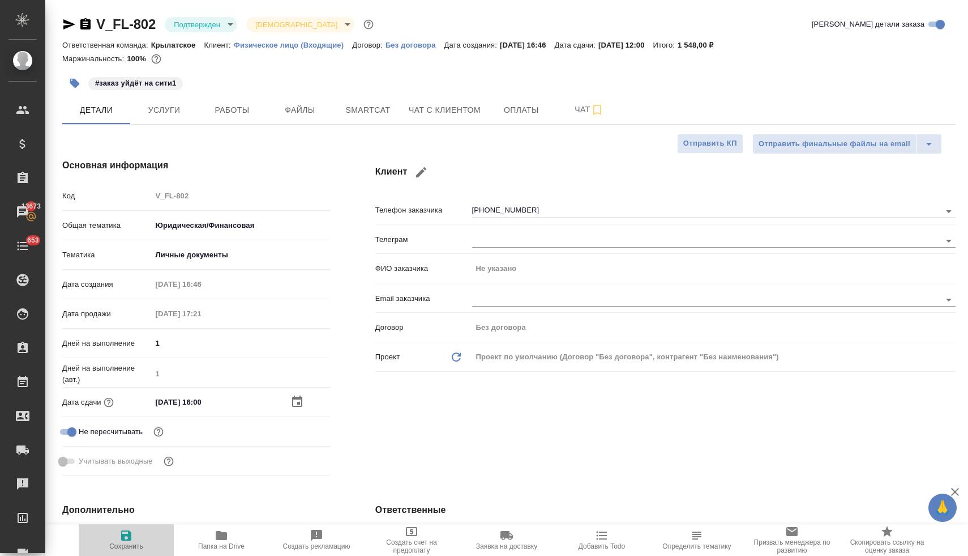
click at [118, 536] on span "Сохранить" at bounding box center [127, 539] width 82 height 22
type textarea "x"
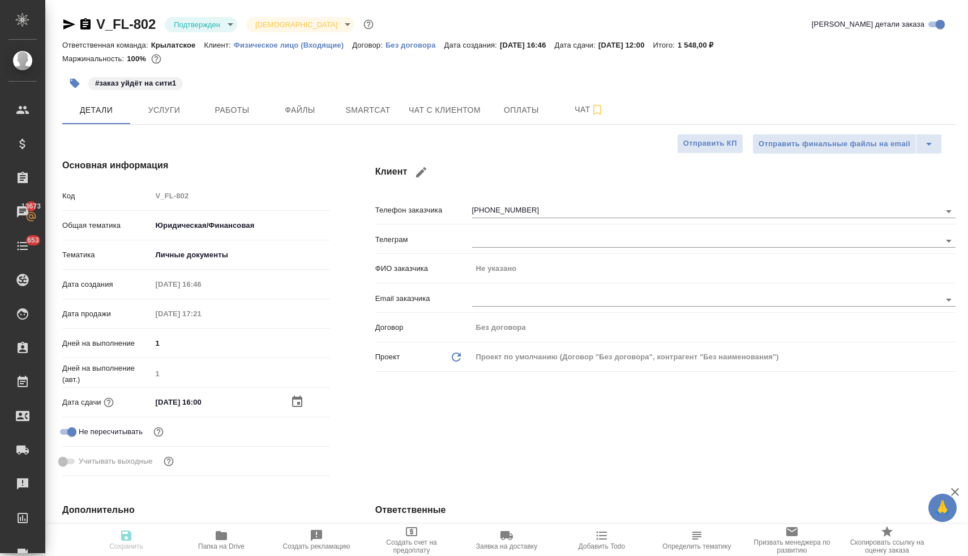
type textarea "x"
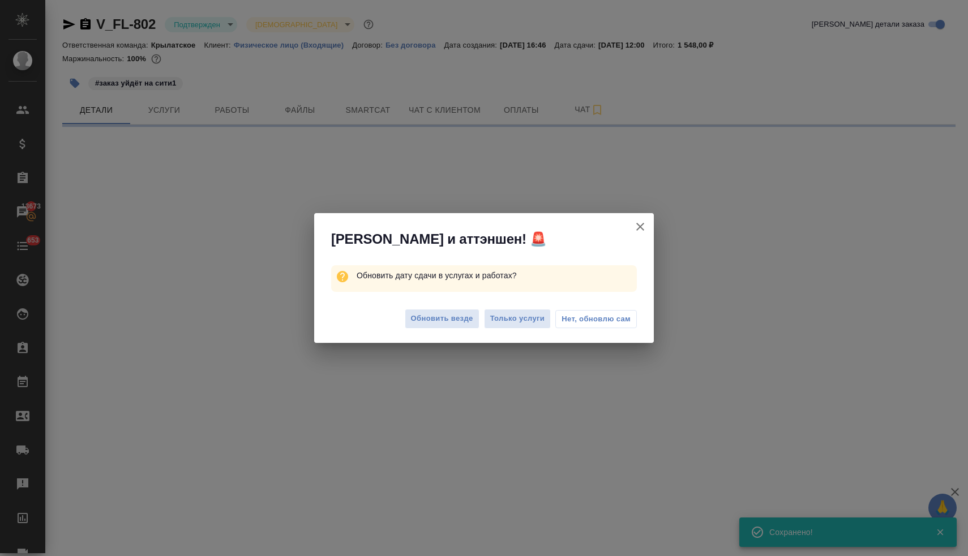
type input "inProgress"
select select "RU"
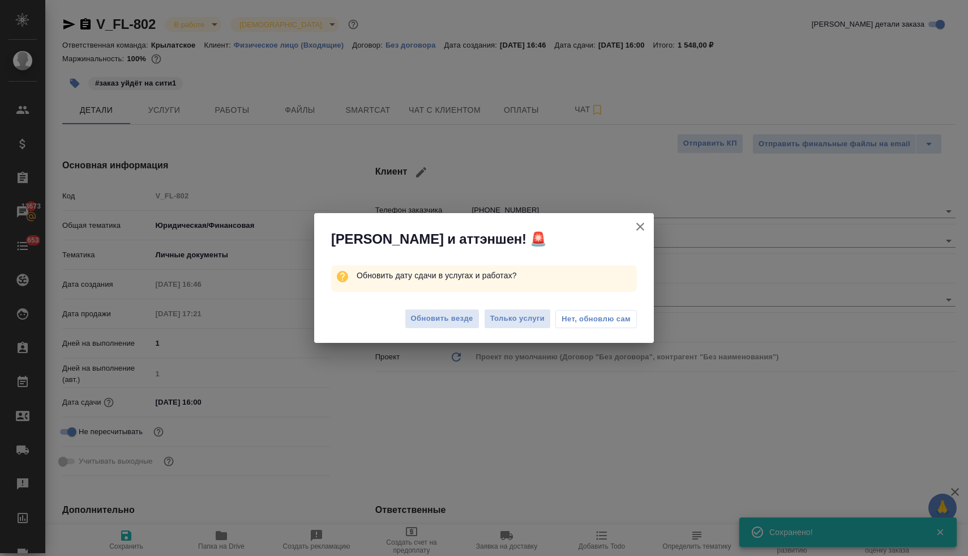
type textarea "x"
click at [434, 317] on span "Обновить везде" at bounding box center [442, 318] width 62 height 13
type textarea "x"
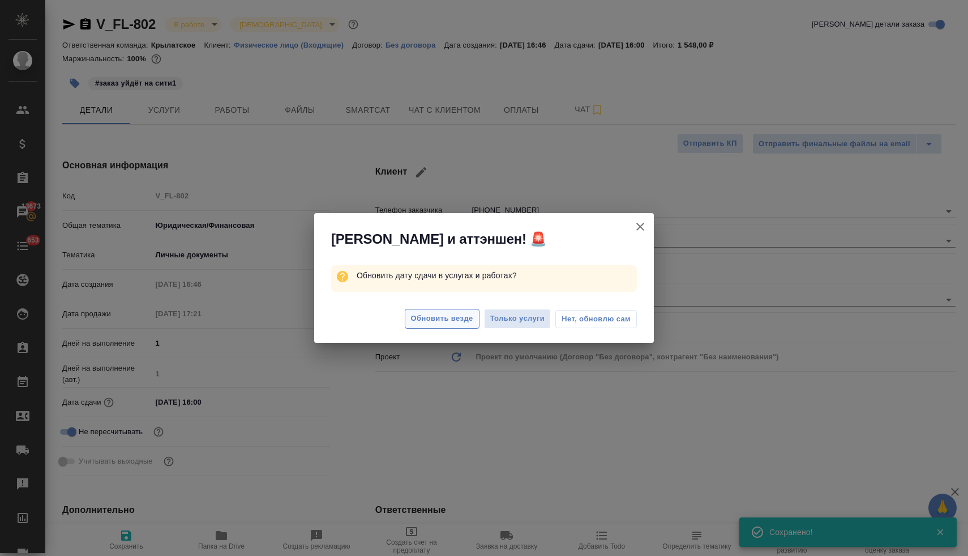
type textarea "x"
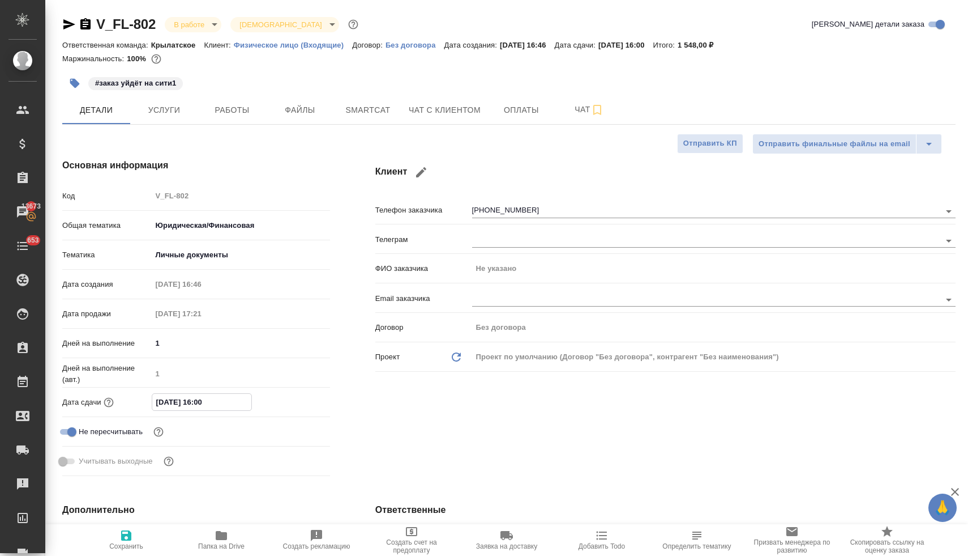
click at [232, 408] on input "19.08.2025 16:00" at bounding box center [201, 402] width 99 height 16
click at [298, 399] on icon "button" at bounding box center [298, 402] width 14 height 14
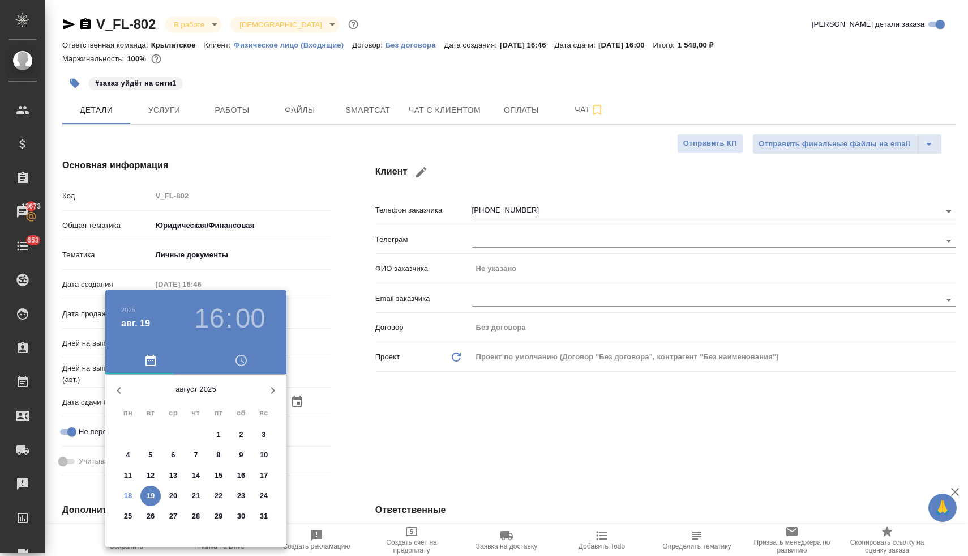
click at [239, 365] on icon "button" at bounding box center [241, 360] width 11 height 11
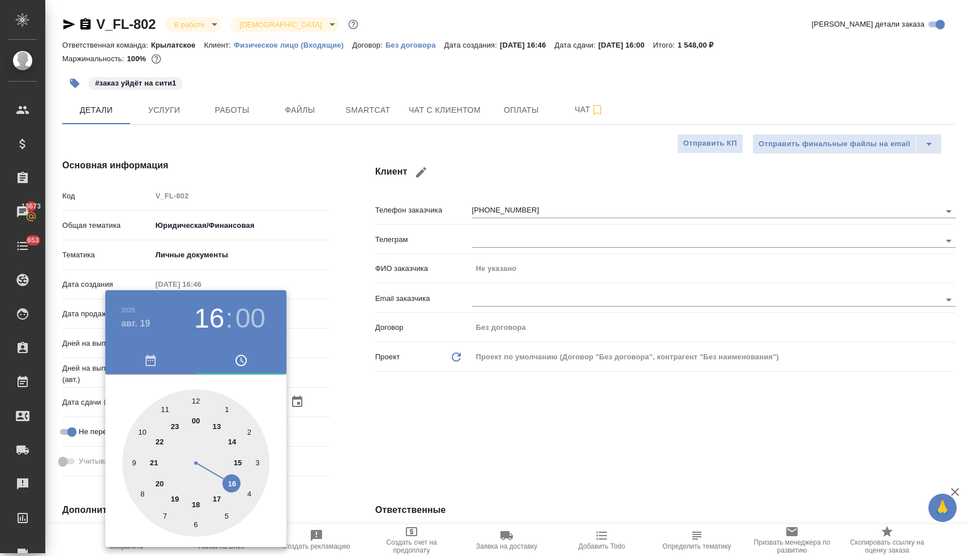
click at [198, 401] on div at bounding box center [195, 462] width 147 height 147
type input "[DATE] 12:00"
type textarea "x"
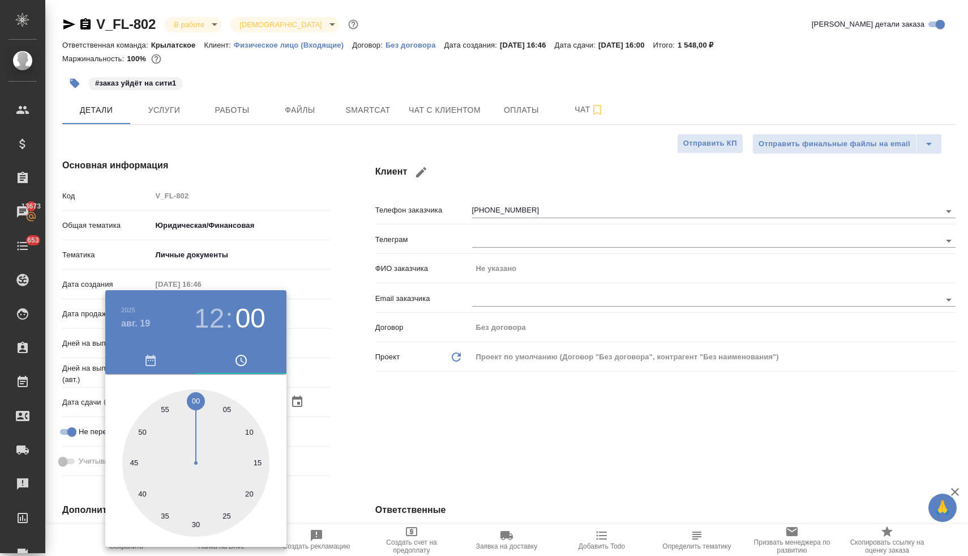
click at [339, 404] on div at bounding box center [484, 278] width 968 height 556
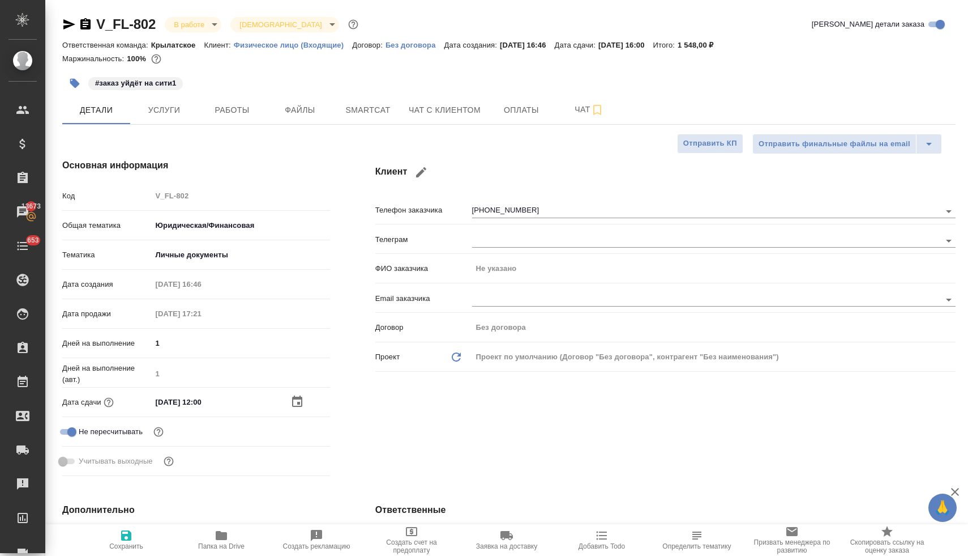
click at [125, 539] on icon "button" at bounding box center [126, 535] width 10 height 10
type textarea "x"
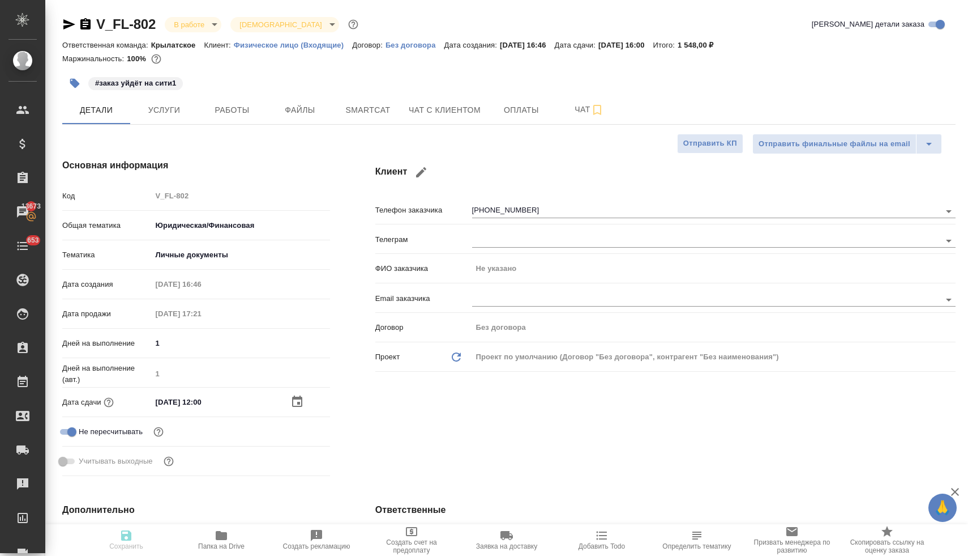
type textarea "x"
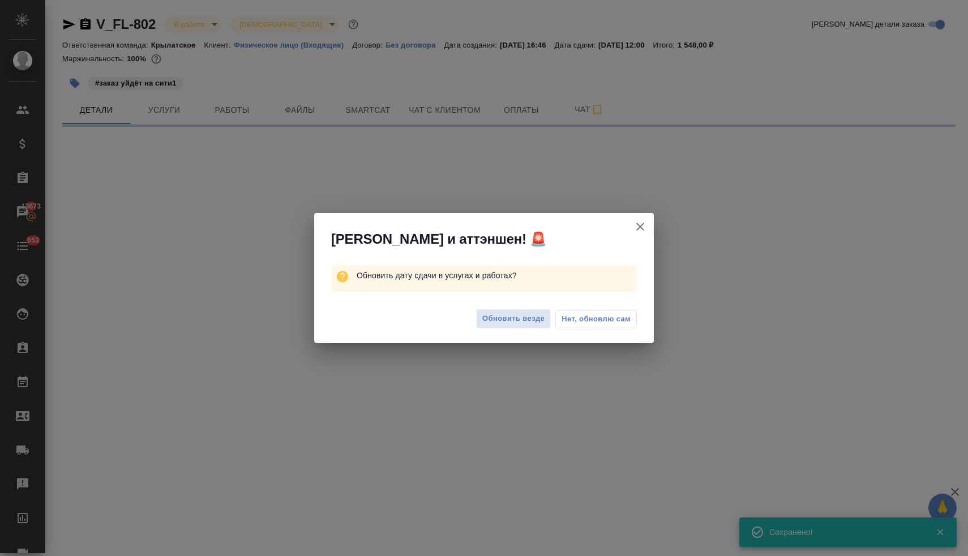
select select "RU"
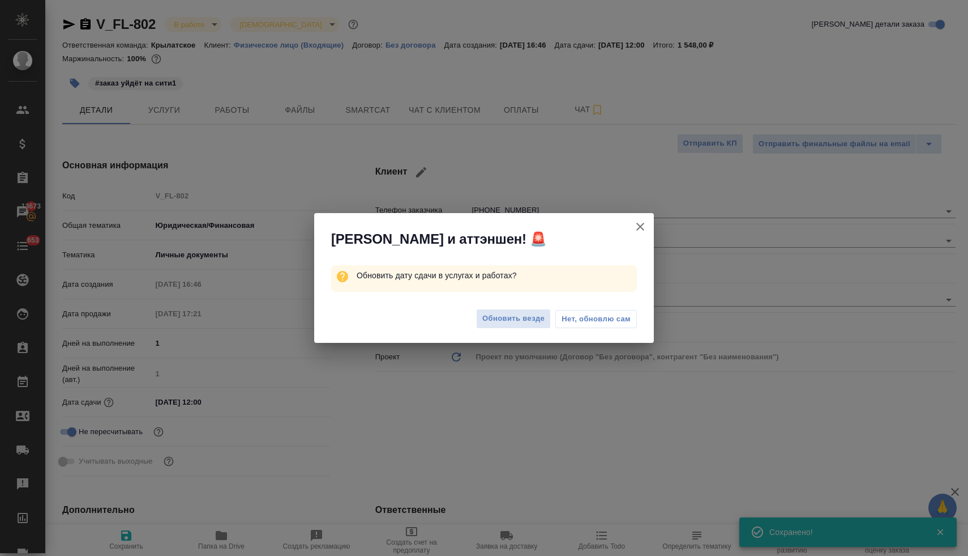
type textarea "x"
click at [507, 319] on span "Обновить везде" at bounding box center [514, 318] width 62 height 13
type textarea "x"
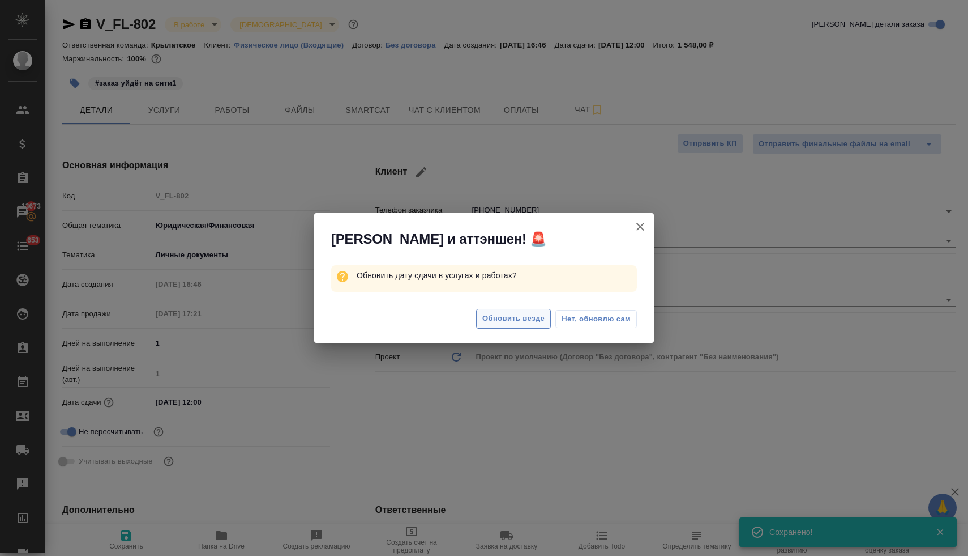
type textarea "x"
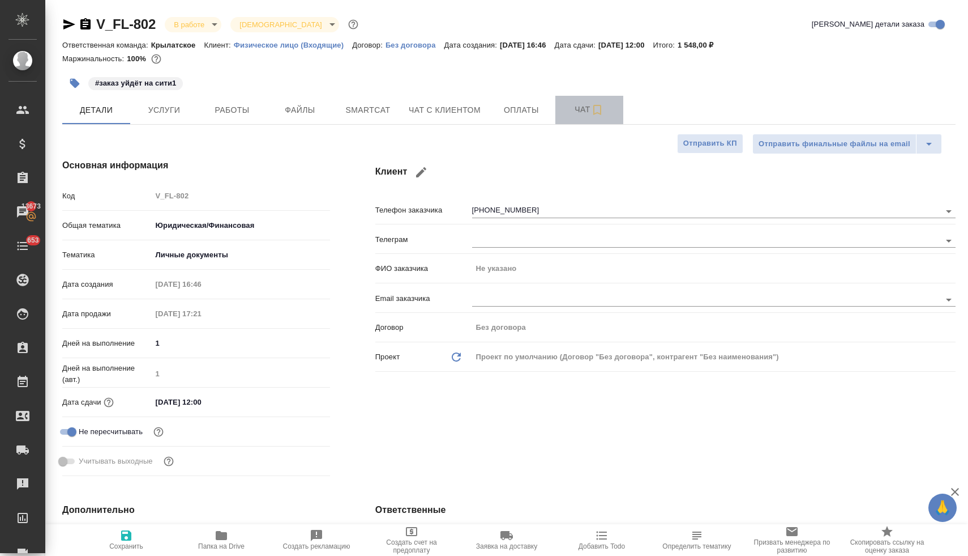
click at [575, 117] on button "Чат" at bounding box center [590, 110] width 68 height 28
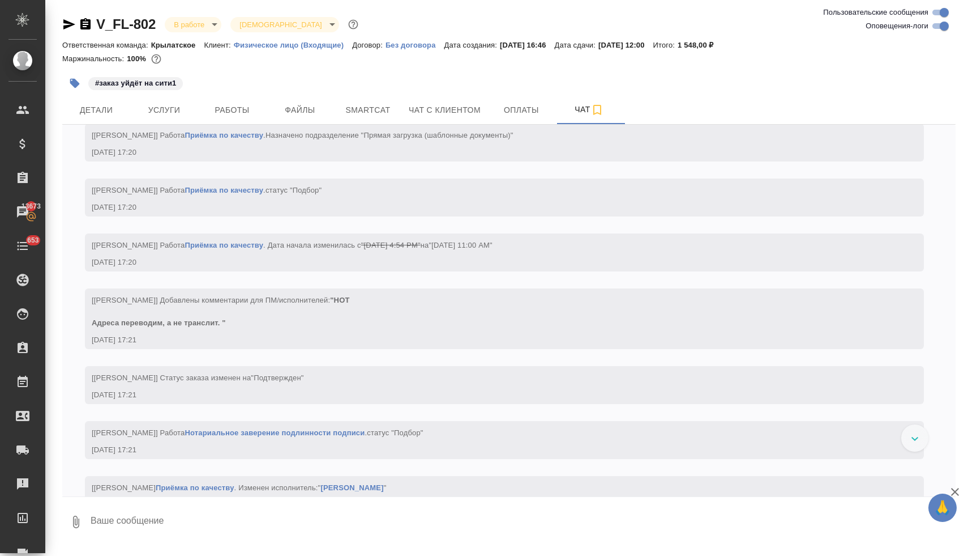
scroll to position [760, 0]
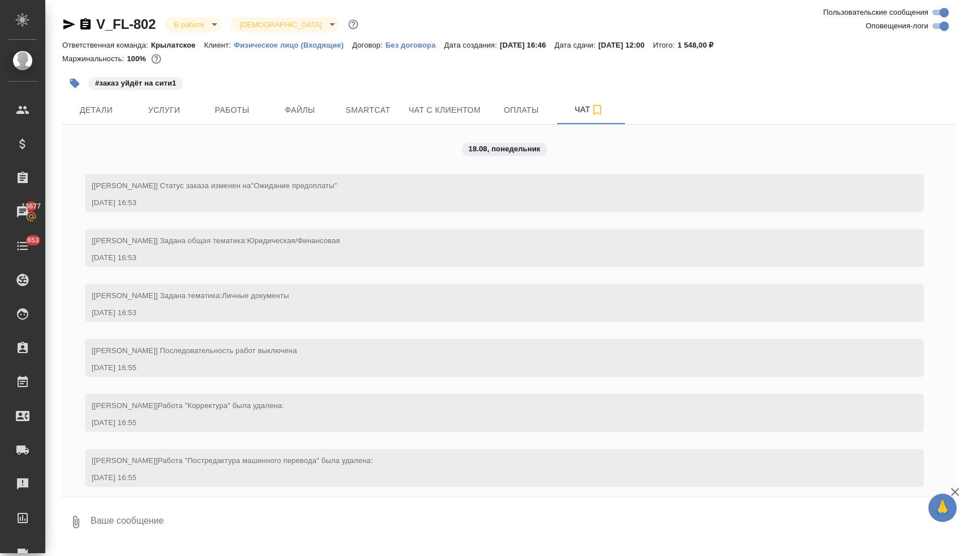
scroll to position [1462, 0]
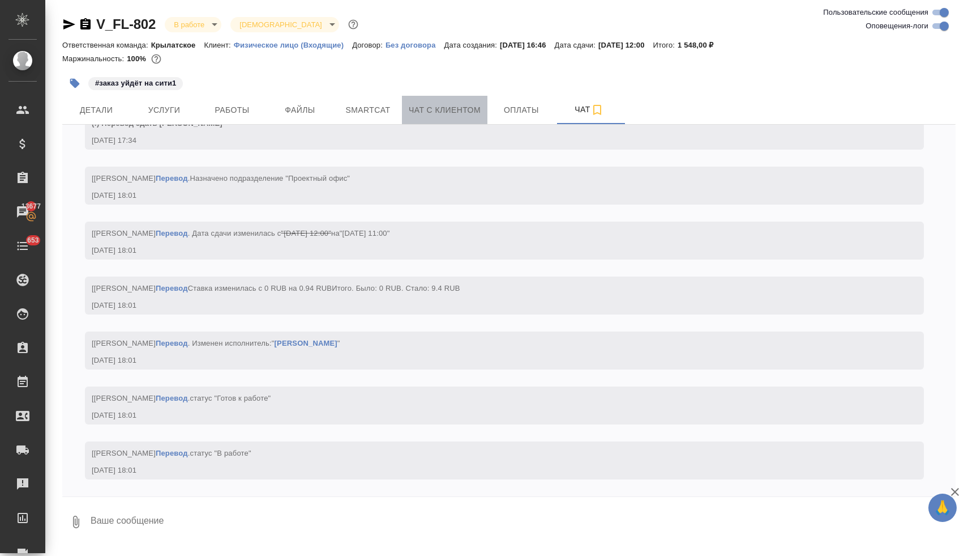
click at [451, 113] on span "Чат с клиентом" at bounding box center [445, 110] width 72 height 14
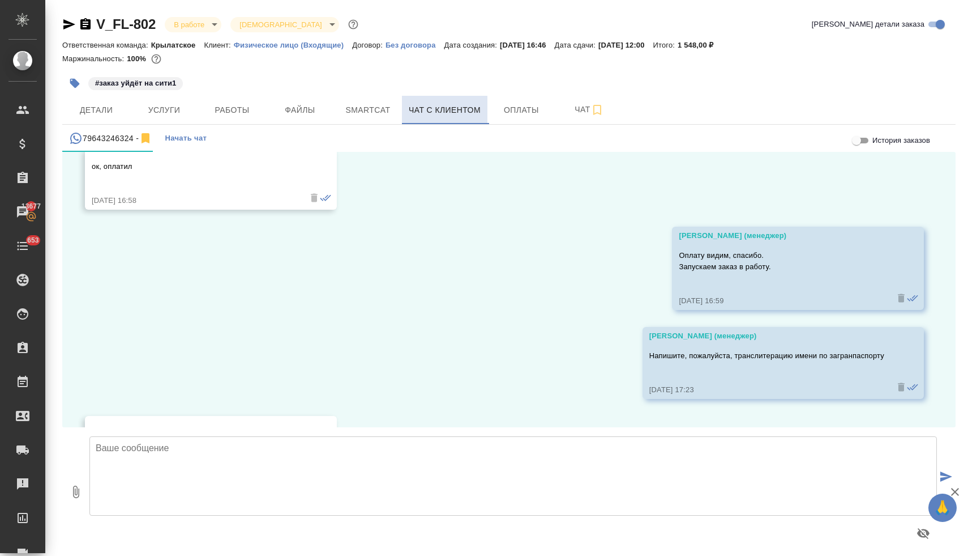
scroll to position [1176, 0]
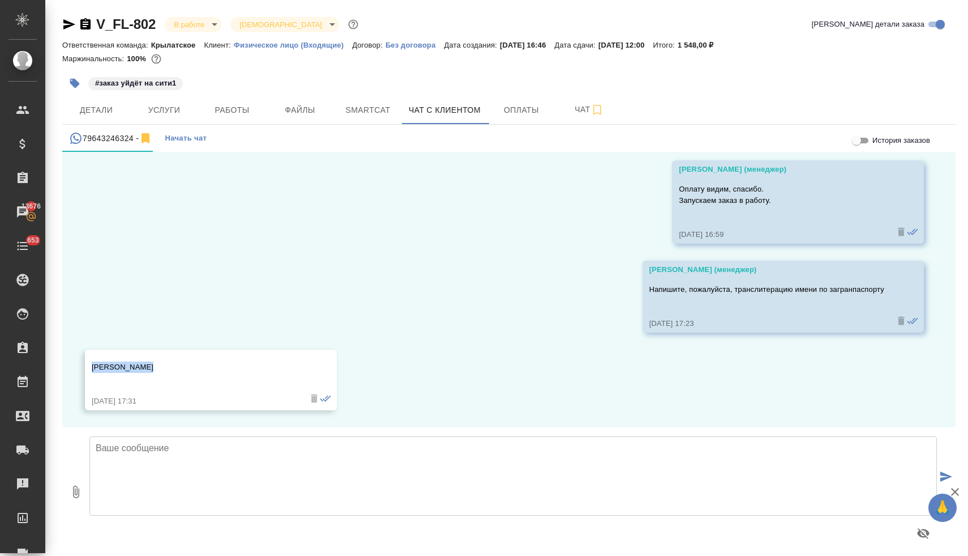
drag, startPoint x: 137, startPoint y: 368, endPoint x: 87, endPoint y: 370, distance: 50.5
click at [87, 370] on div "[PERSON_NAME] [DATE] 17:31" at bounding box center [211, 379] width 252 height 61
copy p "[PERSON_NAME]"
click at [126, 458] on textarea at bounding box center [513, 475] width 848 height 79
type textarea "спасибо"
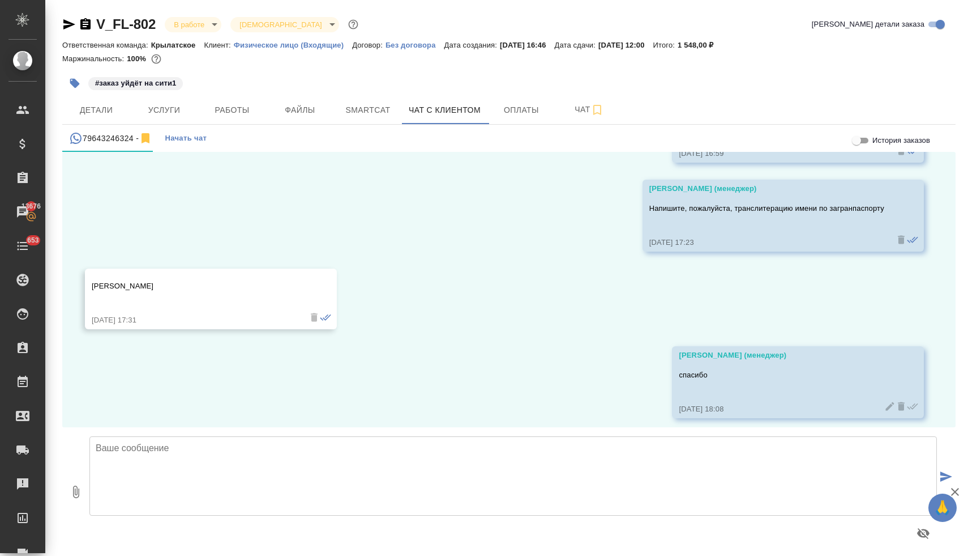
scroll to position [1265, 0]
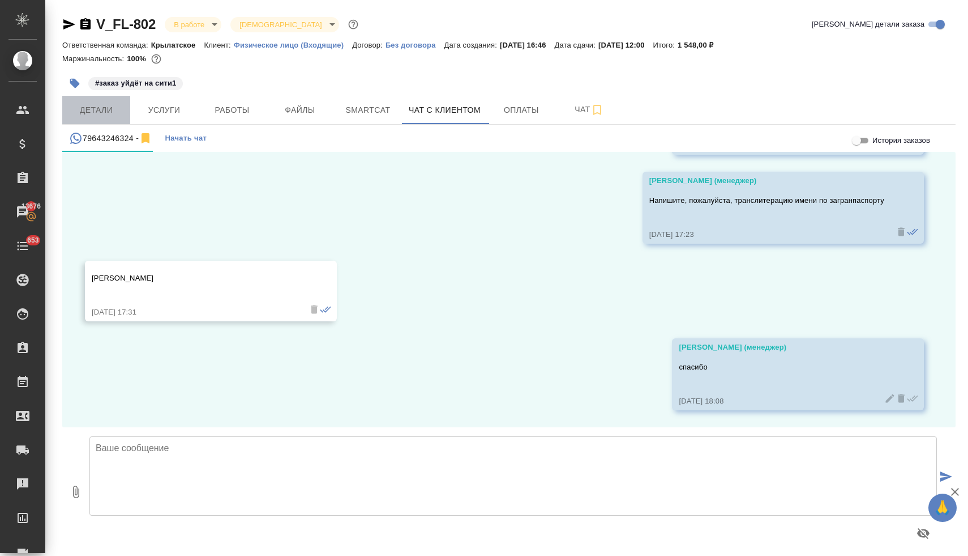
click at [96, 110] on span "Детали" at bounding box center [96, 110] width 54 height 14
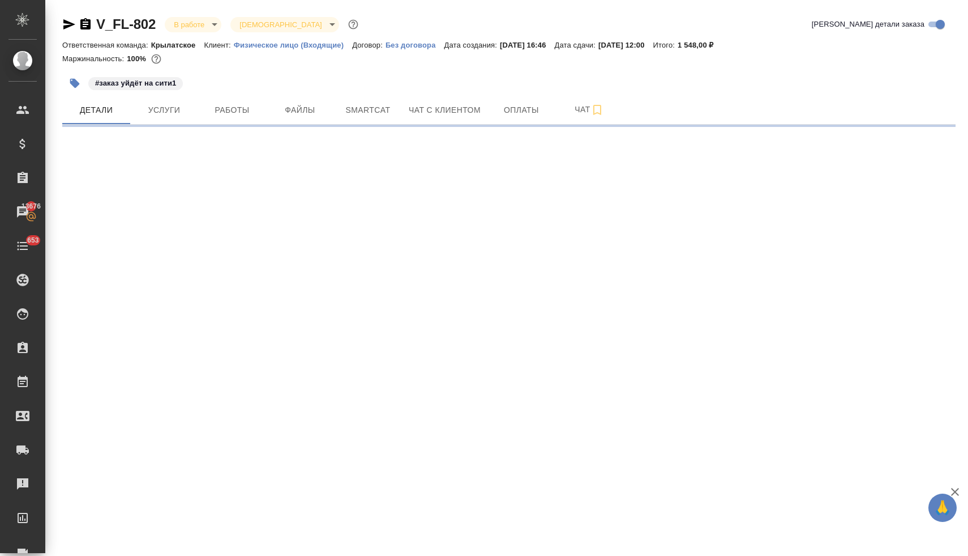
select select "RU"
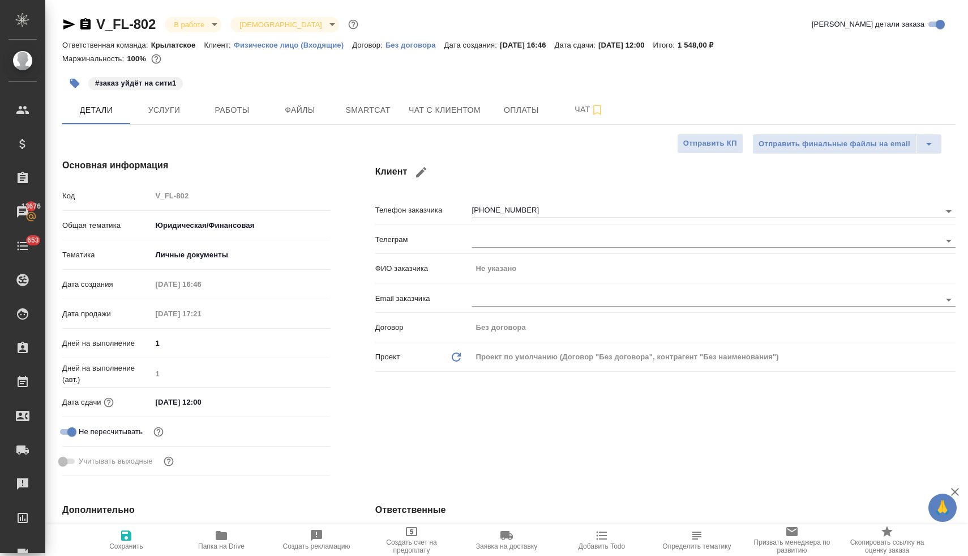
type textarea "x"
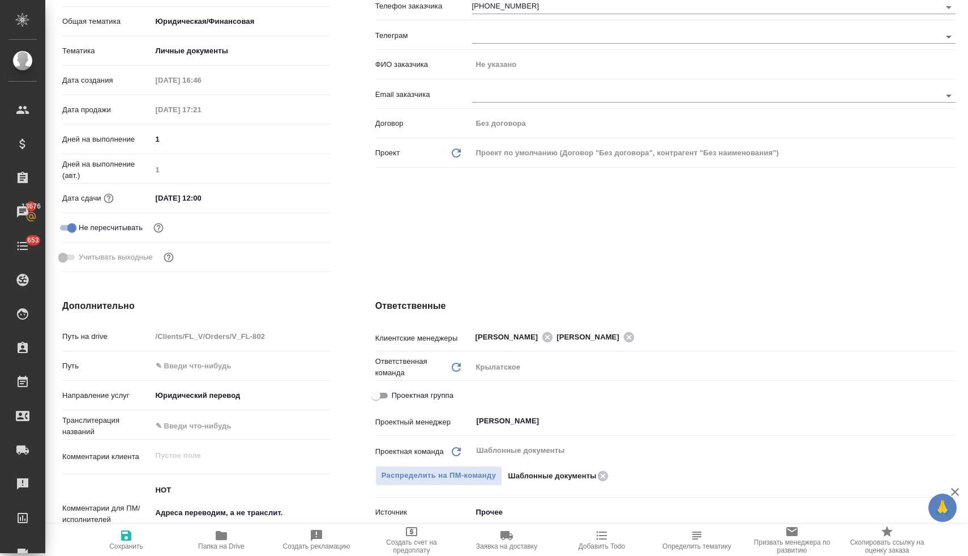
scroll to position [216, 0]
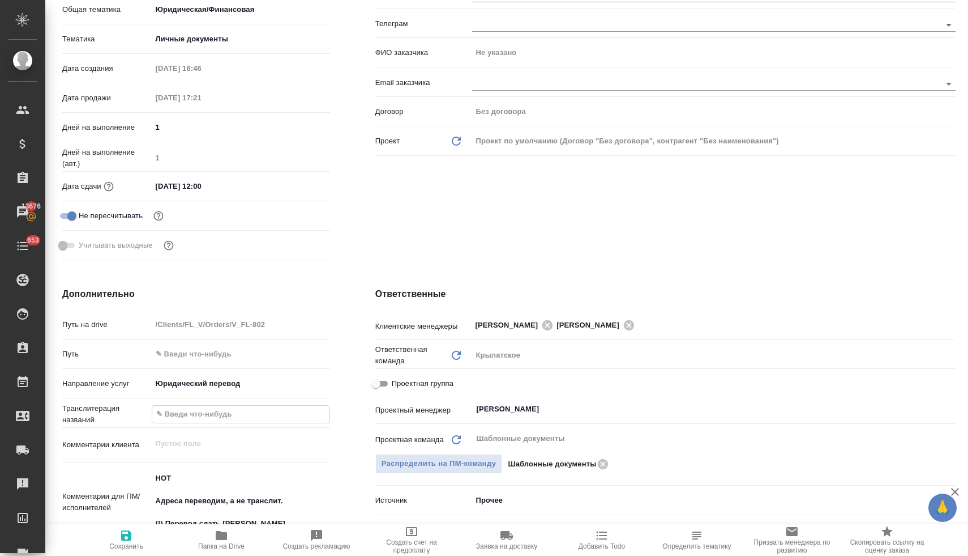
click at [180, 416] on input "text" at bounding box center [240, 413] width 177 height 16
paste input "[PERSON_NAME]"
type input "[PERSON_NAME]"
type textarea "x"
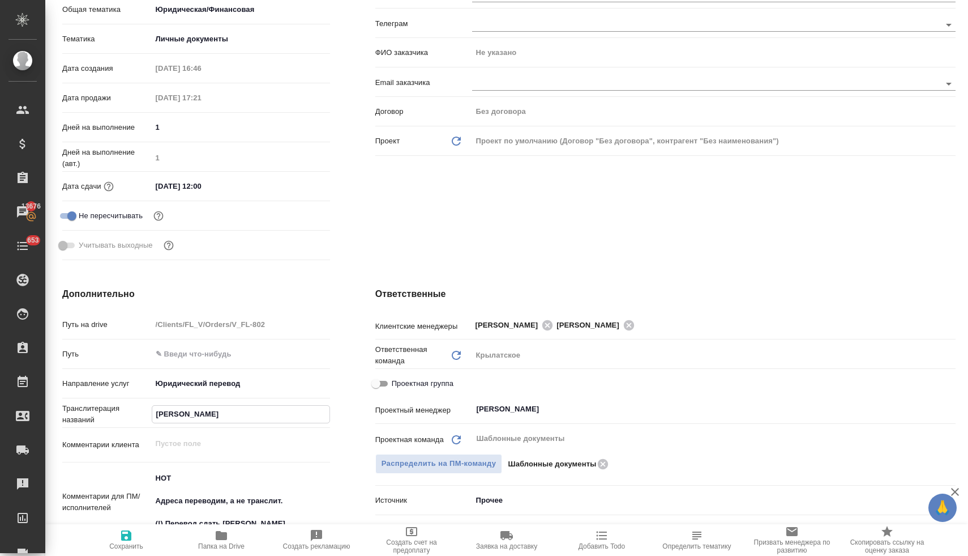
type textarea "x"
type input "[PERSON_NAME]"
click at [130, 540] on span "Сохранить" at bounding box center [127, 539] width 82 height 22
type textarea "x"
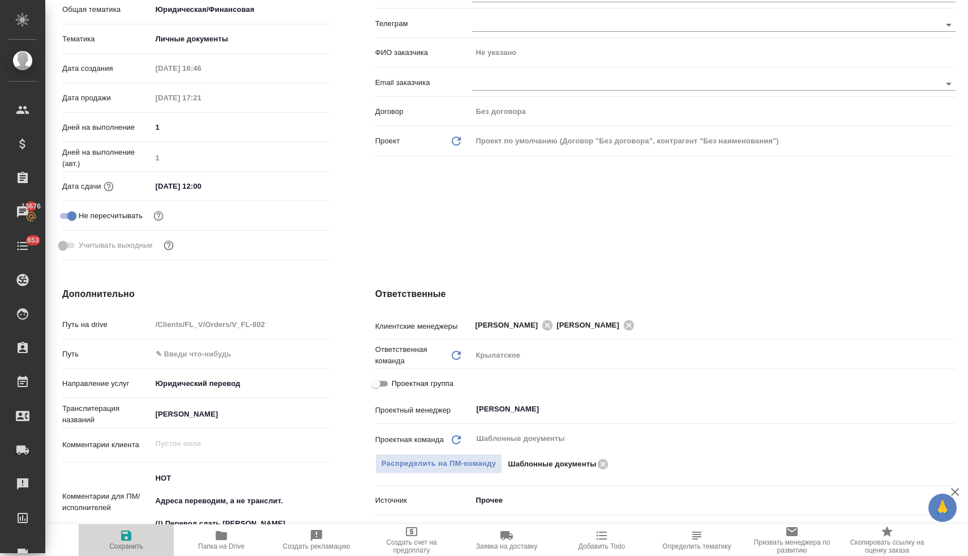
type textarea "x"
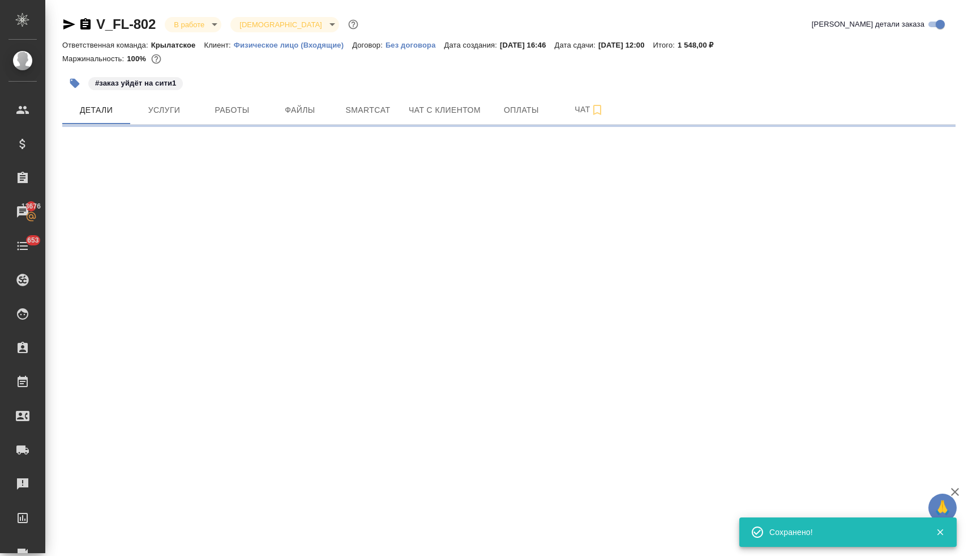
scroll to position [0, 0]
select select "RU"
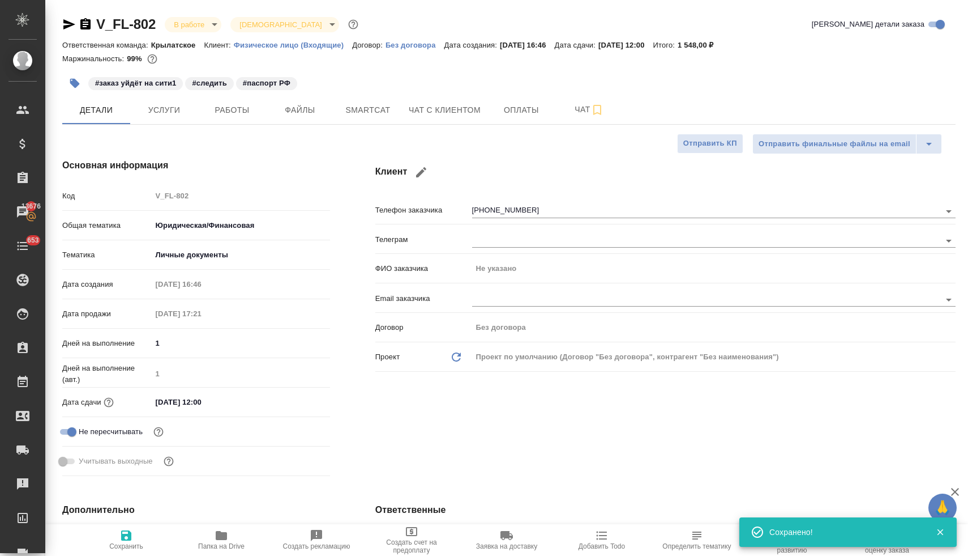
type textarea "x"
